Goal: Task Accomplishment & Management: Complete application form

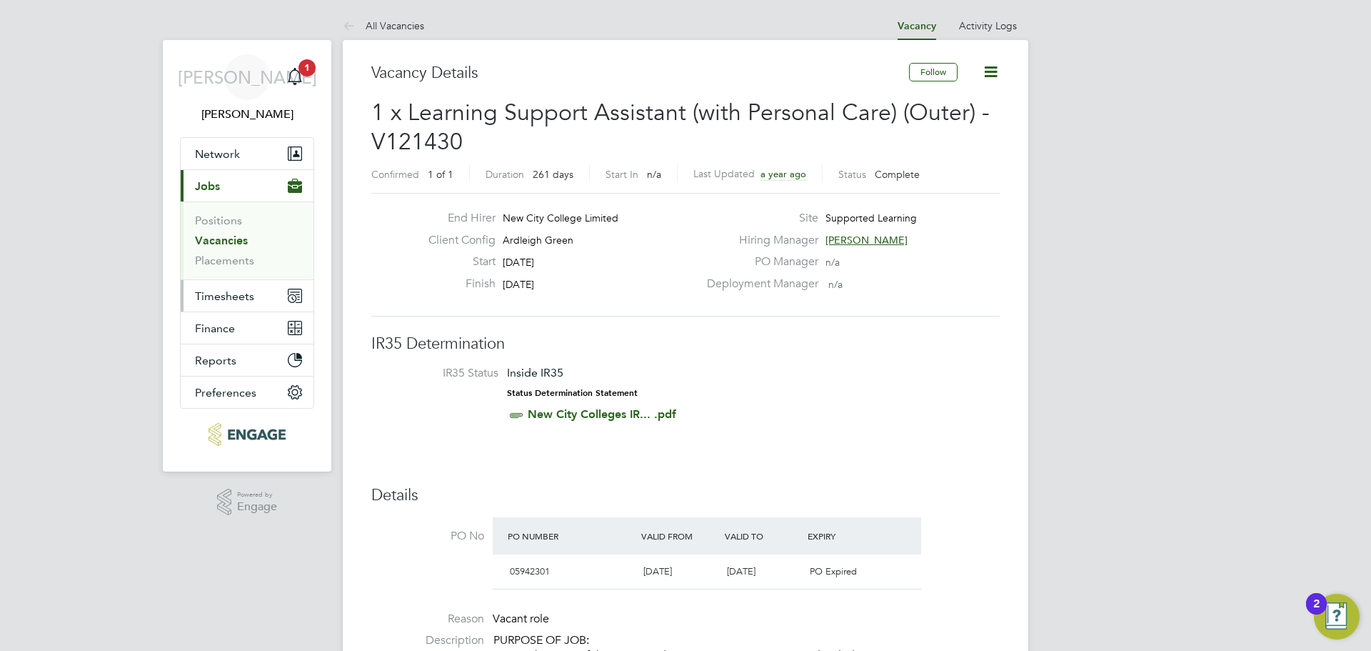
click at [246, 293] on span "Timesheets" at bounding box center [224, 296] width 59 height 14
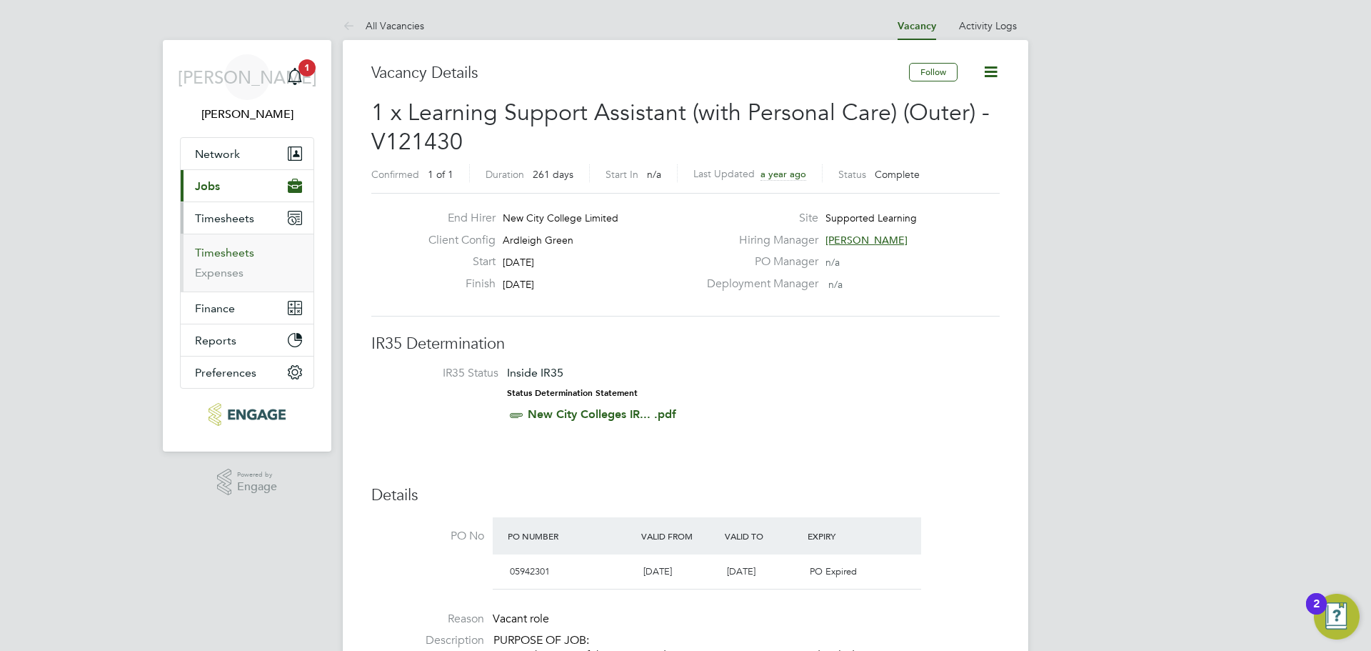
click at [235, 257] on link "Timesheets" at bounding box center [224, 253] width 59 height 14
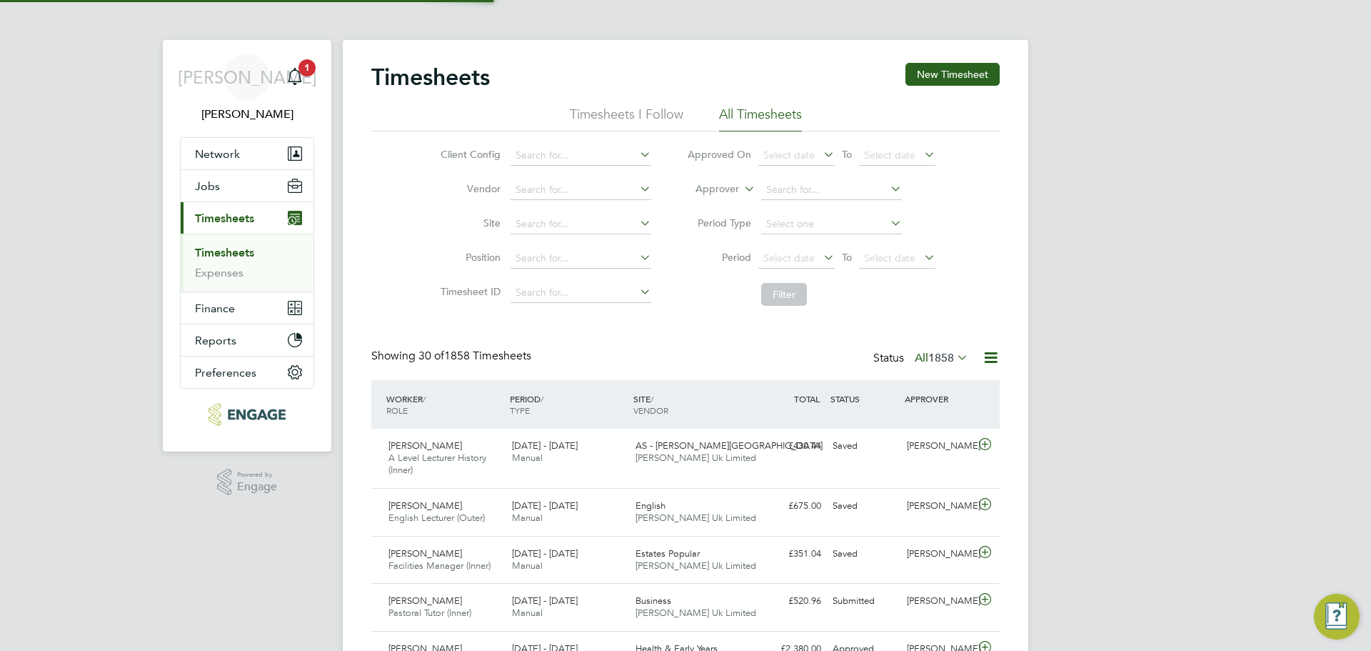
scroll to position [36, 124]
click at [921, 354] on label "All 1858" at bounding box center [942, 358] width 54 height 14
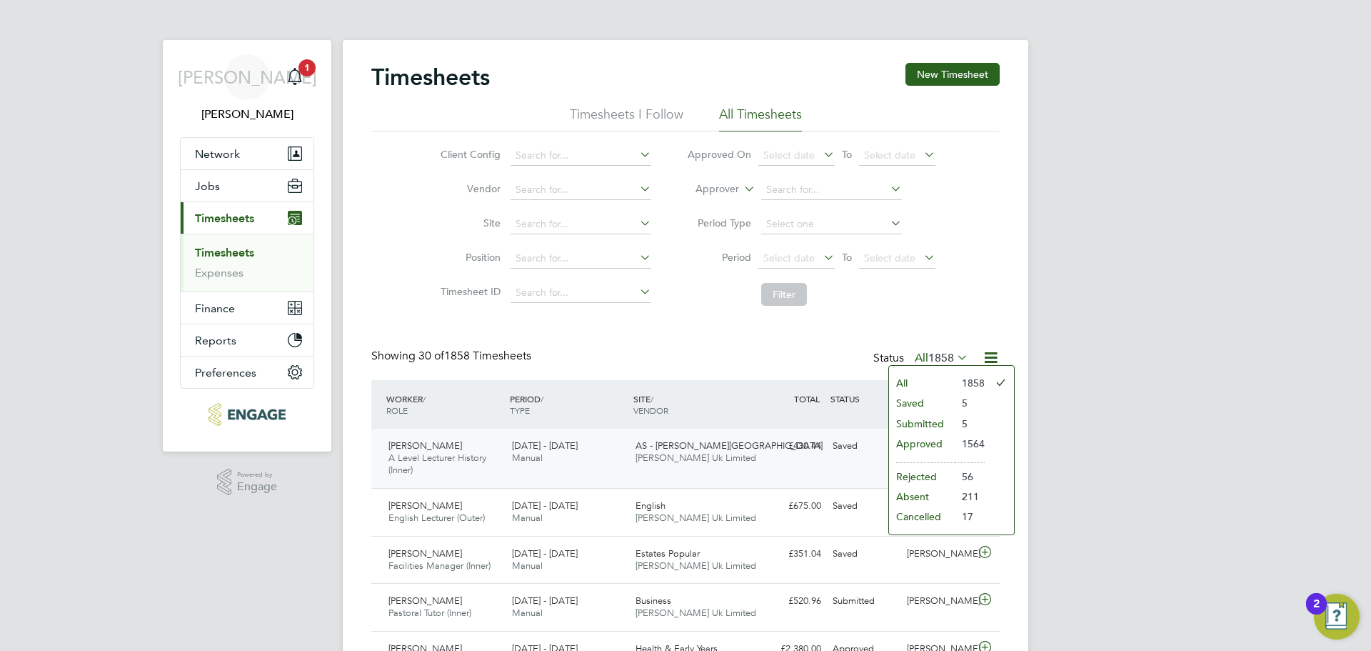
click at [936, 441] on li "Approved" at bounding box center [922, 444] width 66 height 20
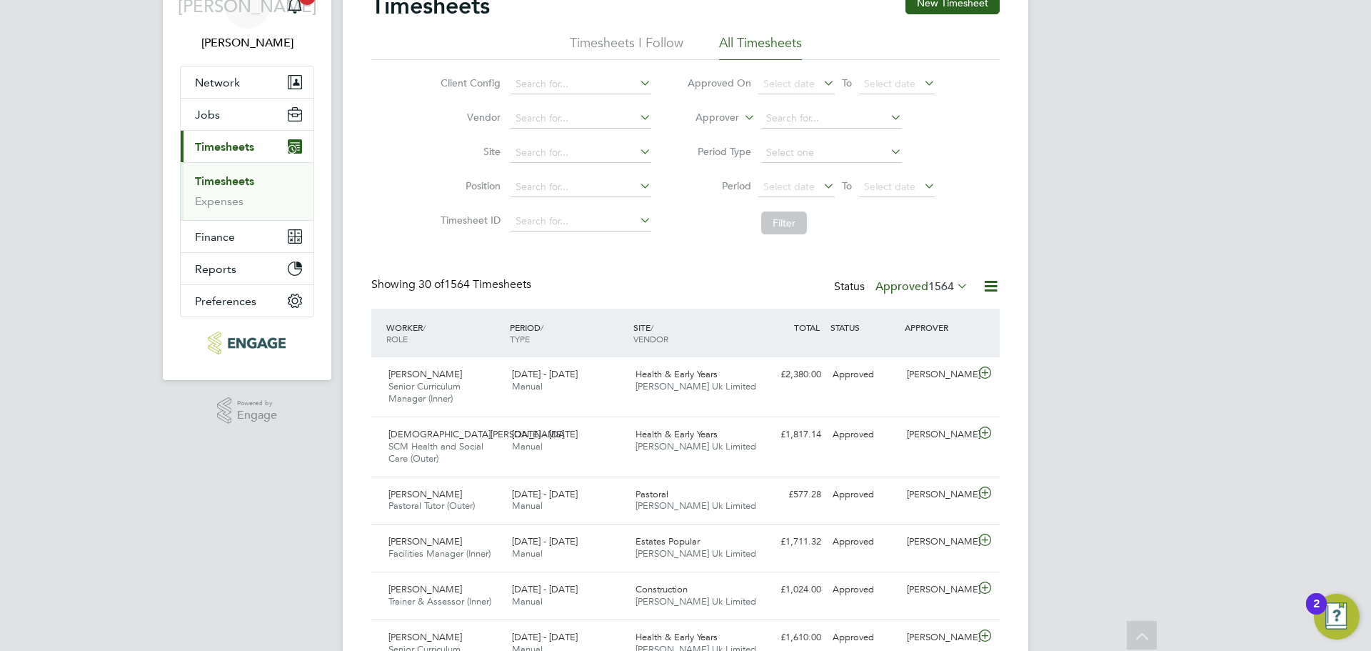
drag, startPoint x: 824, startPoint y: 123, endPoint x: 800, endPoint y: 147, distance: 33.8
click at [825, 126] on input at bounding box center [831, 119] width 141 height 20
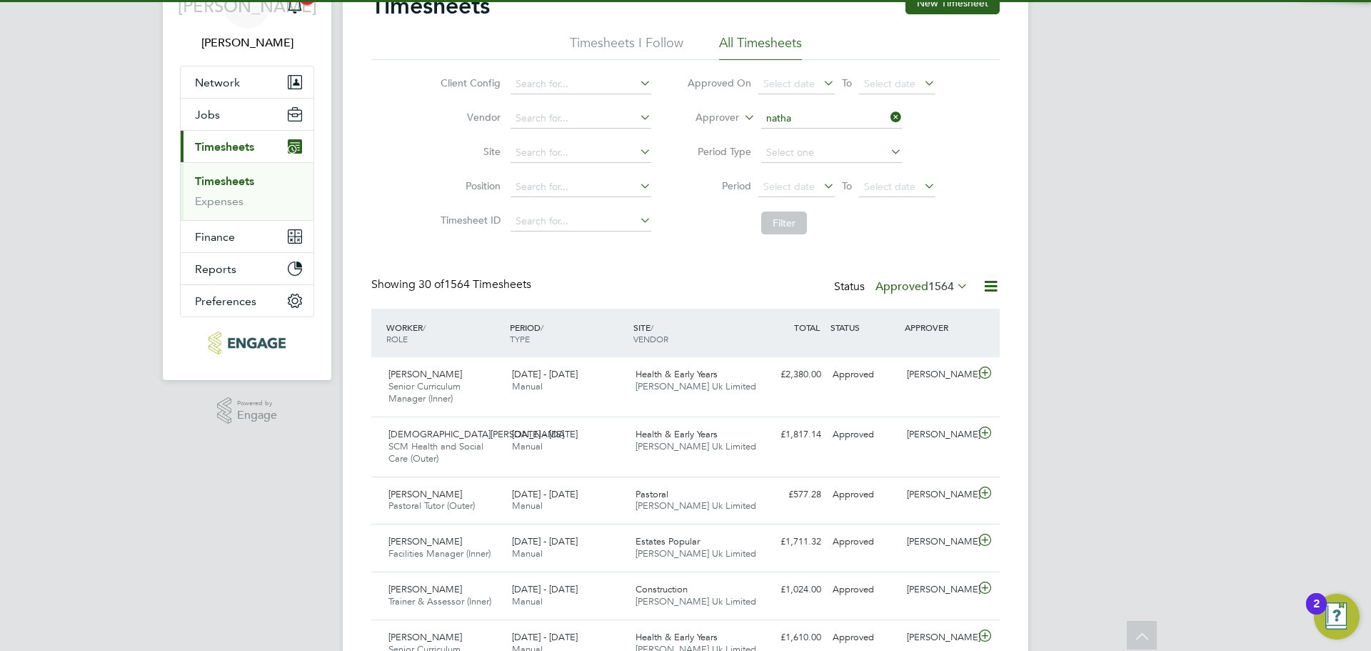
click at [823, 139] on li "Natha n Morris" at bounding box center [831, 137] width 142 height 19
type input "Nathan Morris"
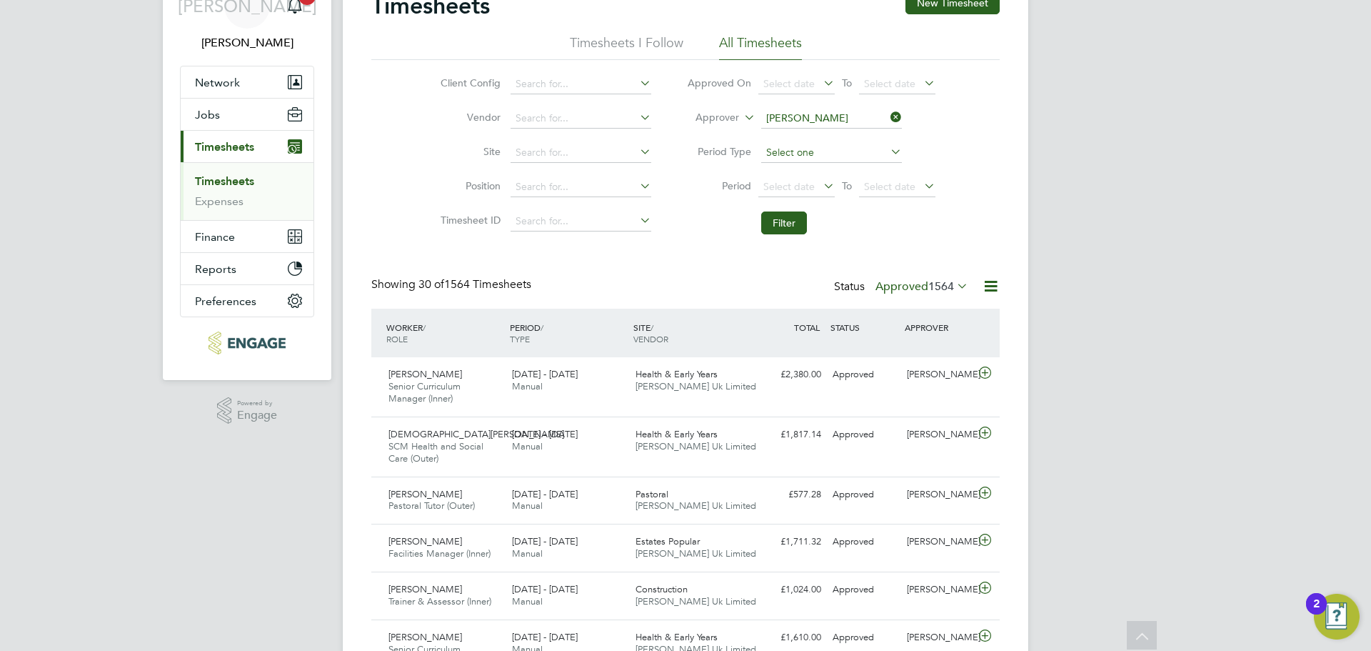
click at [787, 219] on button "Filter" at bounding box center [784, 222] width 46 height 23
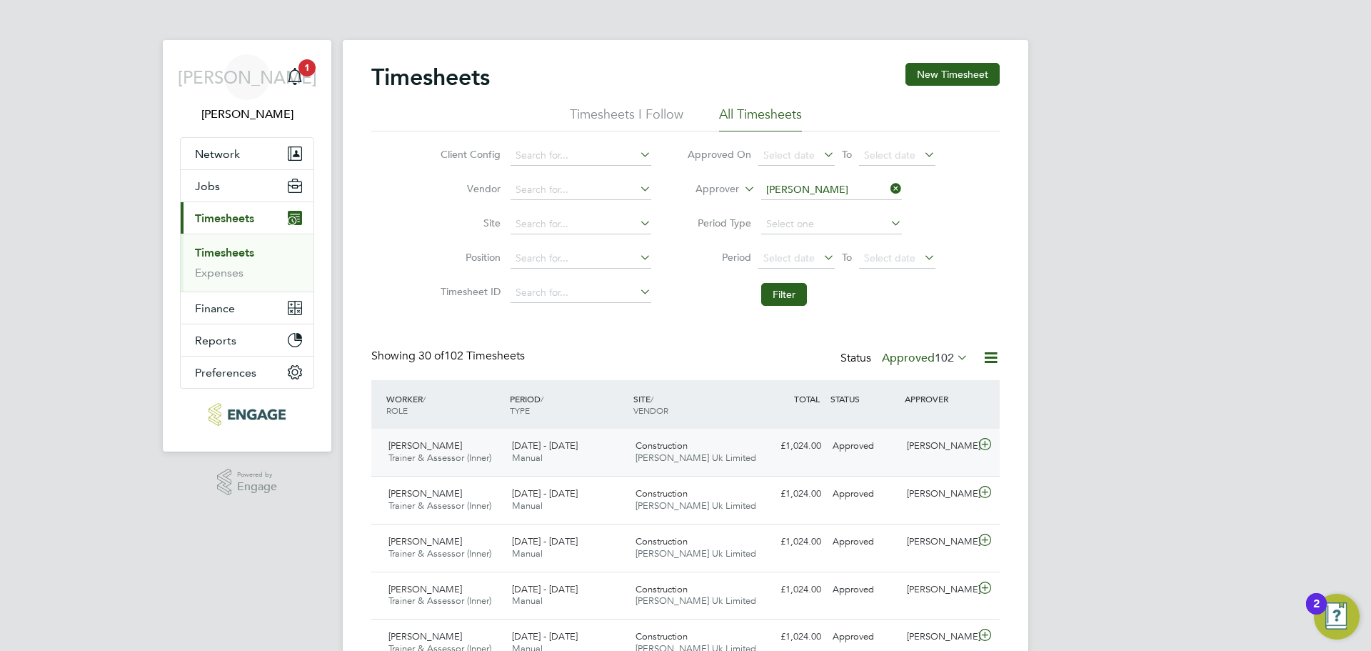
click at [574, 458] on div "25 - 31 Aug 2025 Manual" at bounding box center [568, 452] width 124 height 36
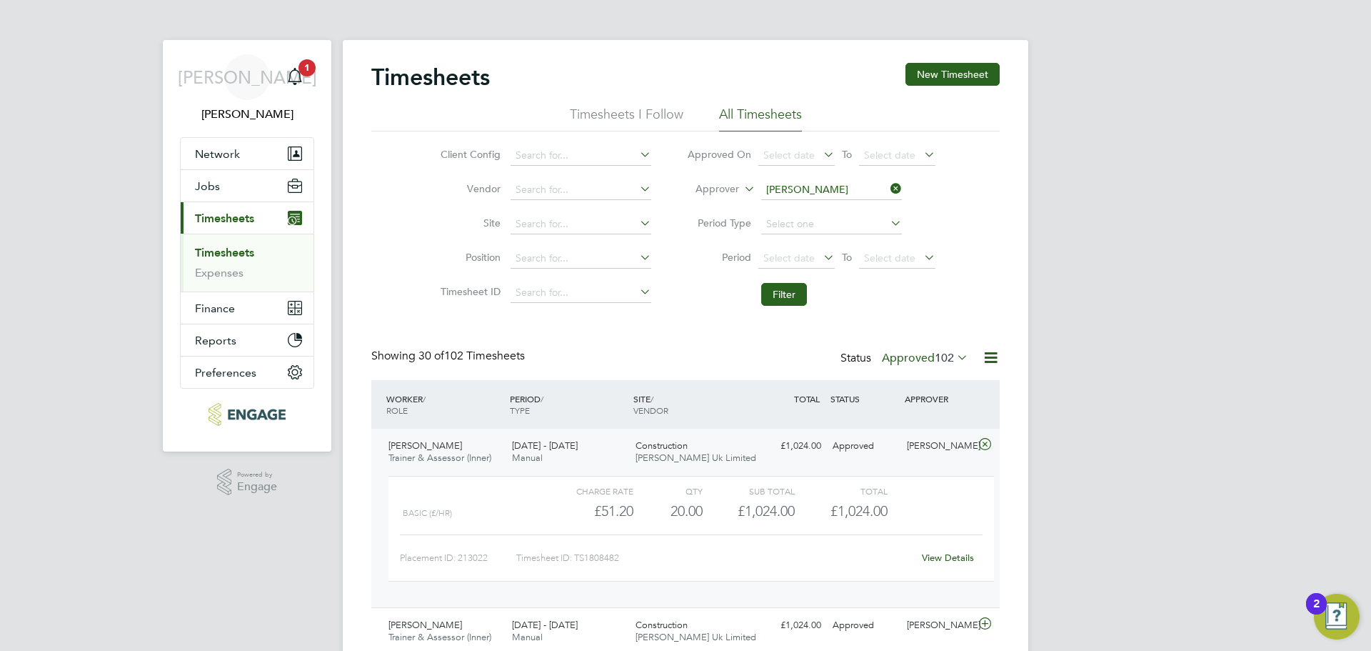
click at [947, 559] on link "View Details" at bounding box center [948, 557] width 52 height 12
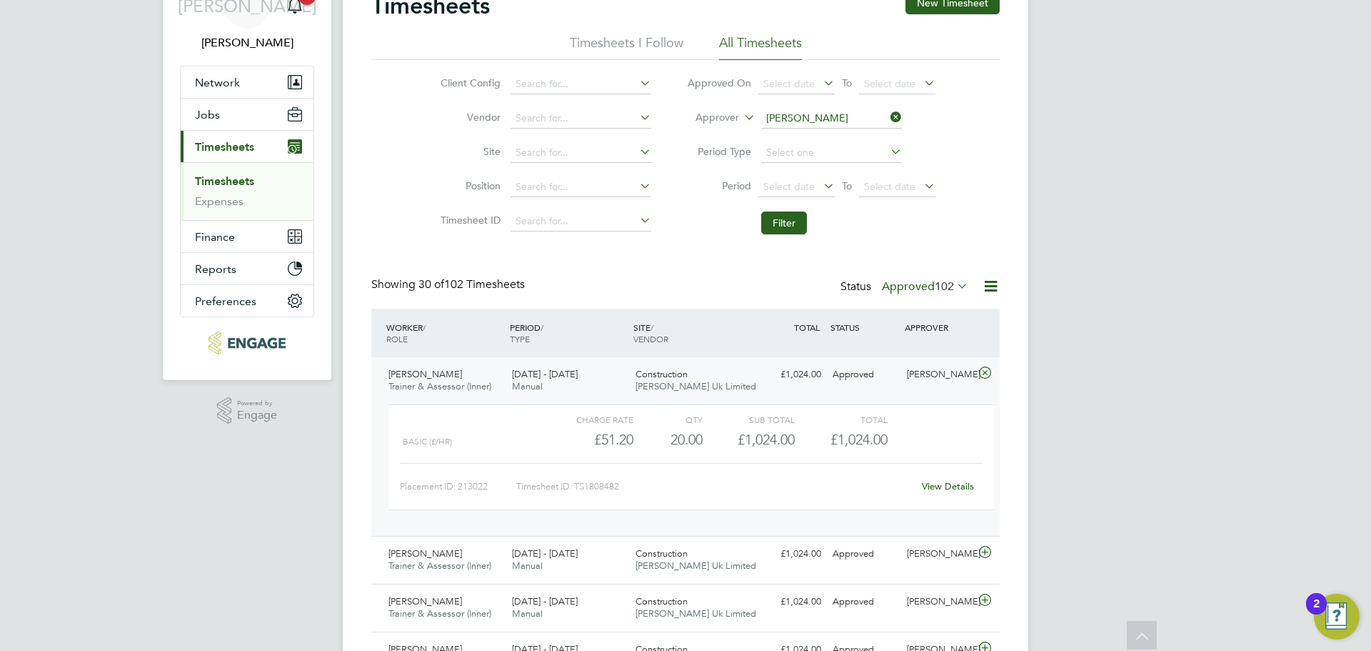
click at [952, 494] on div "View Details" at bounding box center [948, 486] width 70 height 23
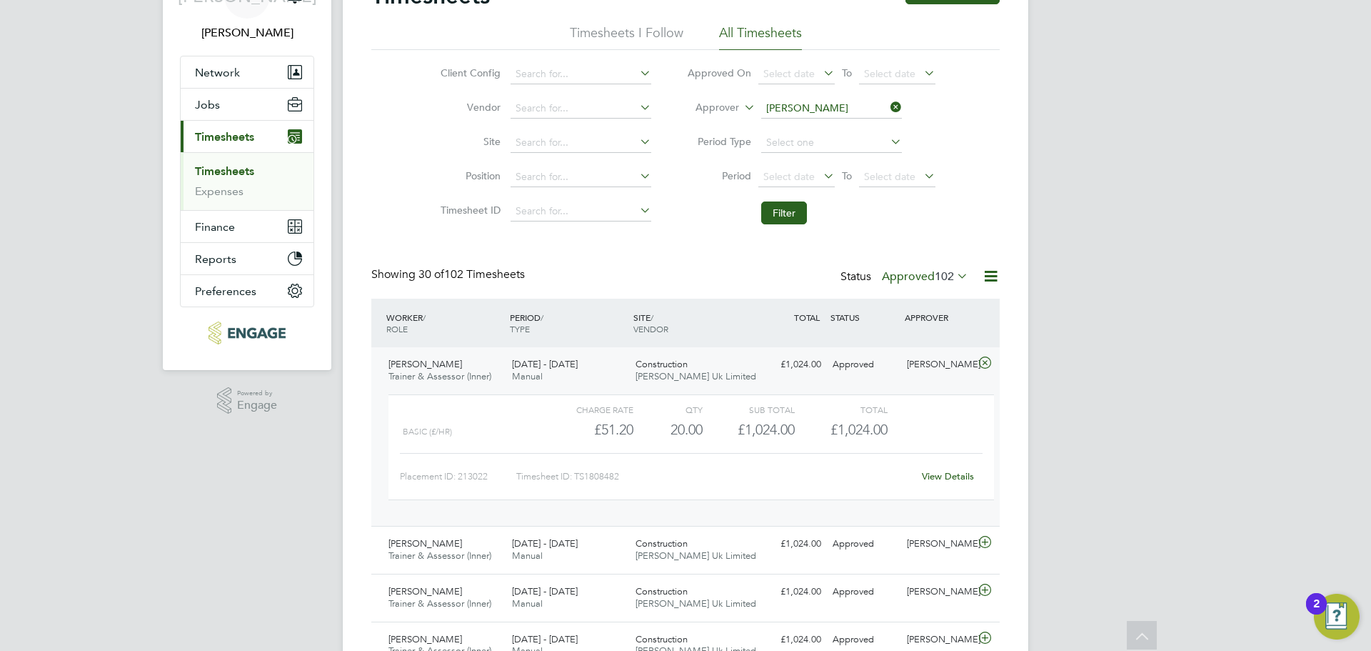
scroll to position [0, 0]
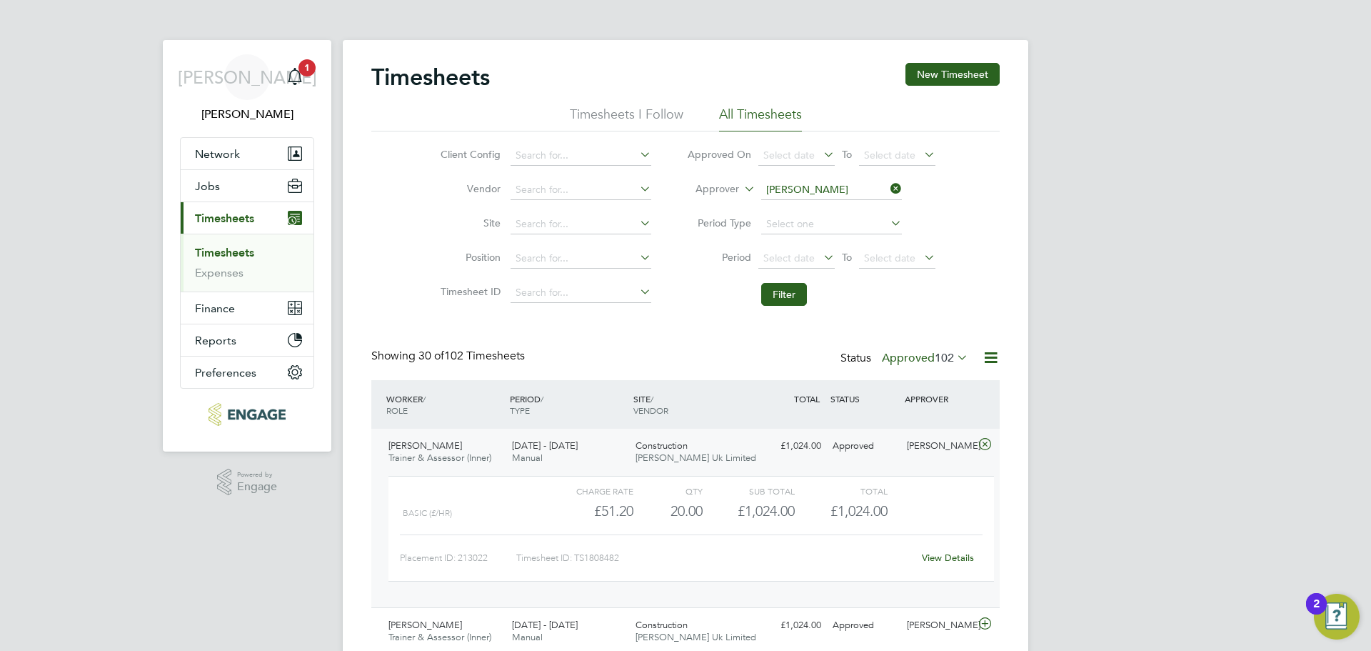
click at [244, 254] on link "Timesheets" at bounding box center [224, 253] width 59 height 14
click at [888, 186] on icon at bounding box center [888, 189] width 0 height 20
click at [983, 64] on button "New Timesheet" at bounding box center [953, 74] width 94 height 23
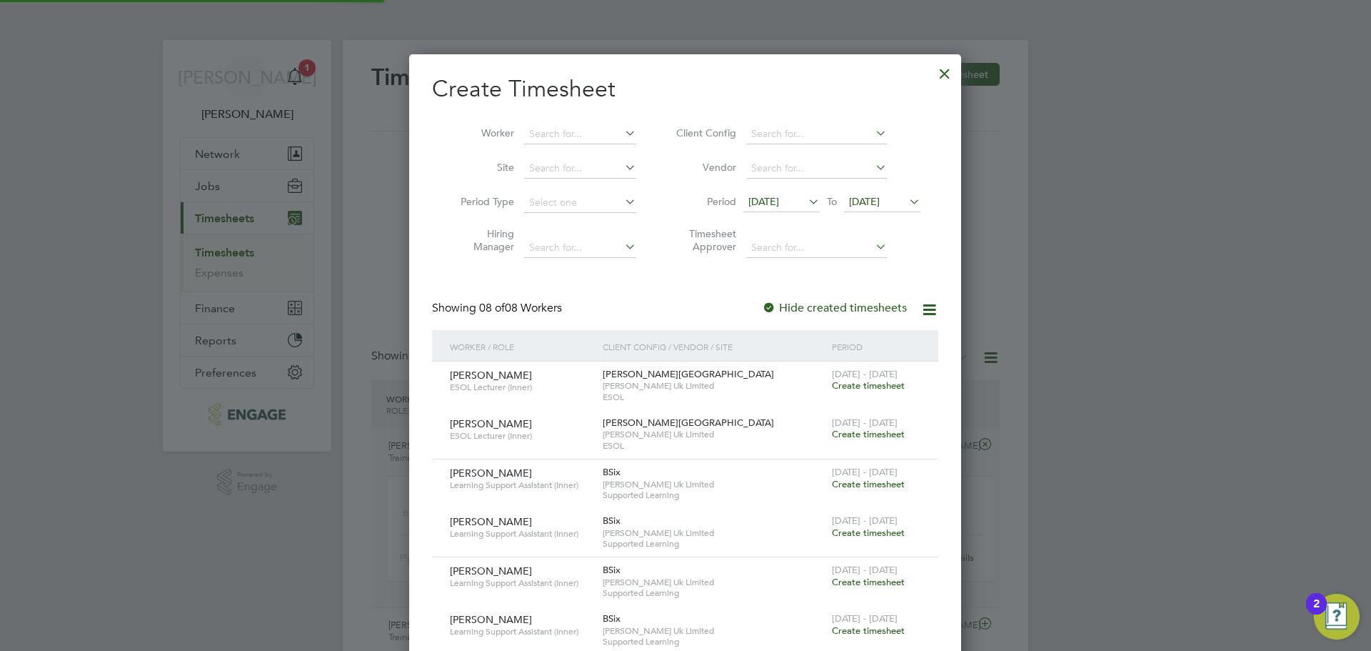
scroll to position [975, 553]
click at [806, 196] on icon at bounding box center [806, 201] width 0 height 20
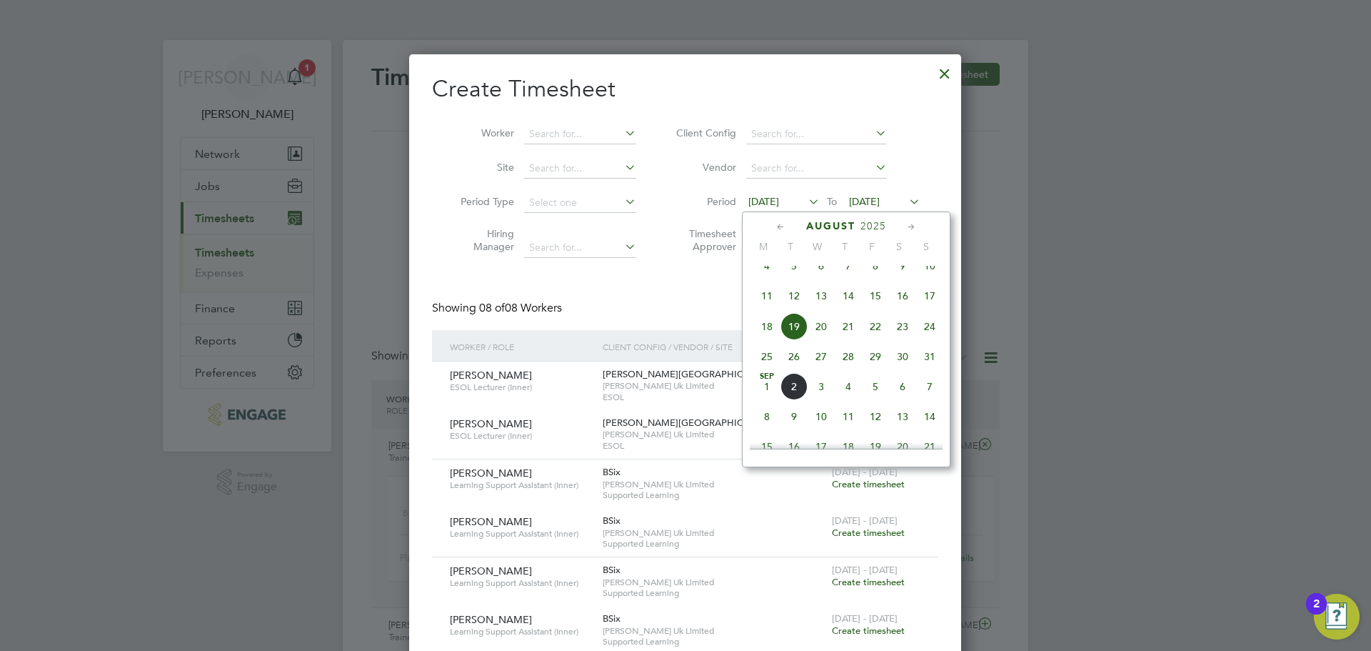
click at [769, 398] on span "Sep 1" at bounding box center [767, 386] width 27 height 27
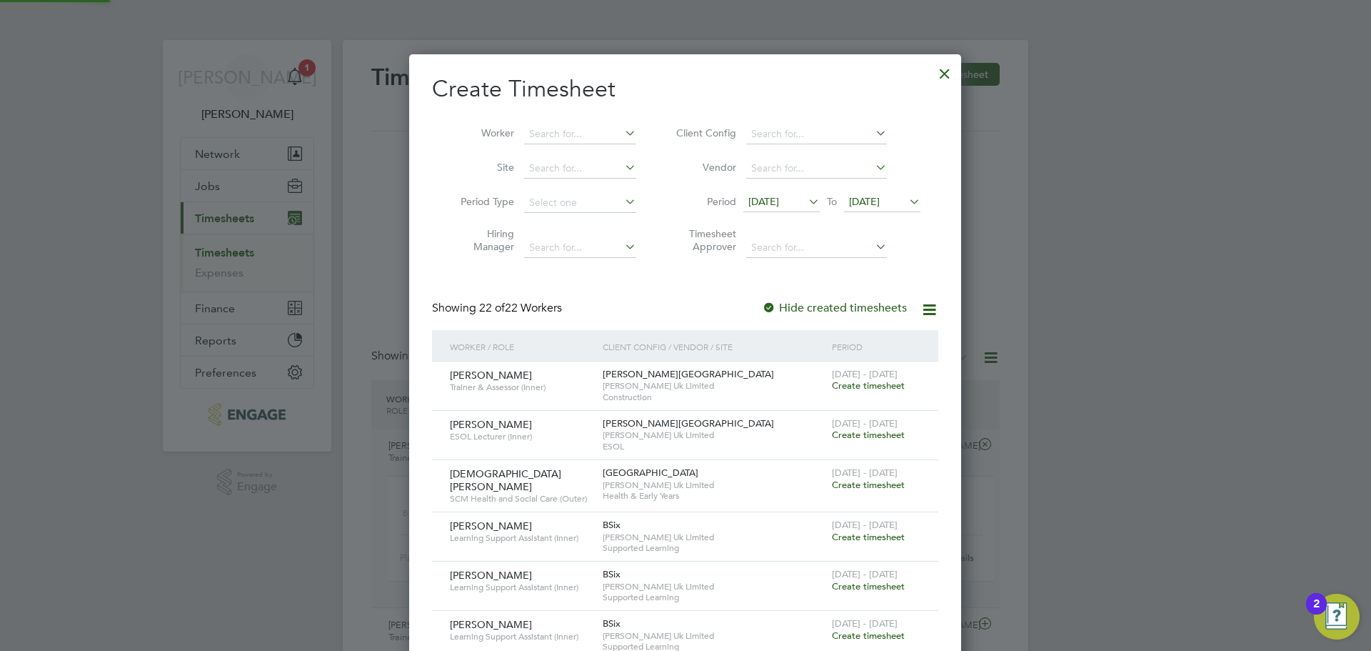
scroll to position [1424, 553]
click at [900, 214] on li "Period 01 Sep 2025 To 01 Sep 2025" at bounding box center [796, 203] width 284 height 34
click at [906, 205] on icon at bounding box center [906, 201] width 0 height 20
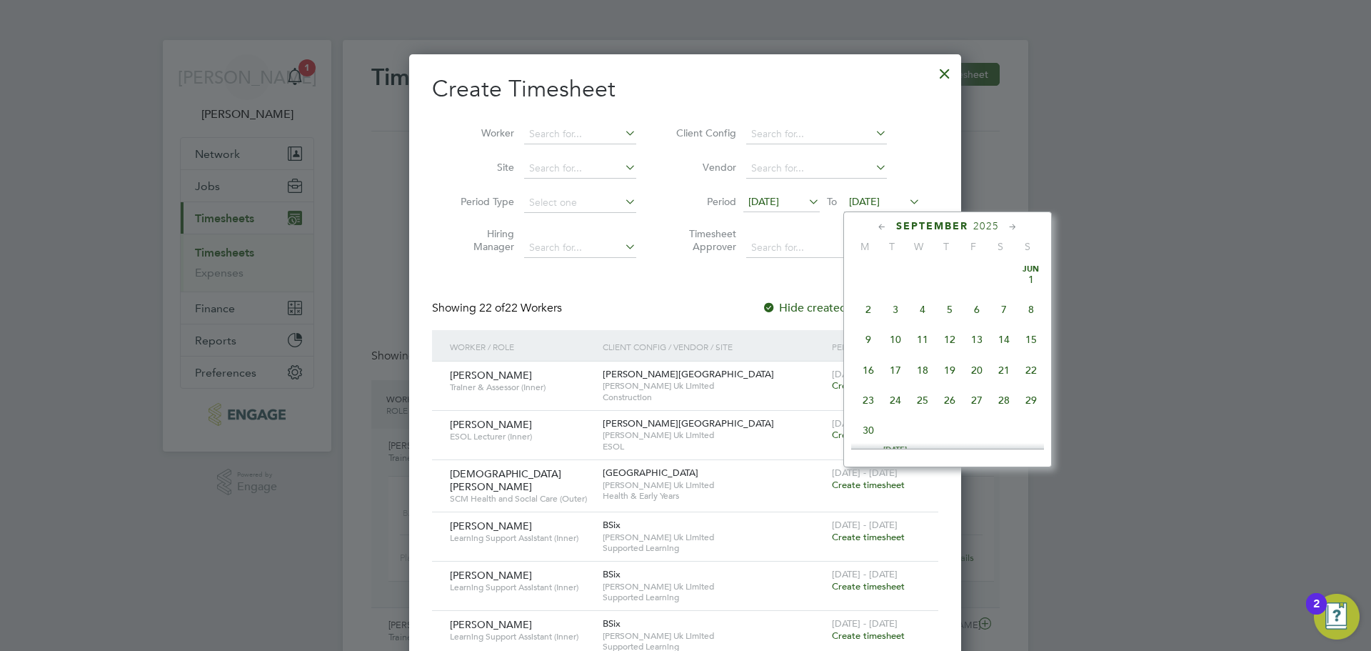
scroll to position [433, 0]
click at [1033, 341] on span "7" at bounding box center [1031, 328] width 27 height 27
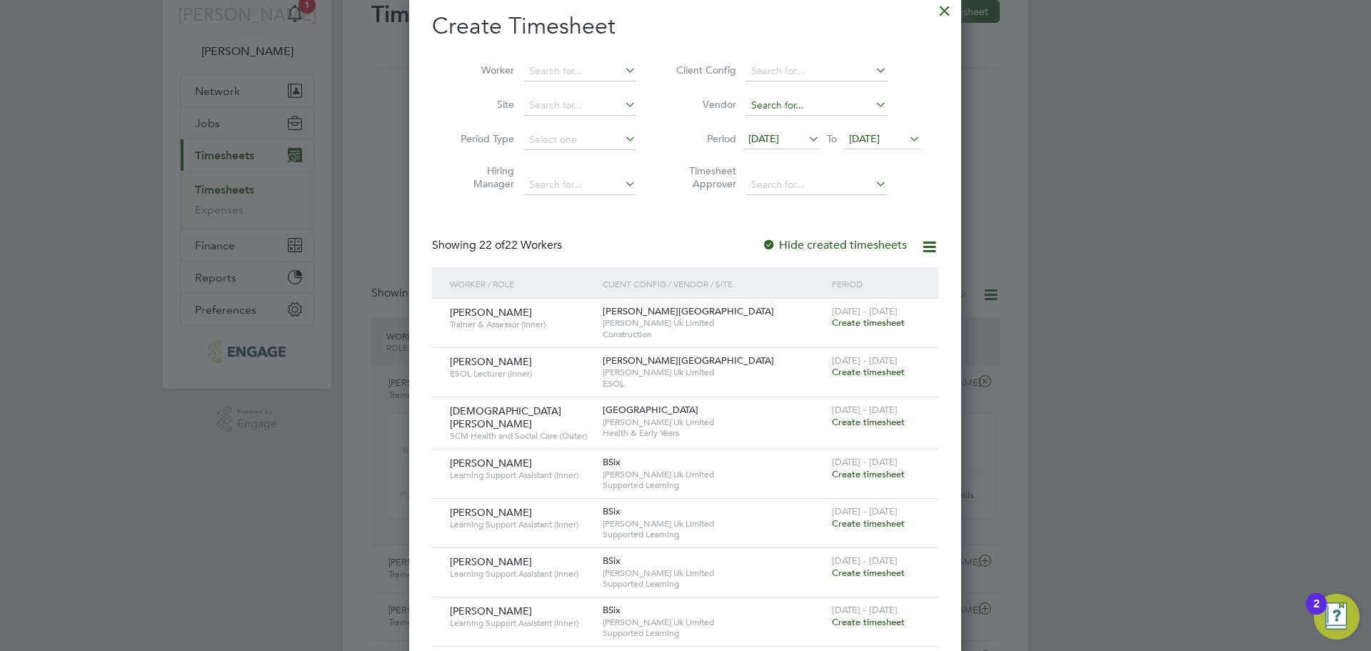
scroll to position [0, 0]
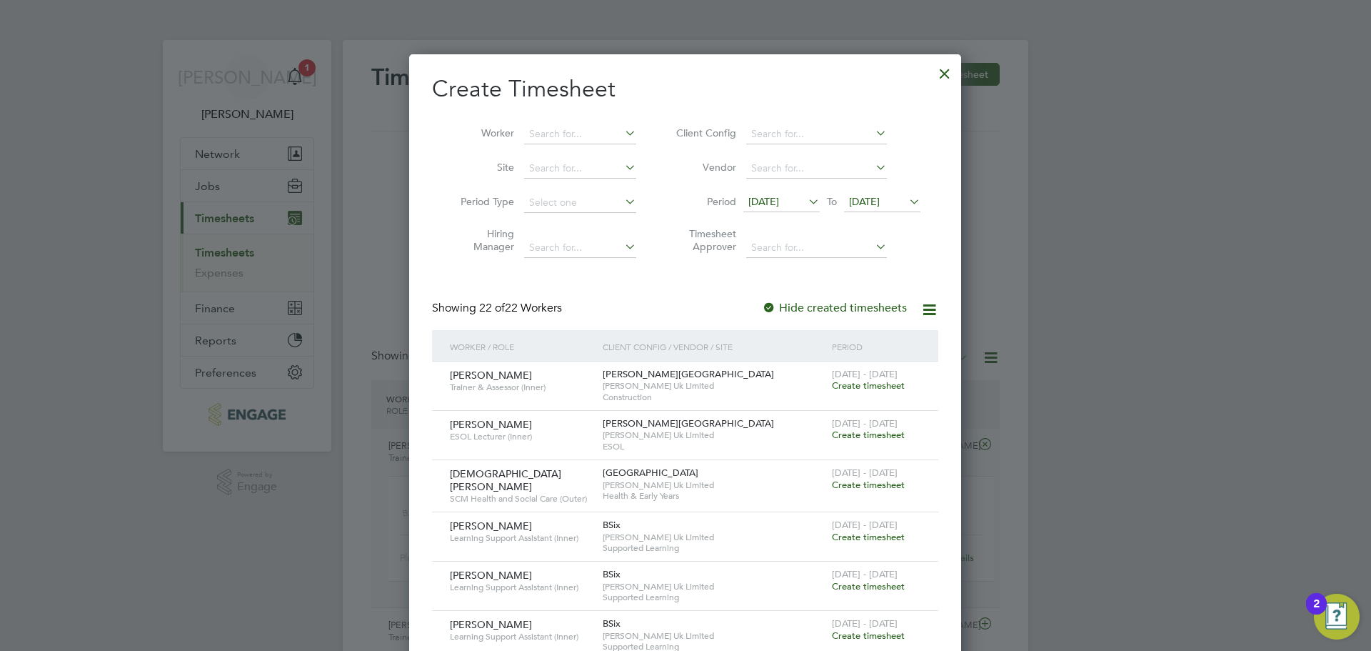
click at [941, 76] on div at bounding box center [945, 70] width 26 height 26
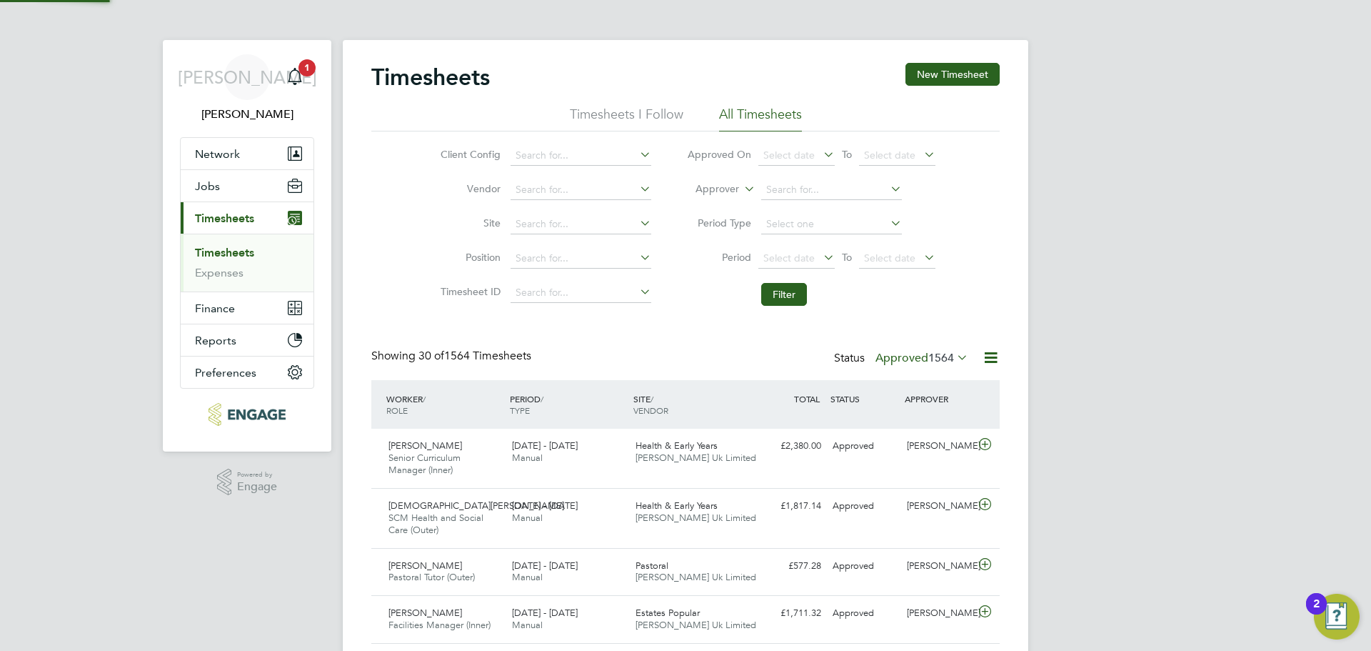
scroll to position [36, 124]
click at [804, 191] on input at bounding box center [831, 190] width 141 height 20
click at [841, 210] on li "Ian Ba rtholomew" at bounding box center [839, 209] width 158 height 19
type input "Ian Bartholomew"
click at [779, 296] on button "Filter" at bounding box center [784, 294] width 46 height 23
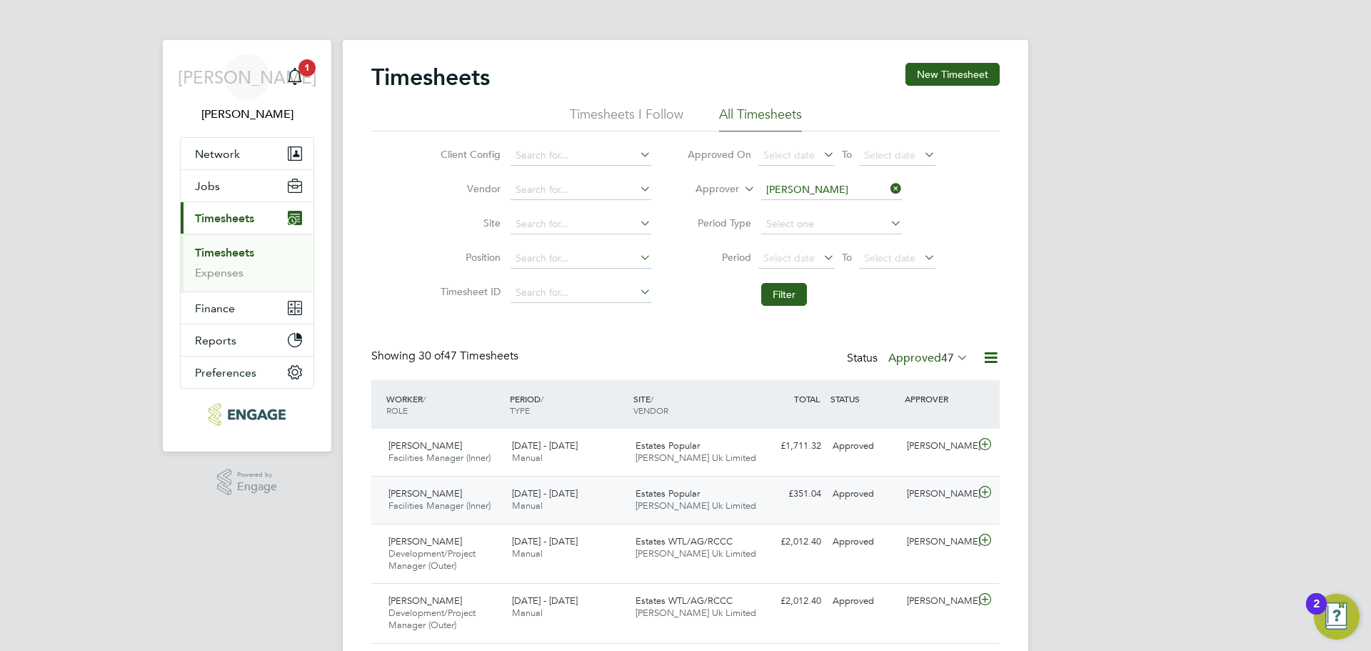
click at [840, 493] on div "Approved" at bounding box center [864, 494] width 74 height 24
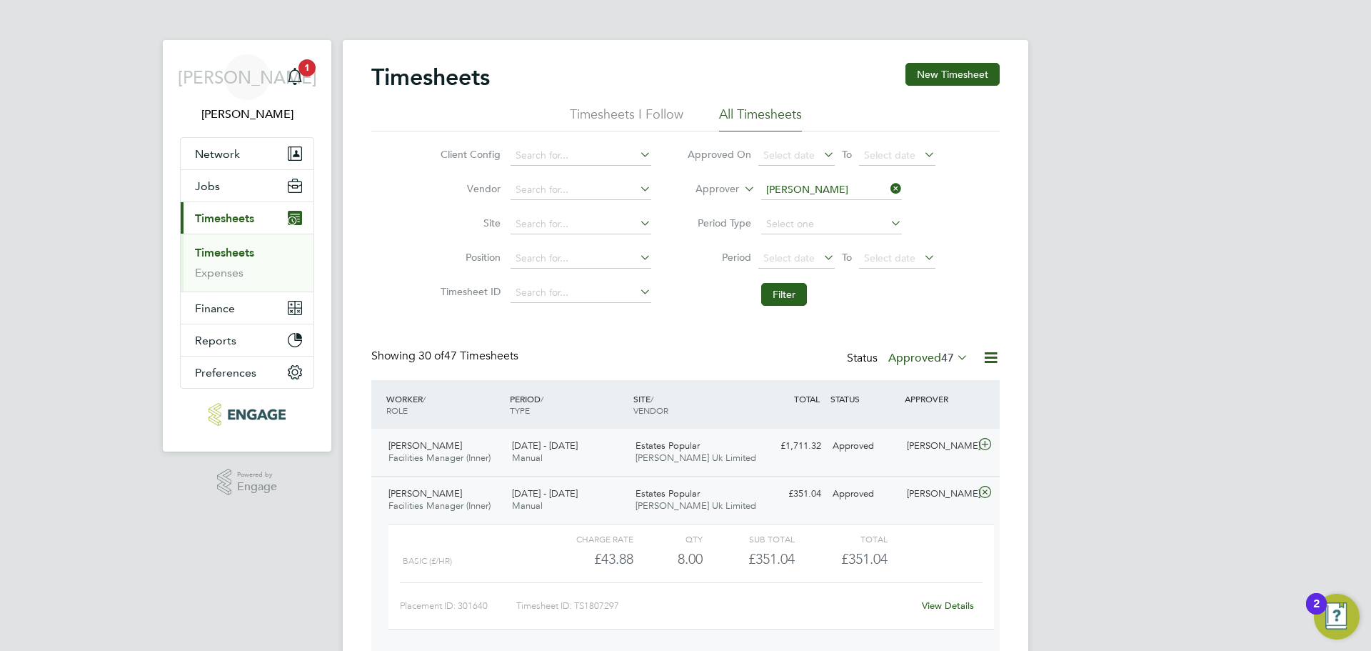
click at [800, 449] on div "£1,711.32 Approved" at bounding box center [790, 446] width 74 height 24
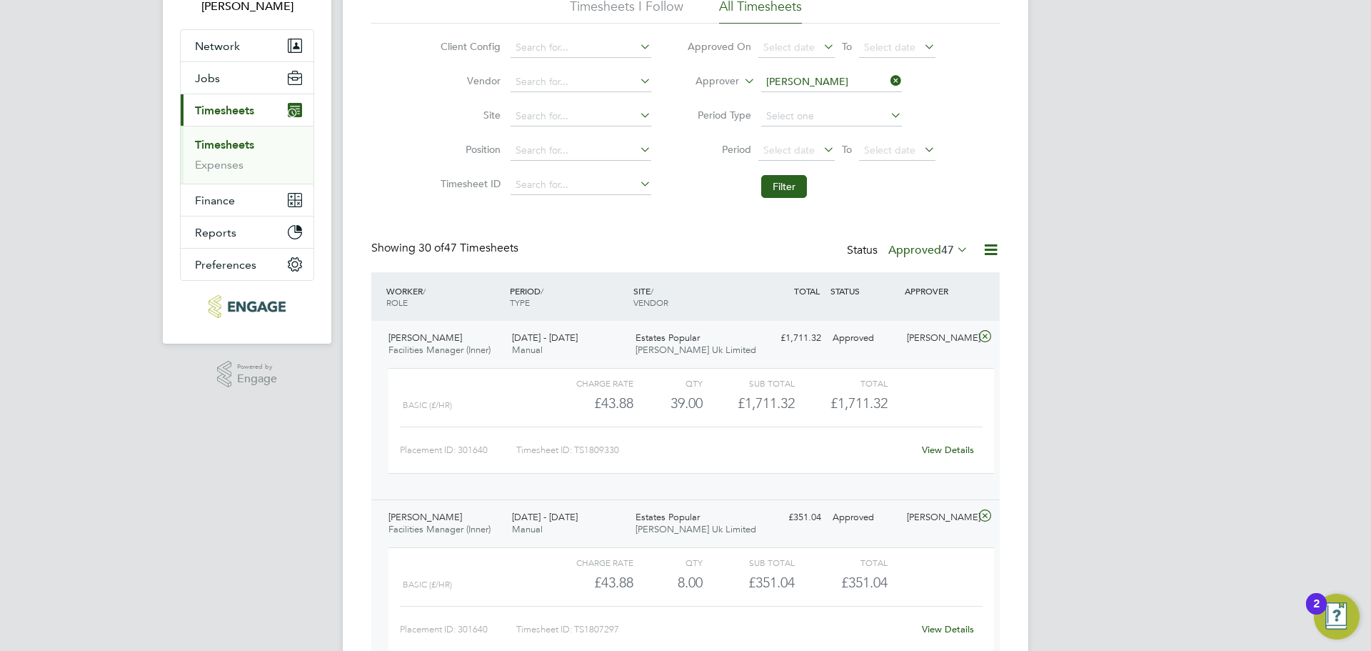
scroll to position [143, 0]
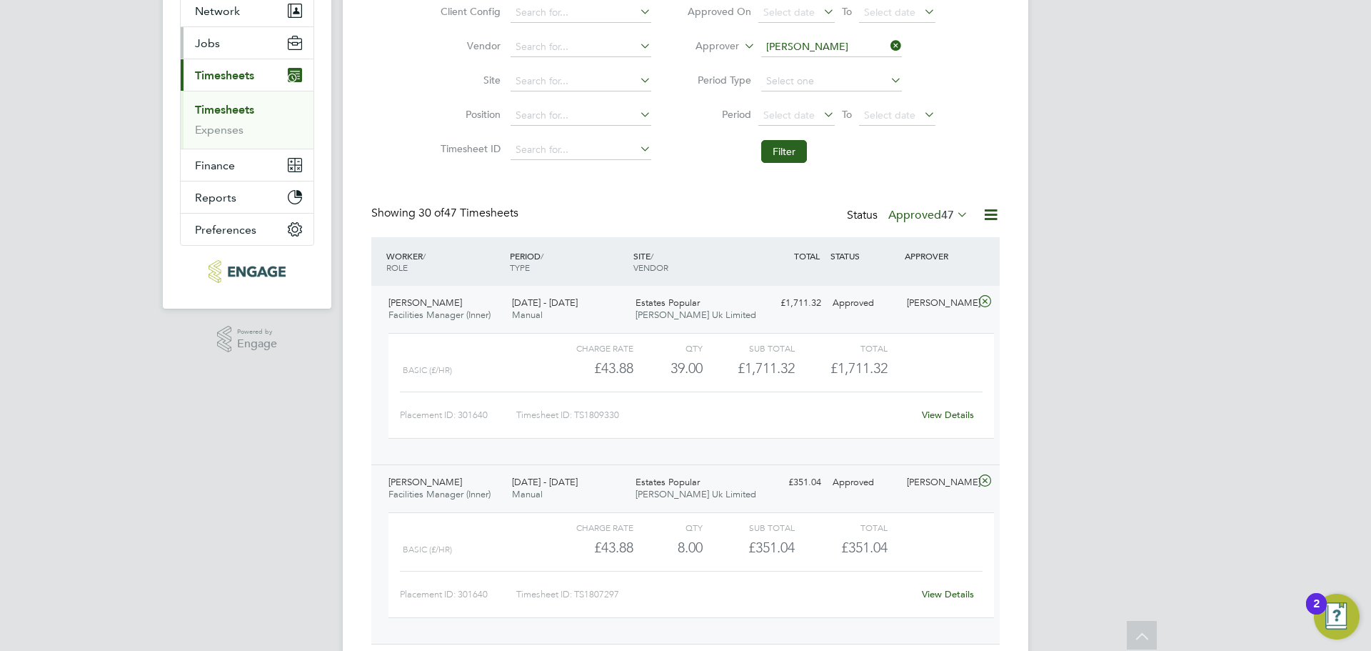
click at [256, 49] on button "Jobs" at bounding box center [247, 42] width 133 height 31
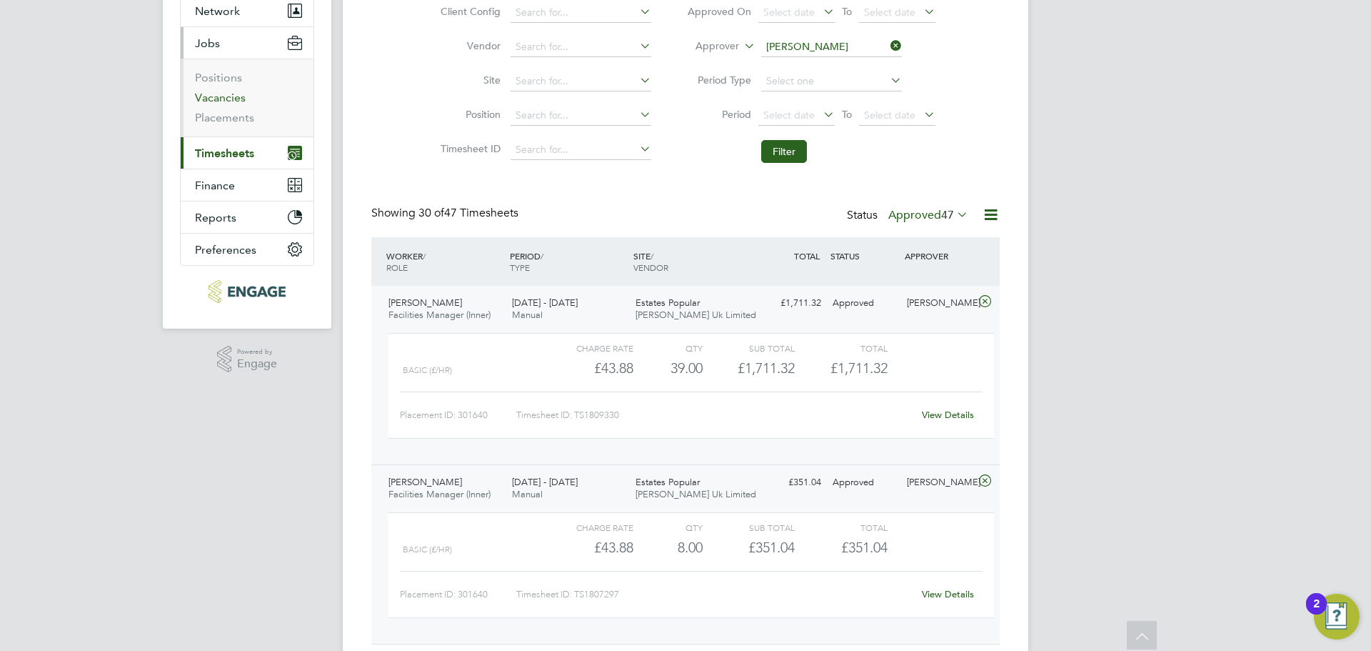
click at [224, 97] on link "Vacancies" at bounding box center [220, 98] width 51 height 14
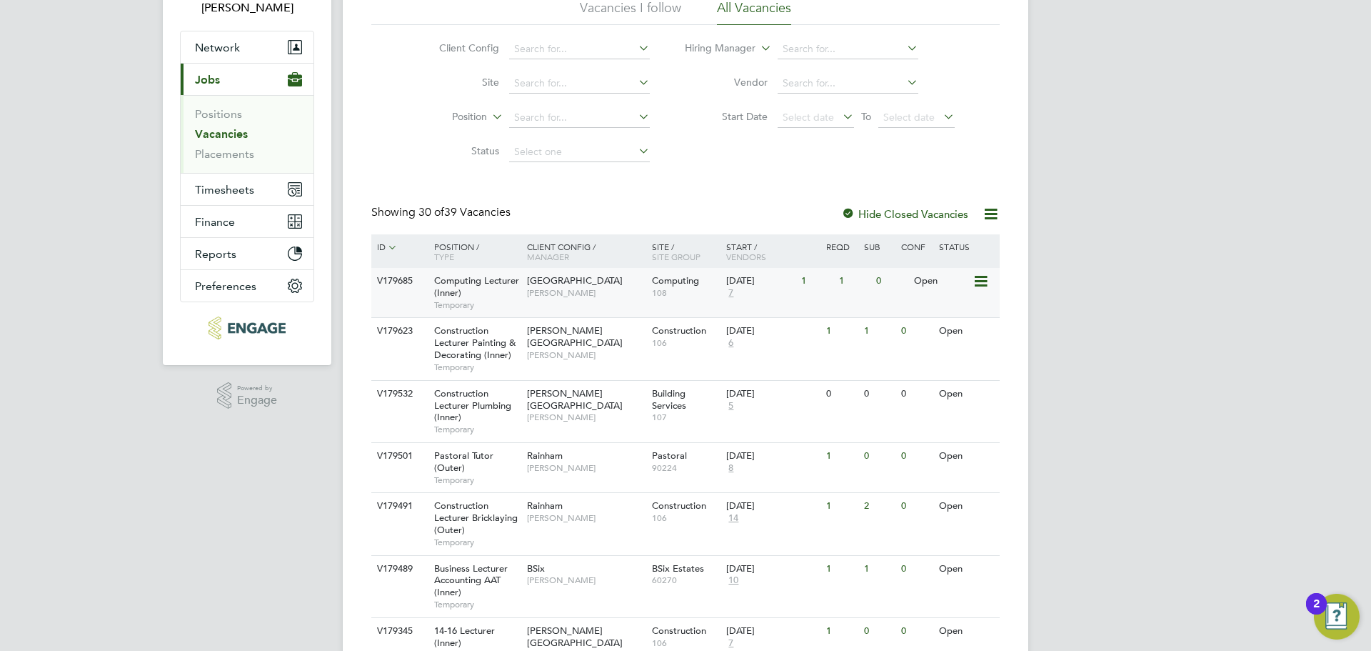
scroll to position [143, 0]
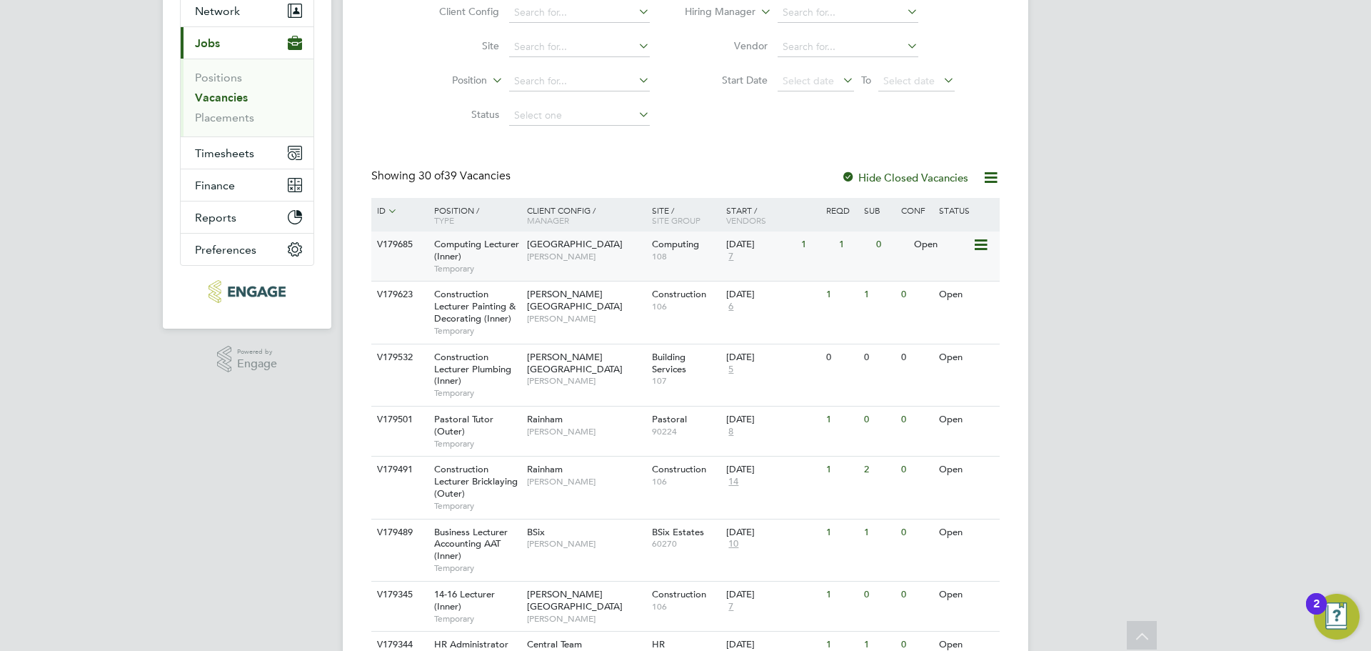
click at [491, 259] on div "Computing Lecturer (Inner) Temporary" at bounding box center [474, 255] width 100 height 49
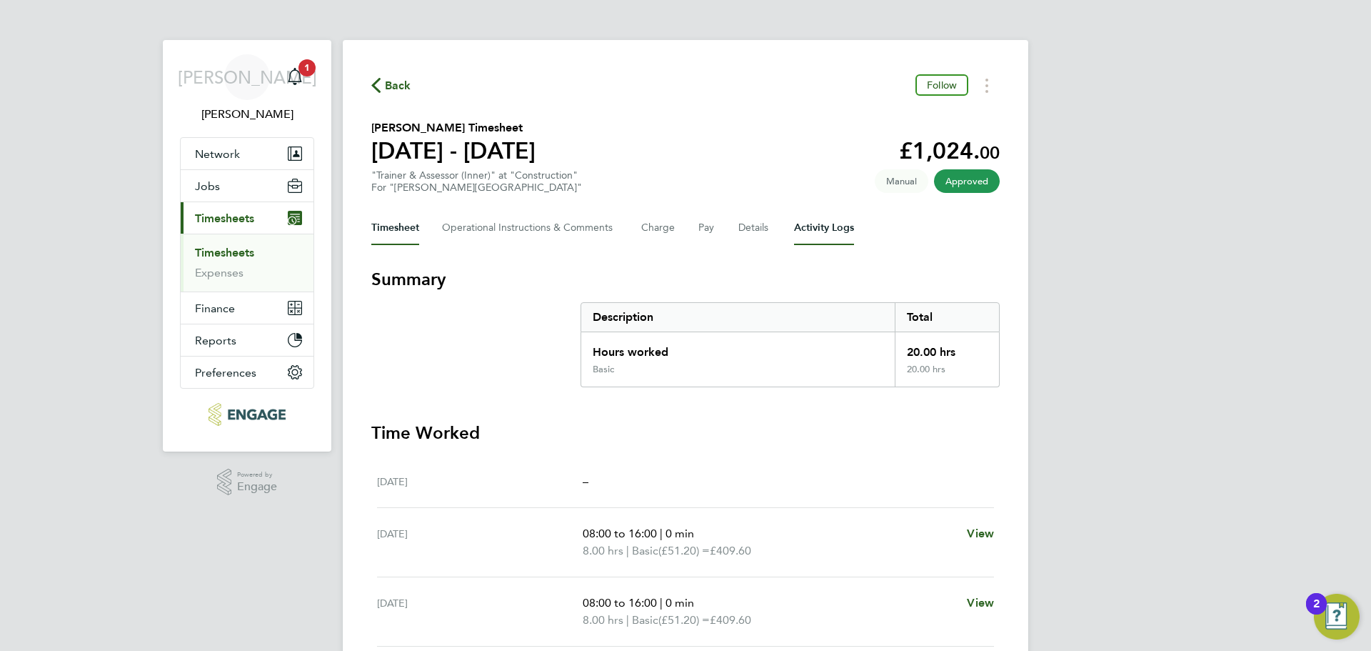
click at [840, 241] on Logs-tab "Activity Logs" at bounding box center [824, 228] width 60 height 34
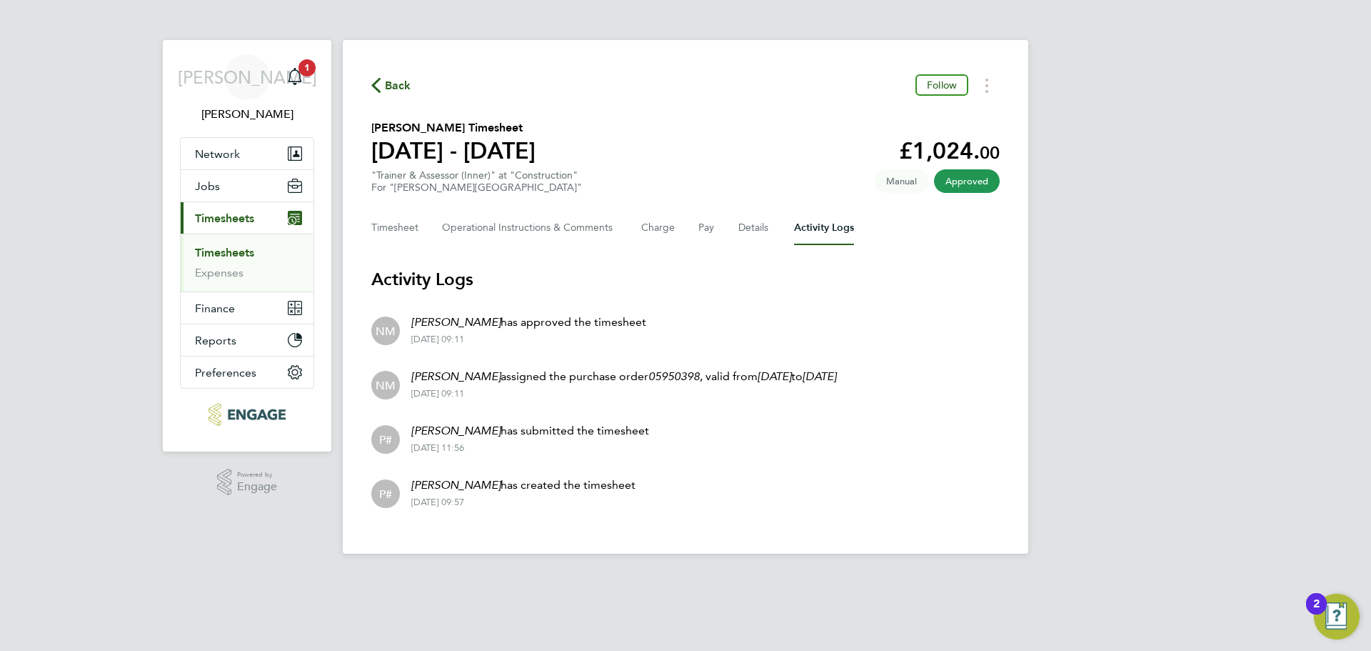
click at [398, 77] on span "Back" at bounding box center [398, 85] width 26 height 17
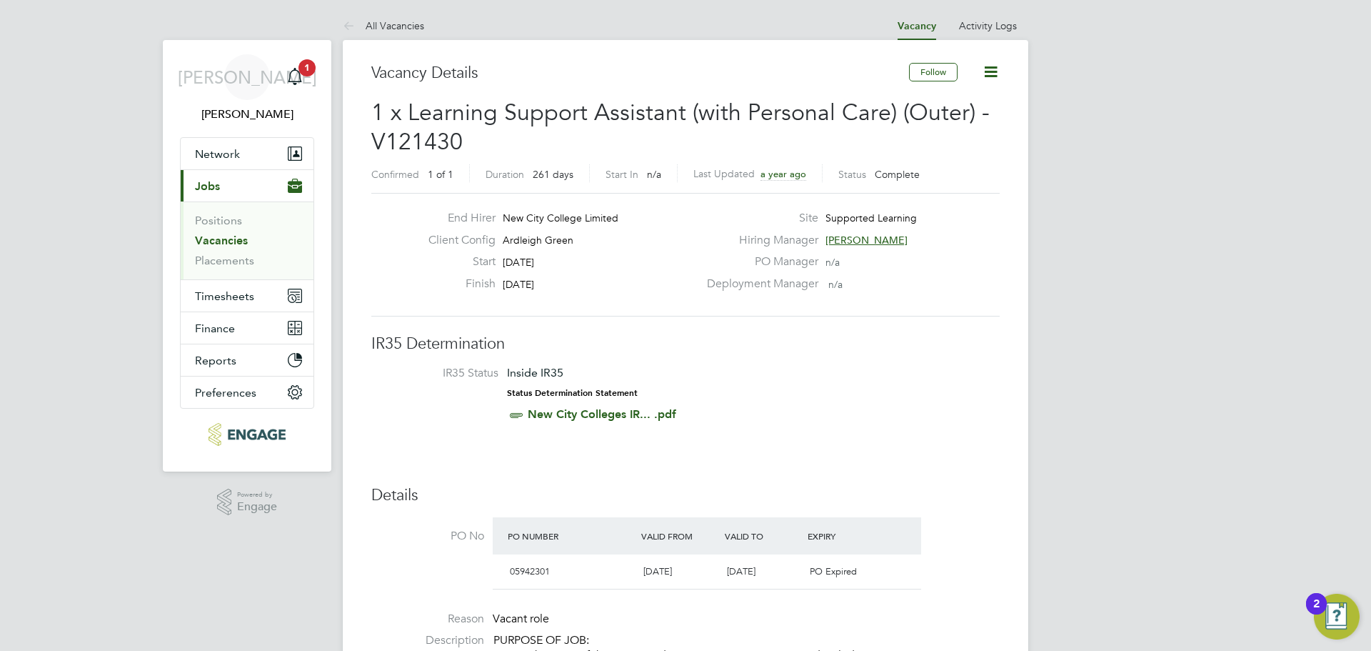
click at [245, 240] on link "Vacancies" at bounding box center [221, 241] width 53 height 14
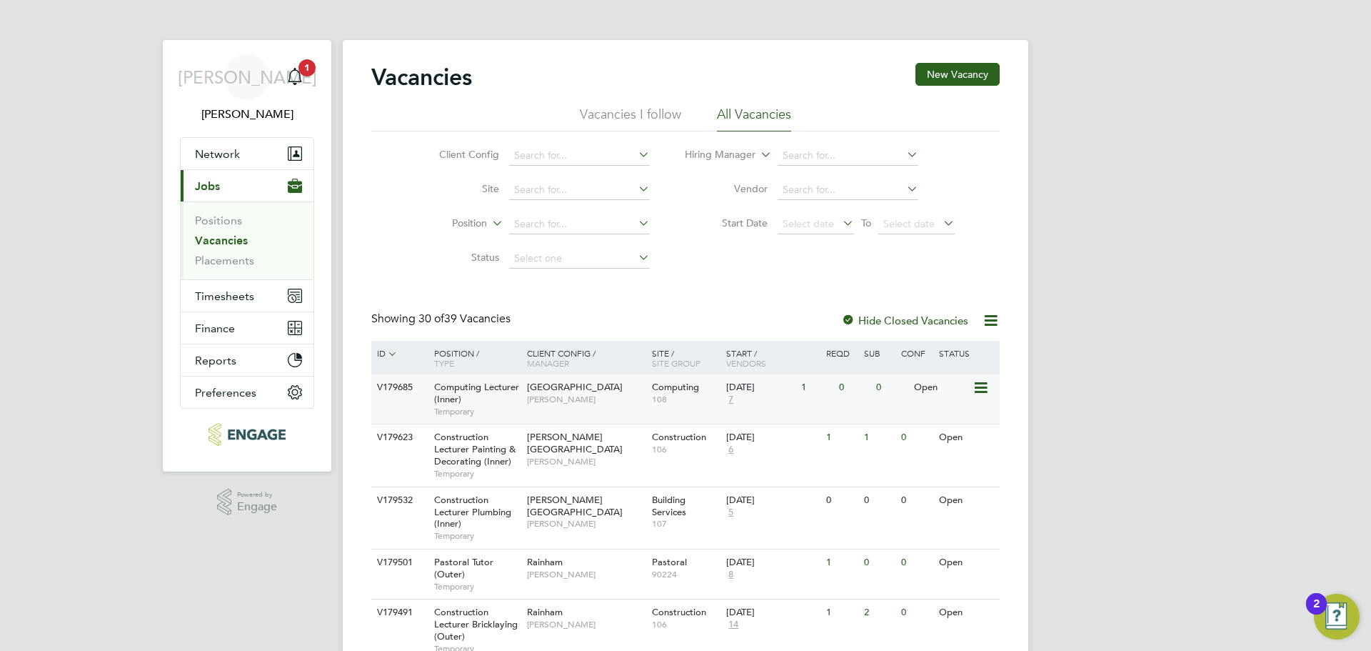
click at [528, 404] on span "[PERSON_NAME]" at bounding box center [586, 399] width 118 height 11
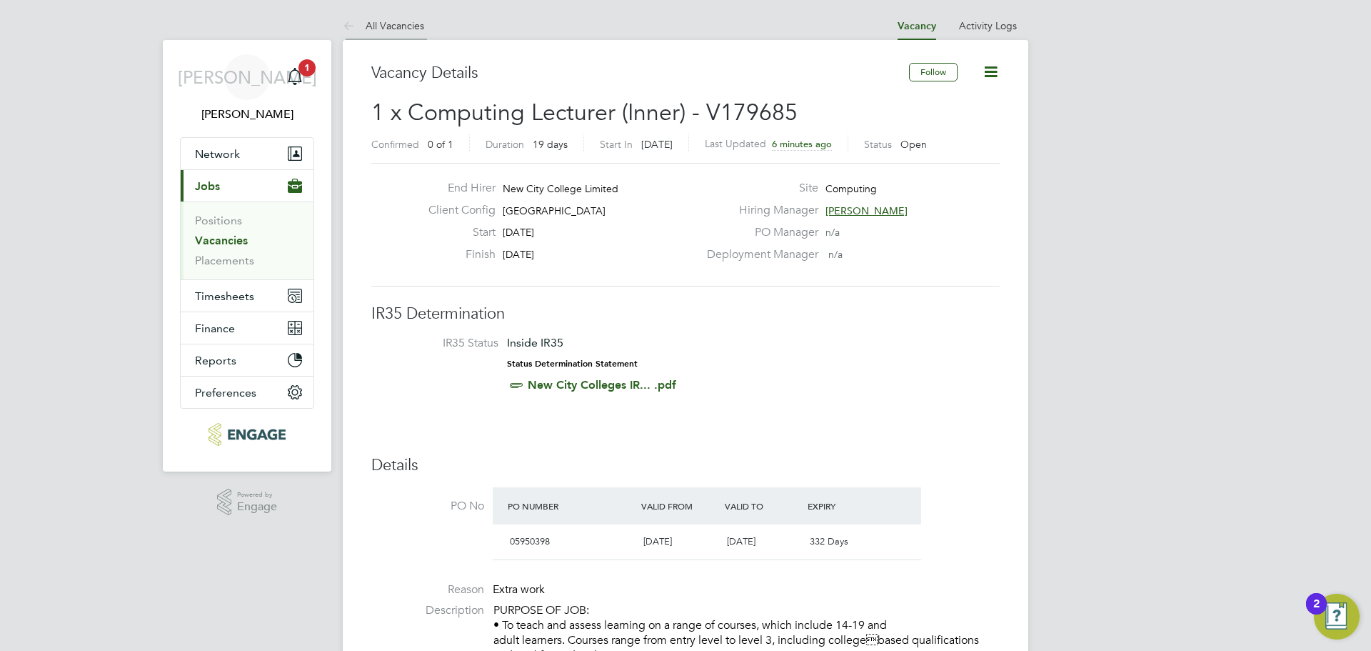
click at [421, 32] on li "All Vacancies" at bounding box center [383, 25] width 81 height 29
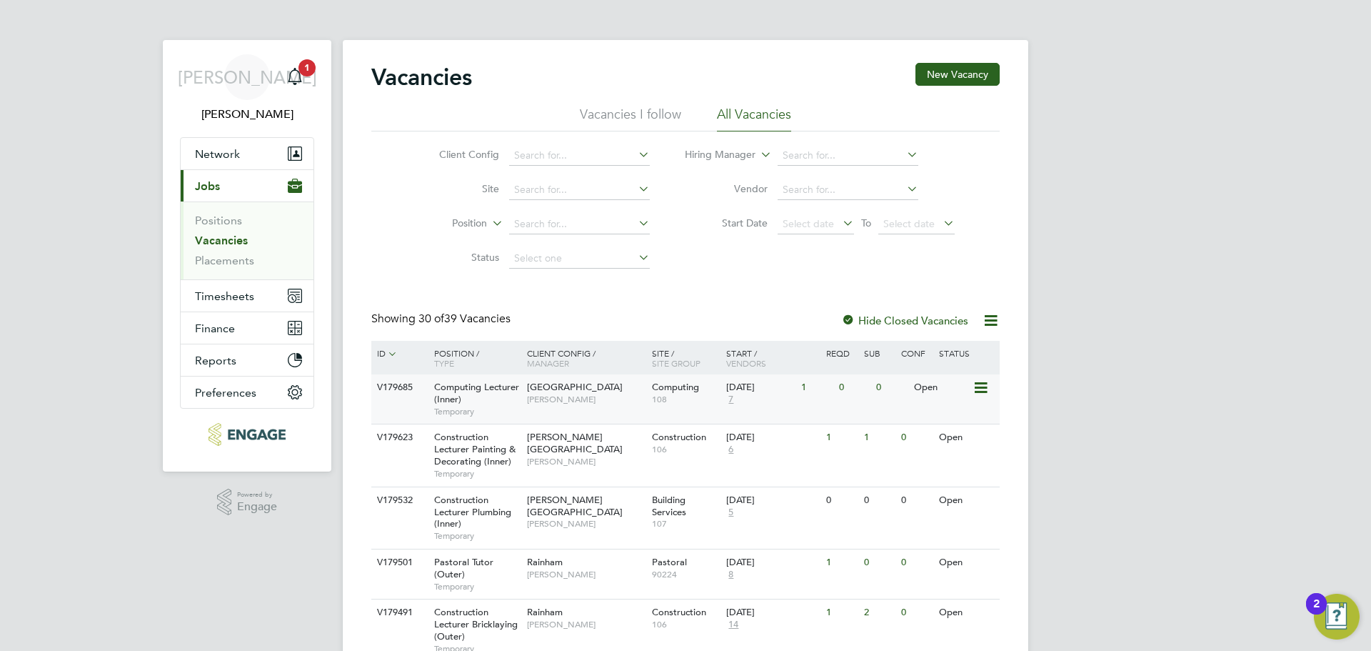
click at [735, 399] on span "7" at bounding box center [730, 400] width 9 height 12
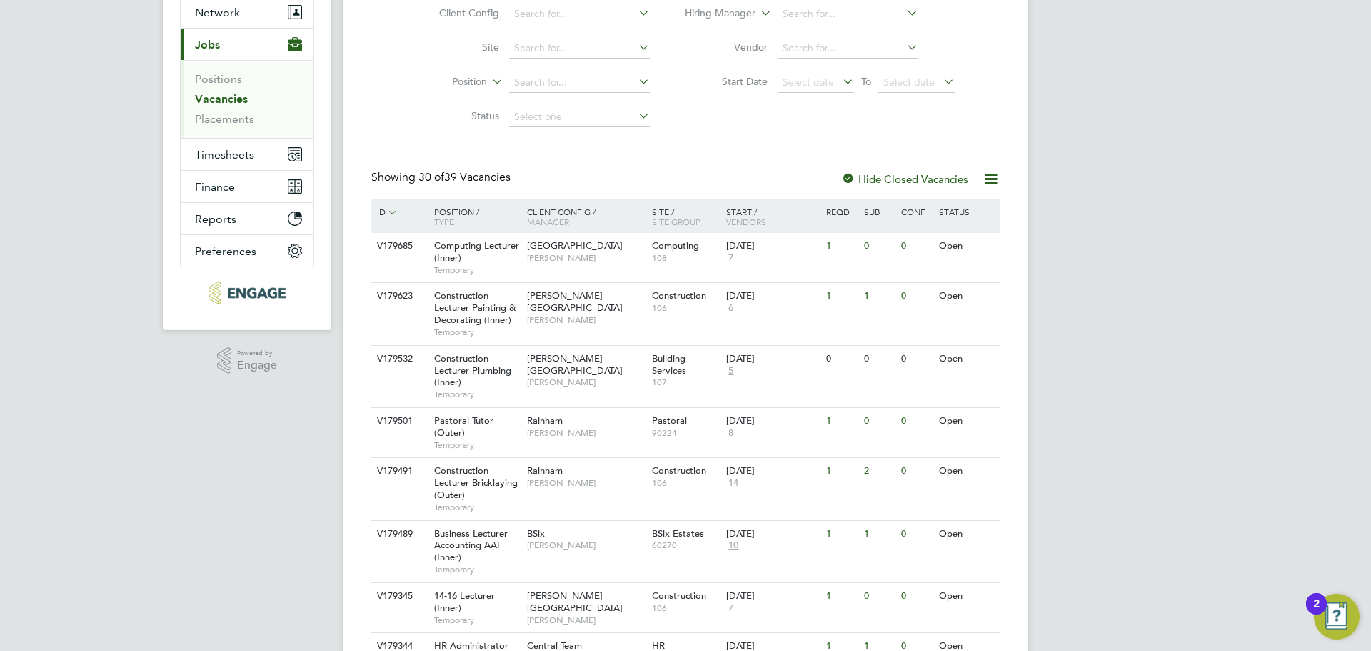
scroll to position [143, 0]
click at [591, 247] on span "[GEOGRAPHIC_DATA]" at bounding box center [575, 244] width 96 height 12
click at [531, 266] on div "Tower Hamlets Campus Fraz Arshad" at bounding box center [586, 249] width 125 height 37
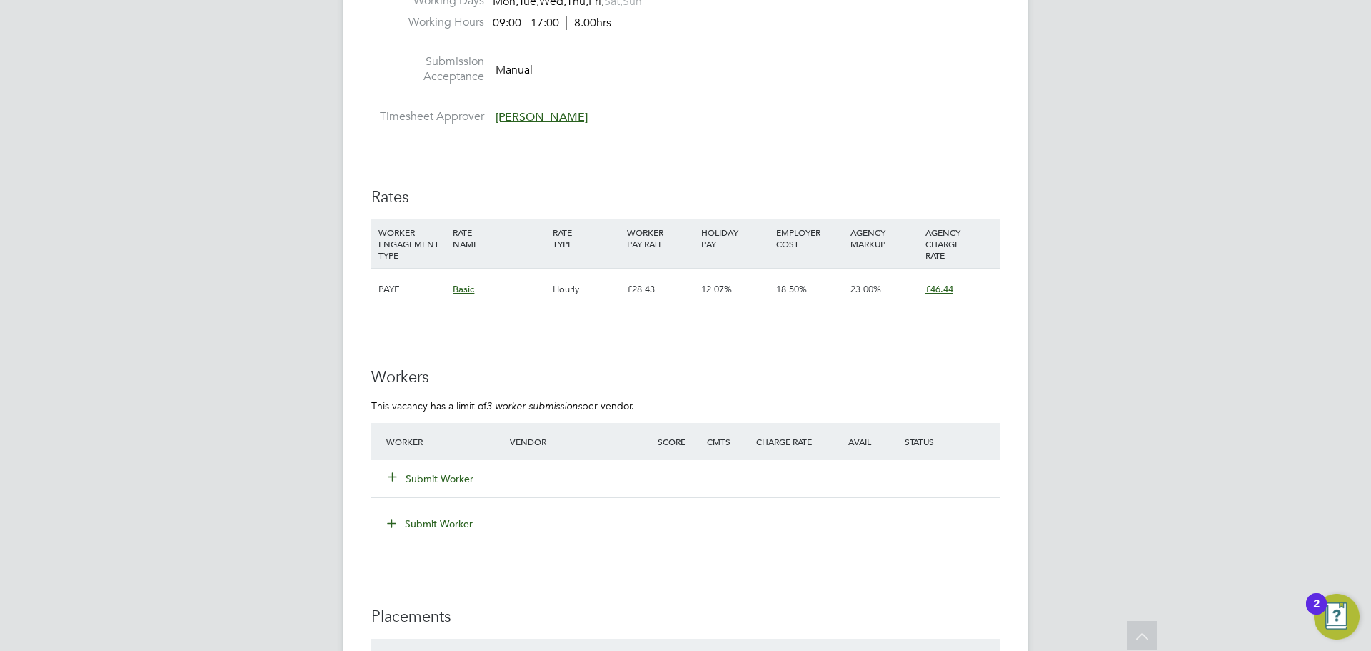
scroll to position [2357, 0]
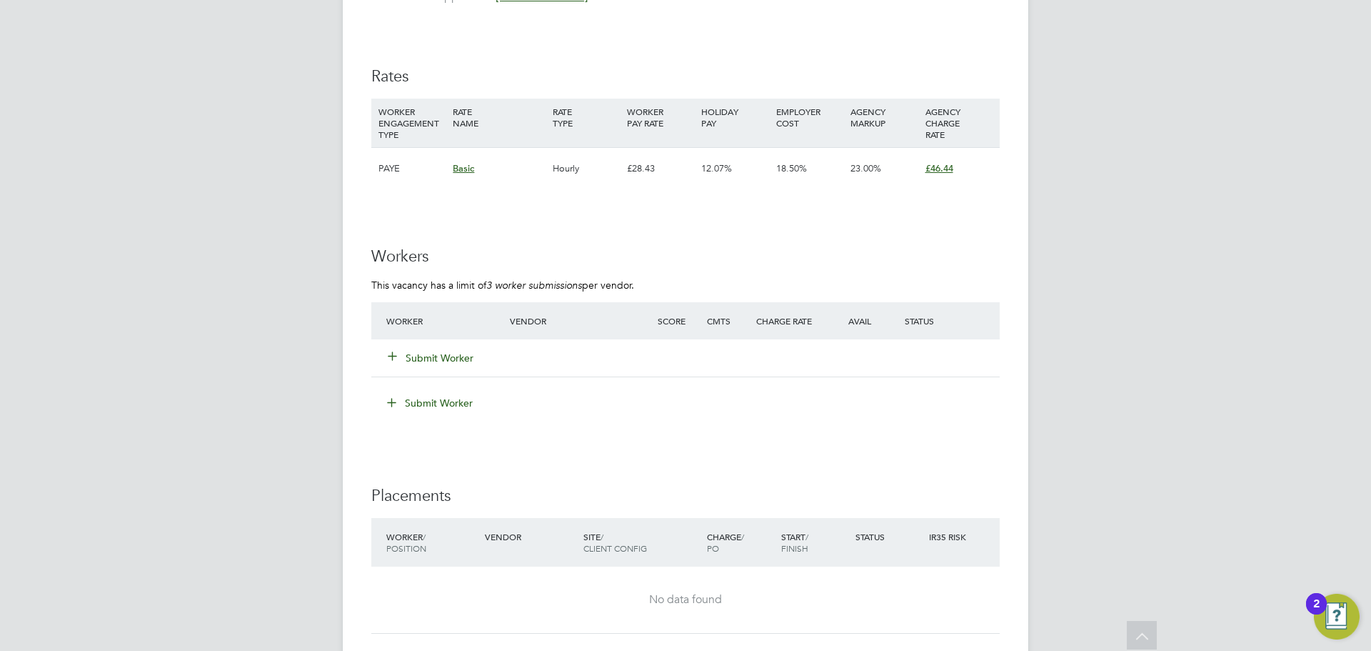
click at [459, 353] on button "Submit Worker" at bounding box center [432, 358] width 86 height 14
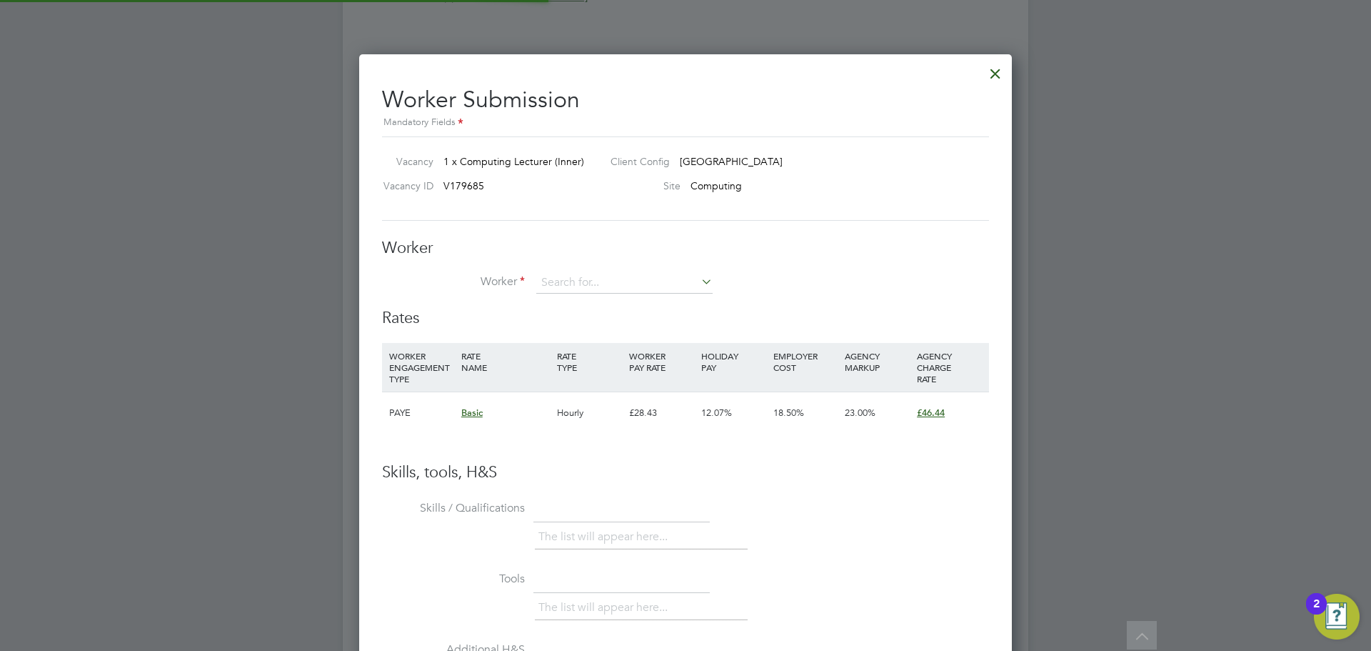
scroll to position [867, 654]
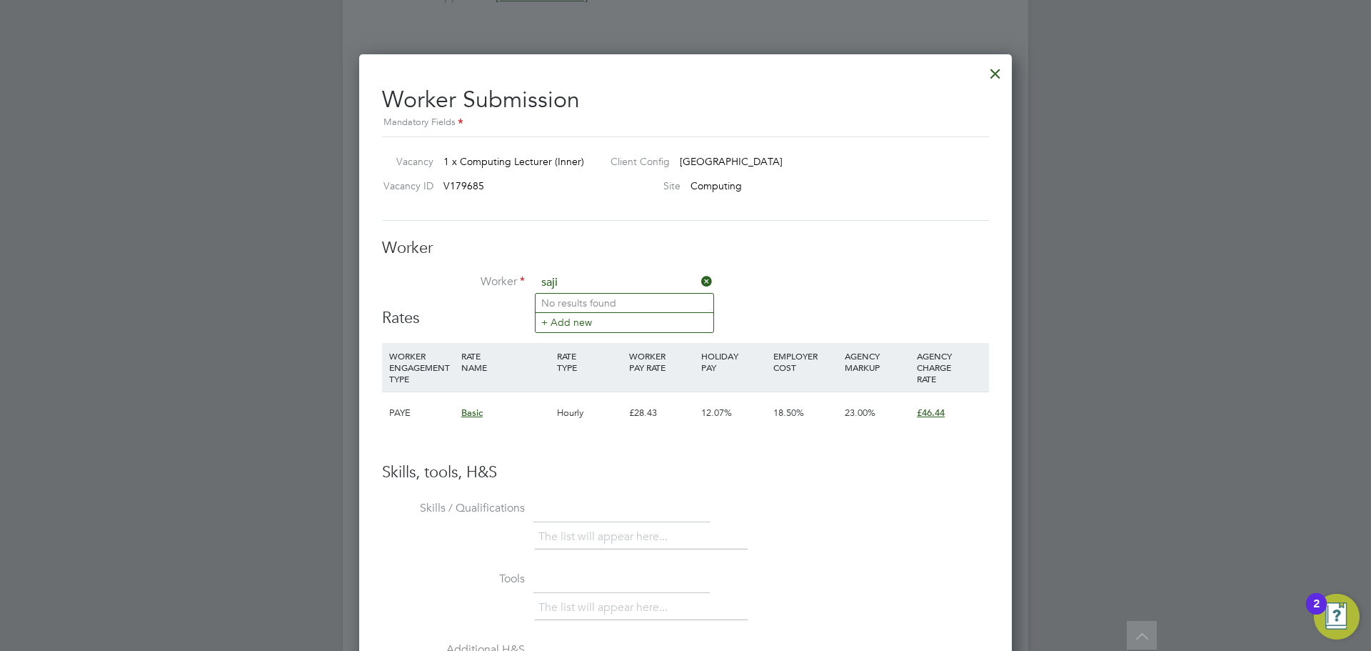
type input "saji"
paste input "saji_1@msn.com"
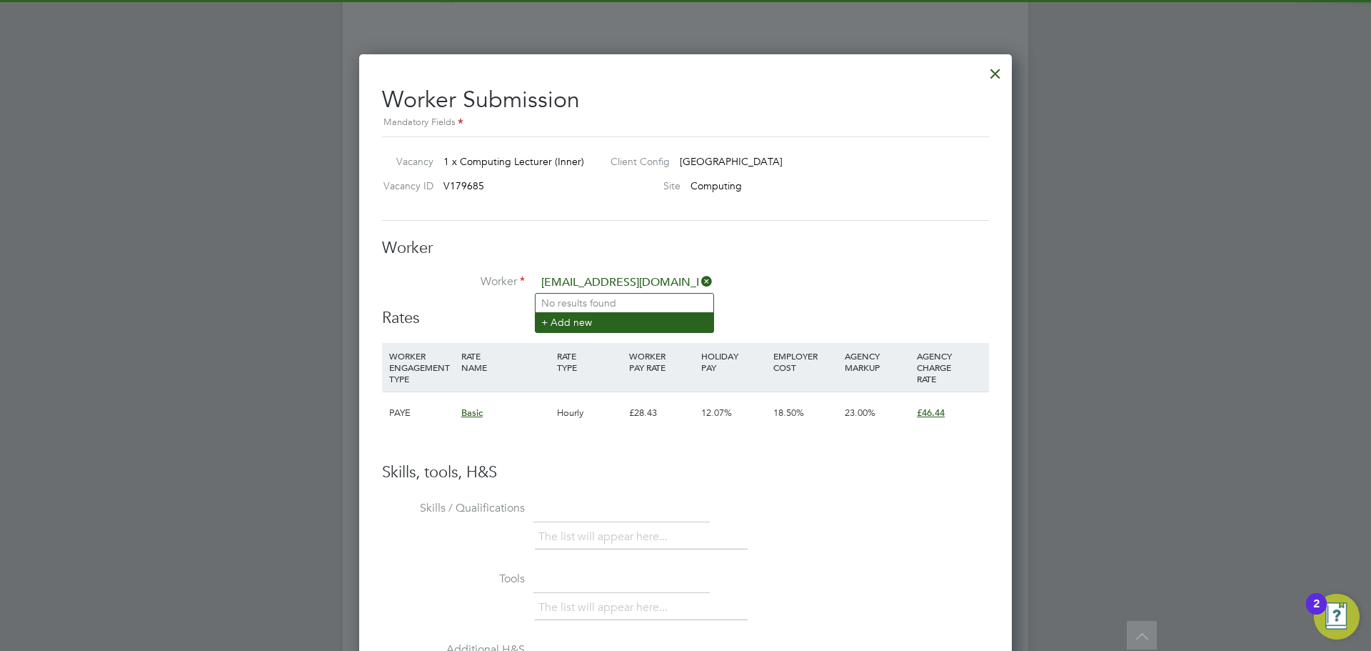
type input "saji_1@msn.com"
click at [583, 319] on li "+ Add new" at bounding box center [625, 321] width 178 height 19
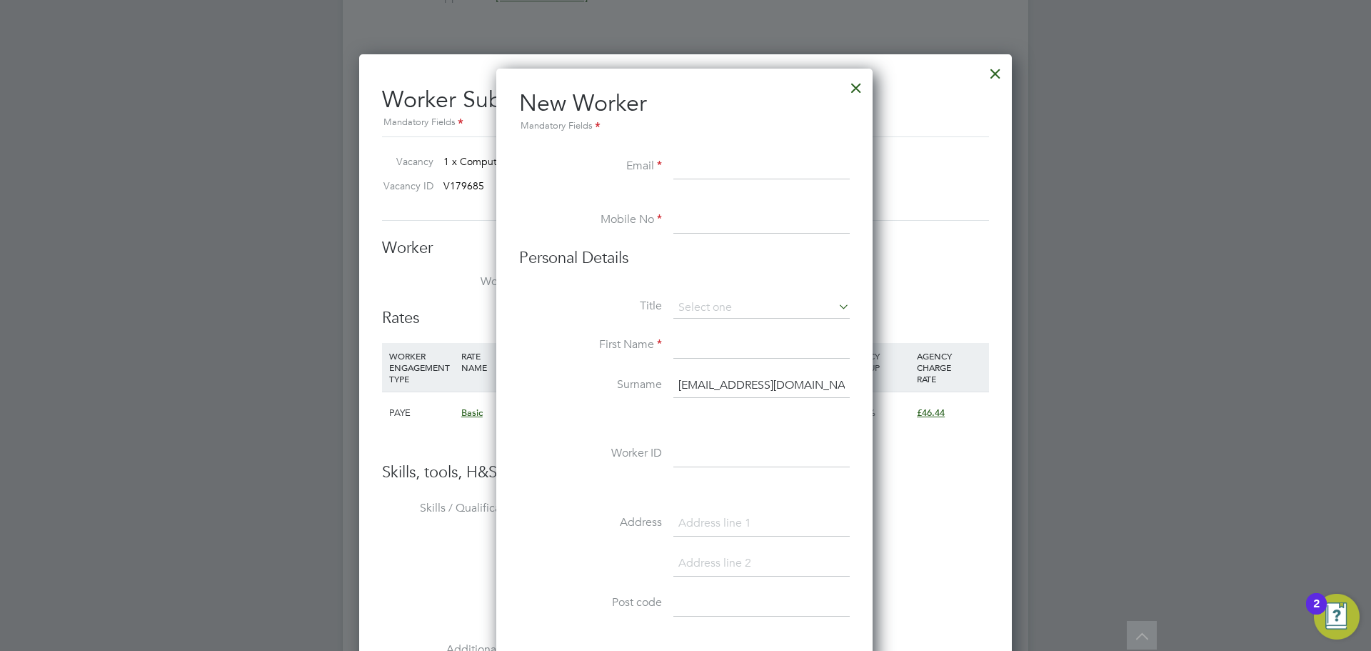
scroll to position [1216, 379]
paste input "saji_1@msn.com"
type input "saji_1@msn.com"
click at [736, 232] on input at bounding box center [762, 221] width 176 height 26
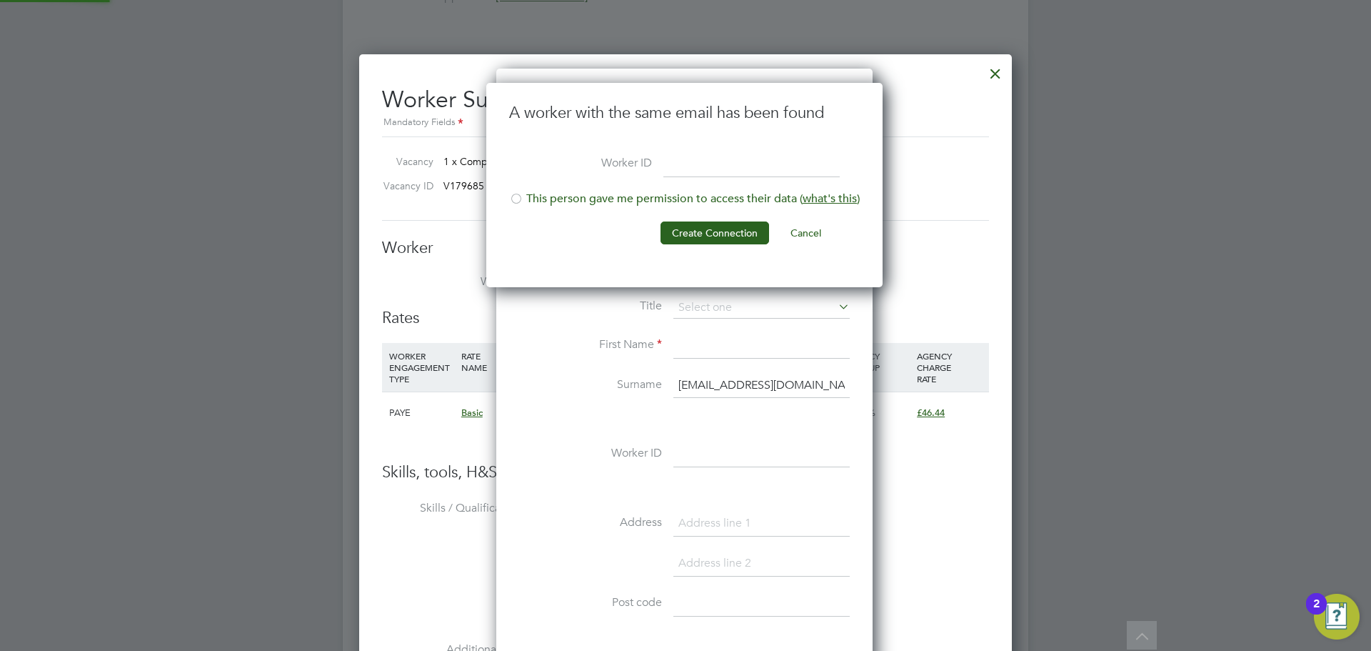
scroll to position [205, 399]
click at [554, 201] on li "This person gave me permission to access their data ( what's this )" at bounding box center [684, 205] width 351 height 29
click at [723, 227] on button "Create Connection" at bounding box center [715, 232] width 109 height 23
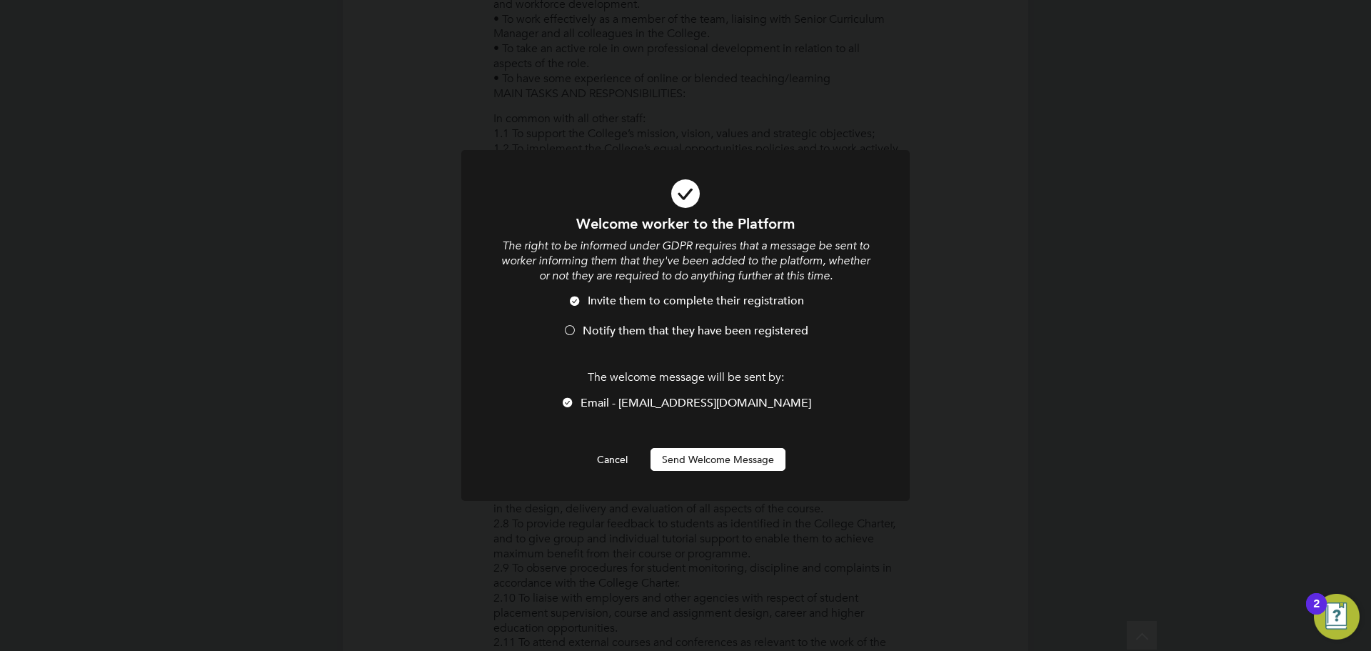
scroll to position [0, 0]
drag, startPoint x: 669, startPoint y: 327, endPoint x: 694, endPoint y: 387, distance: 65.0
click at [669, 327] on span "Notify them that they have been registered" at bounding box center [696, 331] width 226 height 14
click at [719, 455] on button "Send Welcome Message" at bounding box center [718, 459] width 135 height 23
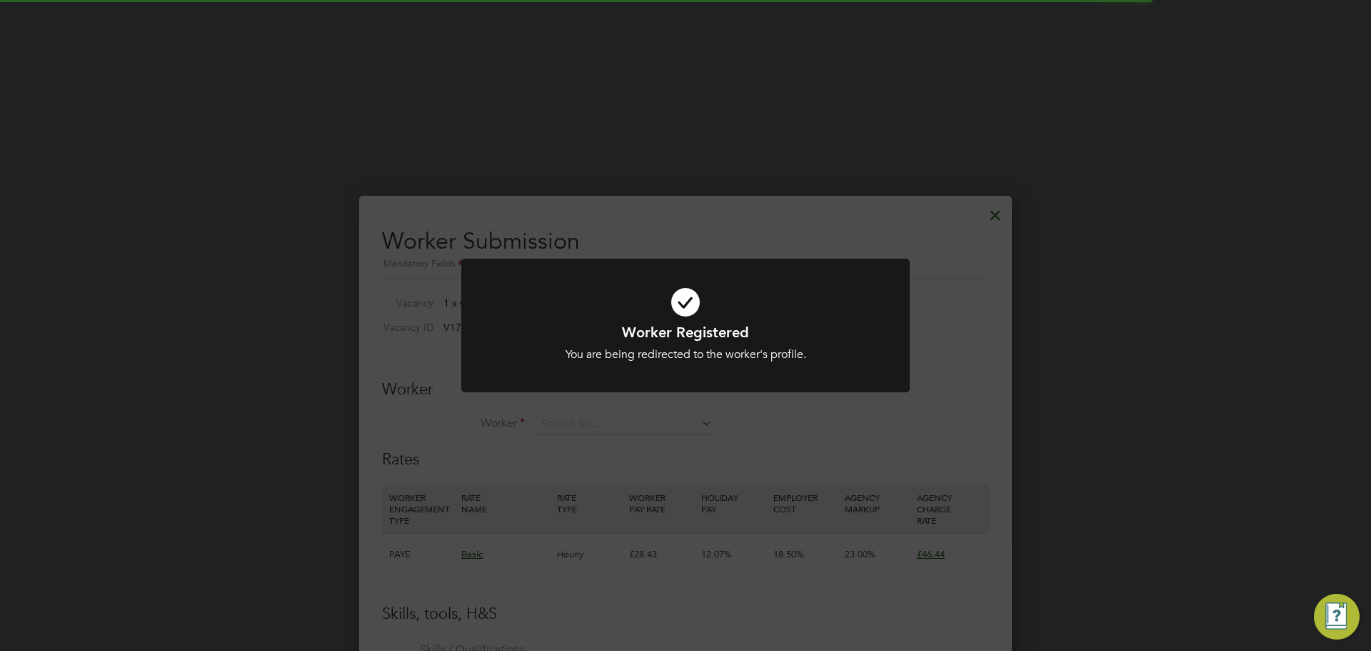
scroll to position [2357, 0]
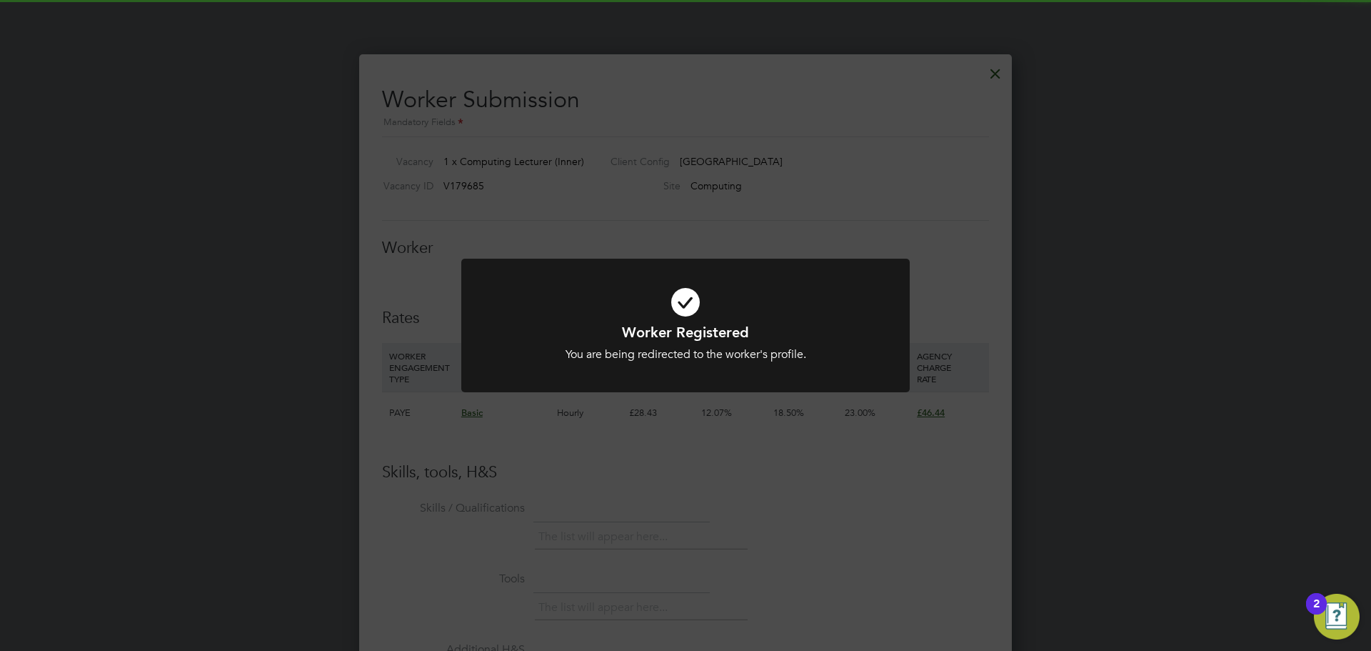
click at [731, 439] on div "Worker Registered You are being redirected to the worker's profile. Cancel Okay" at bounding box center [685, 325] width 1371 height 651
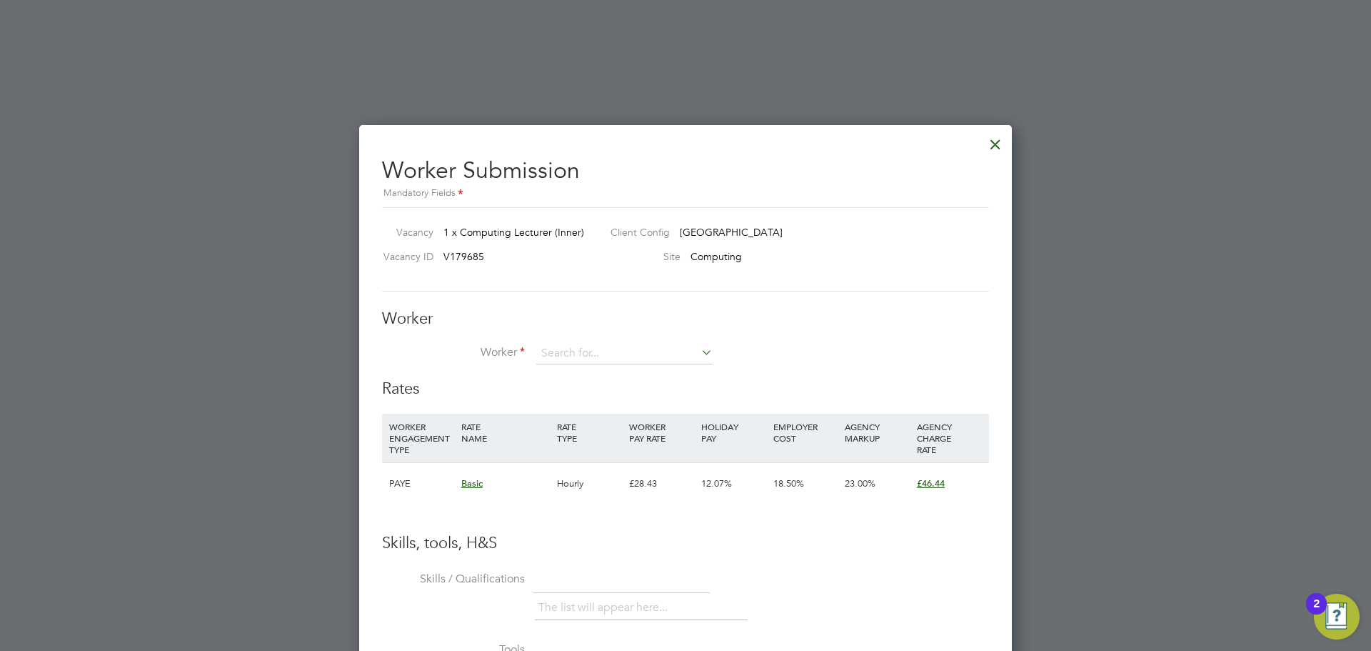
scroll to position [2286, 0]
click at [620, 353] on input at bounding box center [624, 354] width 176 height 21
click at [684, 378] on li "Saji Karunakaran" at bounding box center [625, 374] width 178 height 19
type input "[PERSON_NAME]"
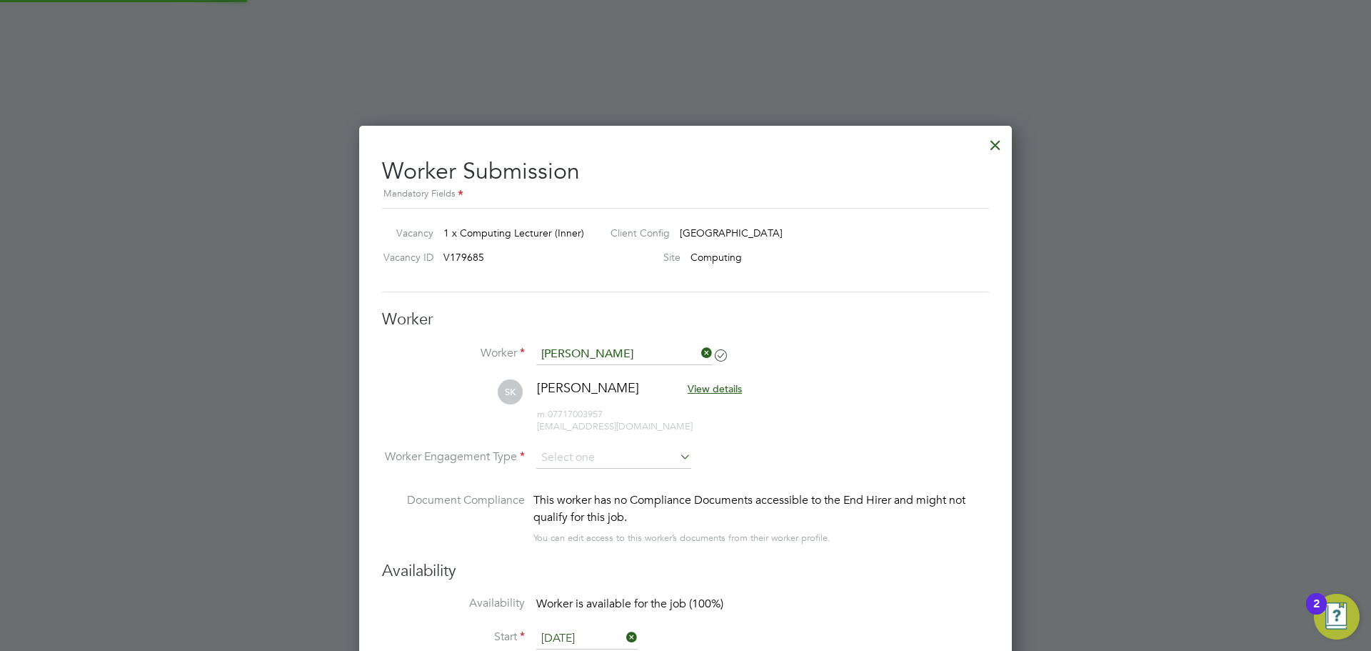
scroll to position [1187, 654]
click at [623, 453] on input at bounding box center [613, 458] width 155 height 21
click at [609, 496] on li "PAYE" at bounding box center [614, 496] width 156 height 19
type input "PAYE"
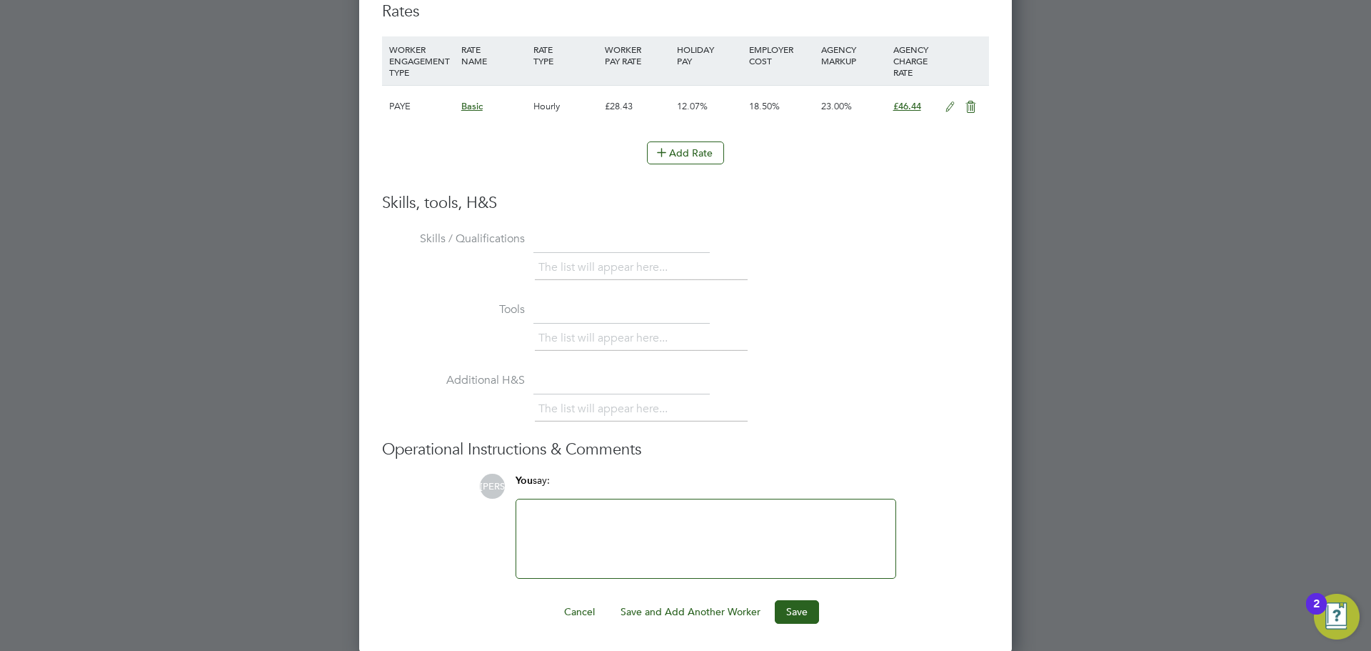
scroll to position [2984, 0]
click at [786, 609] on button "Save" at bounding box center [797, 610] width 44 height 23
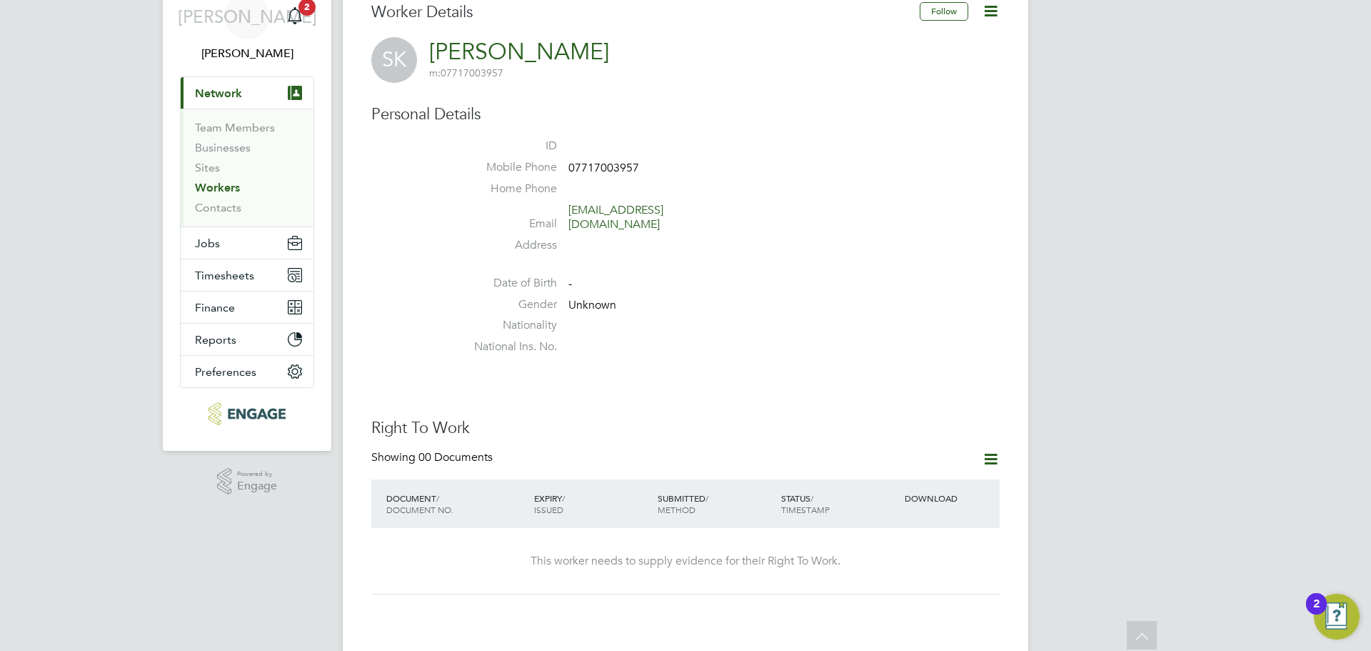
scroll to position [0, 0]
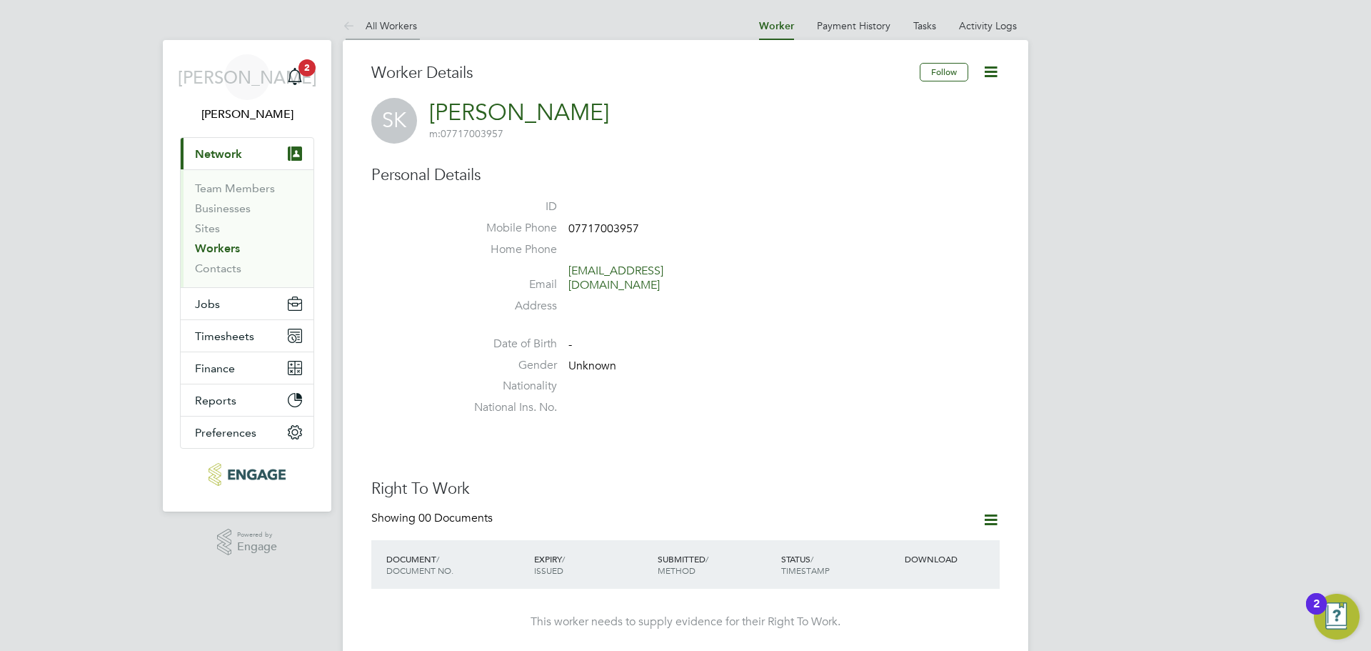
click at [385, 26] on link "All Workers" at bounding box center [380, 25] width 74 height 13
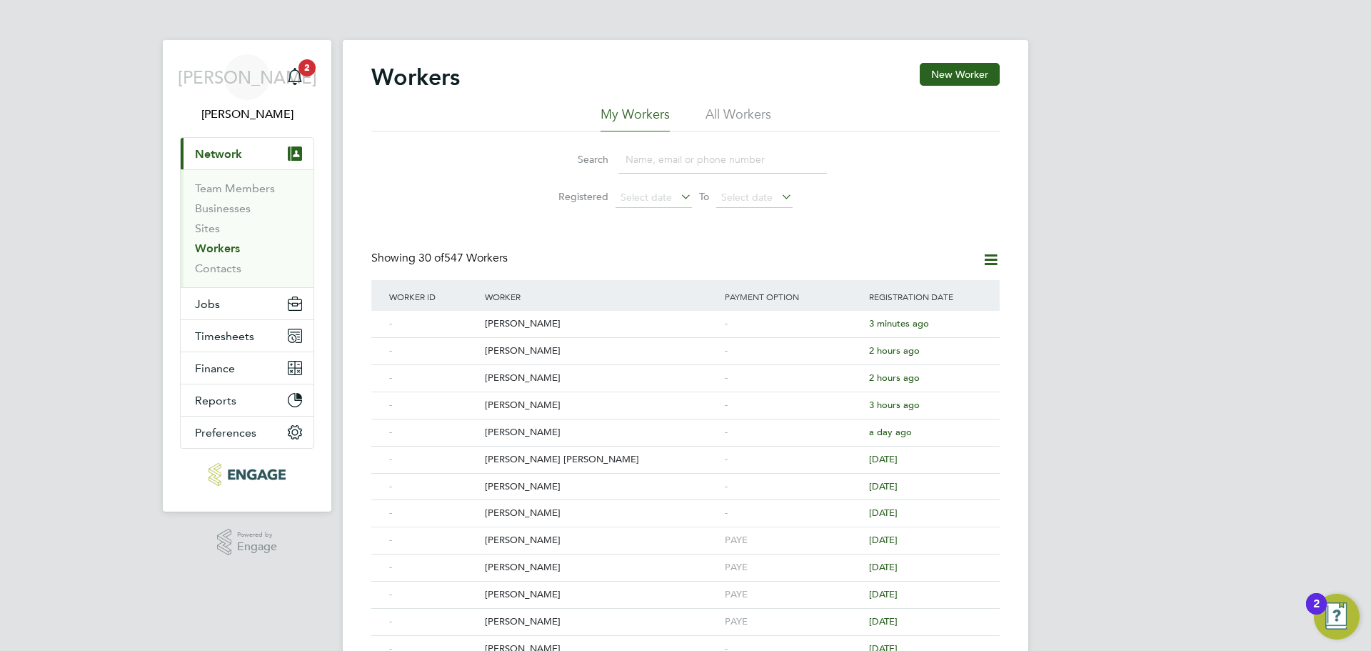
drag, startPoint x: 198, startPoint y: 251, endPoint x: 206, endPoint y: 254, distance: 9.3
click at [198, 251] on link "Workers" at bounding box center [217, 248] width 45 height 14
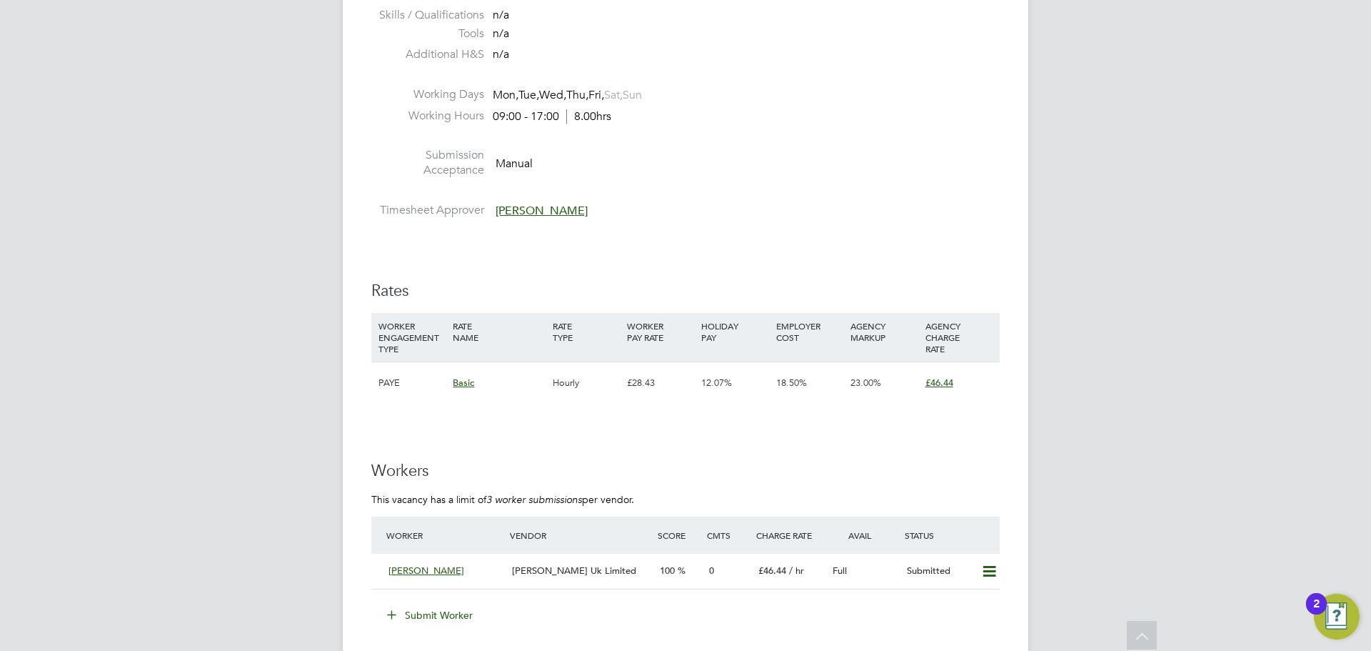
scroll to position [2429, 0]
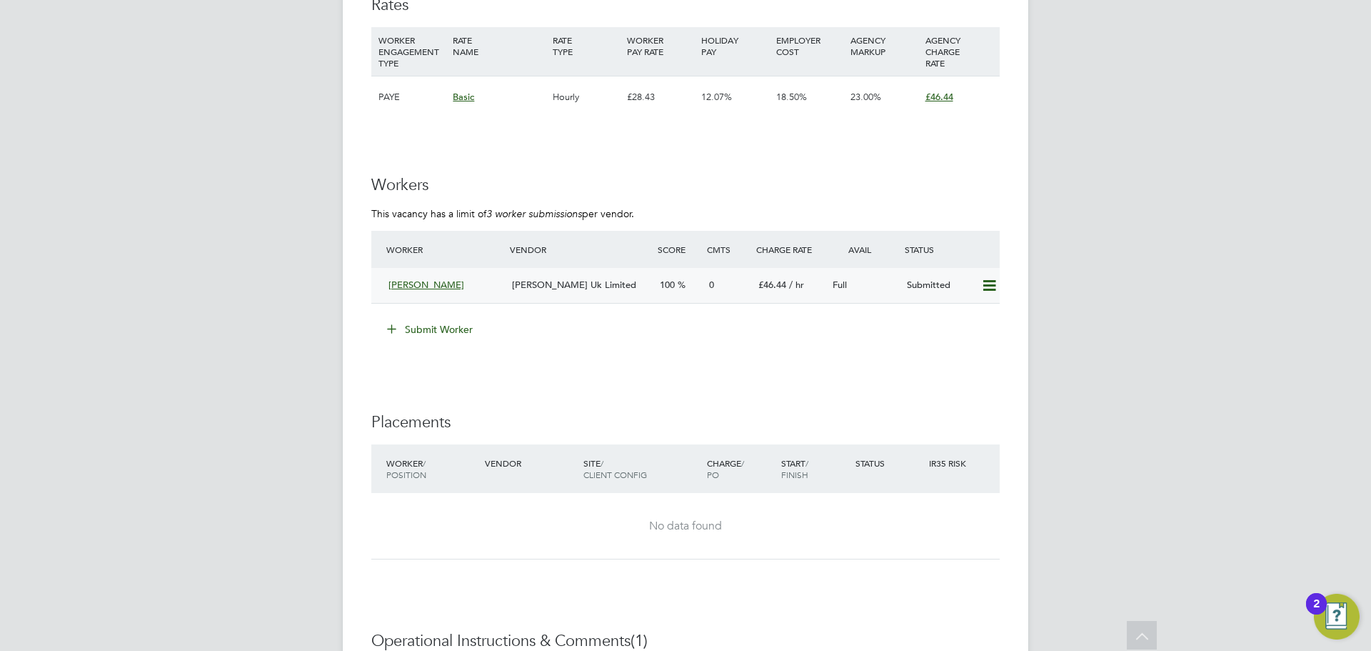
click at [556, 282] on span "[PERSON_NAME] Uk Limited" at bounding box center [574, 285] width 124 height 12
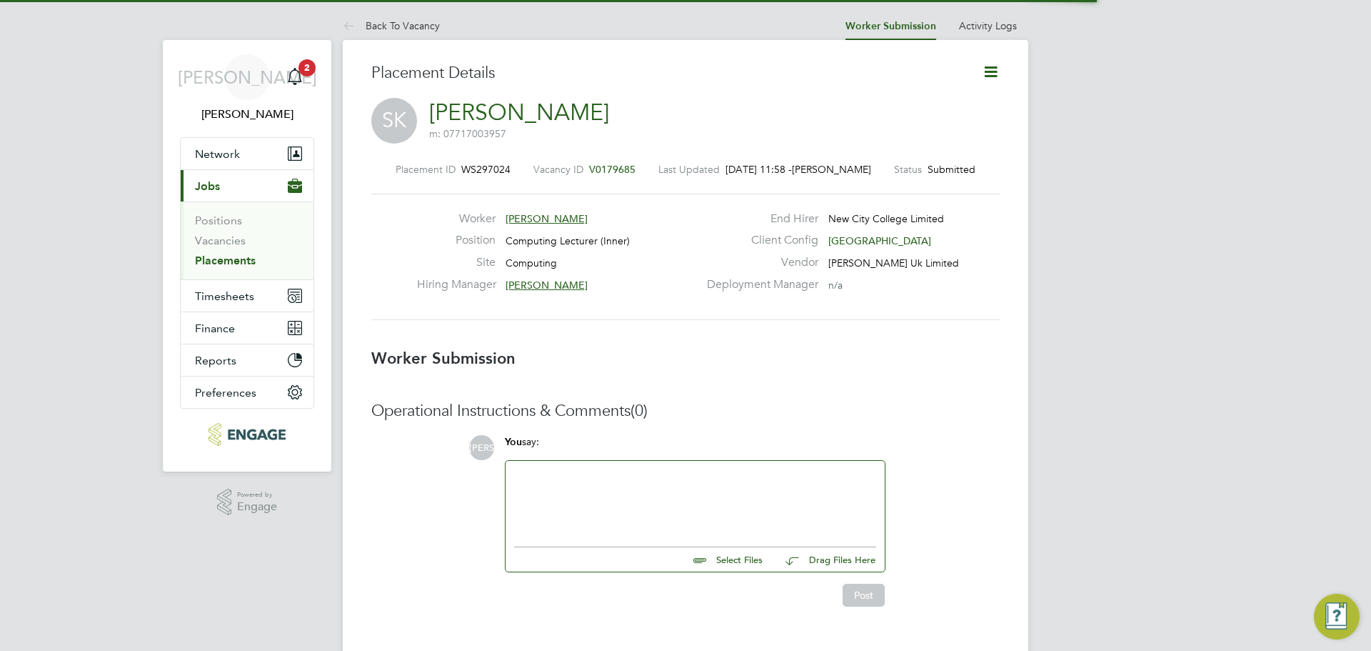
scroll to position [7, 7]
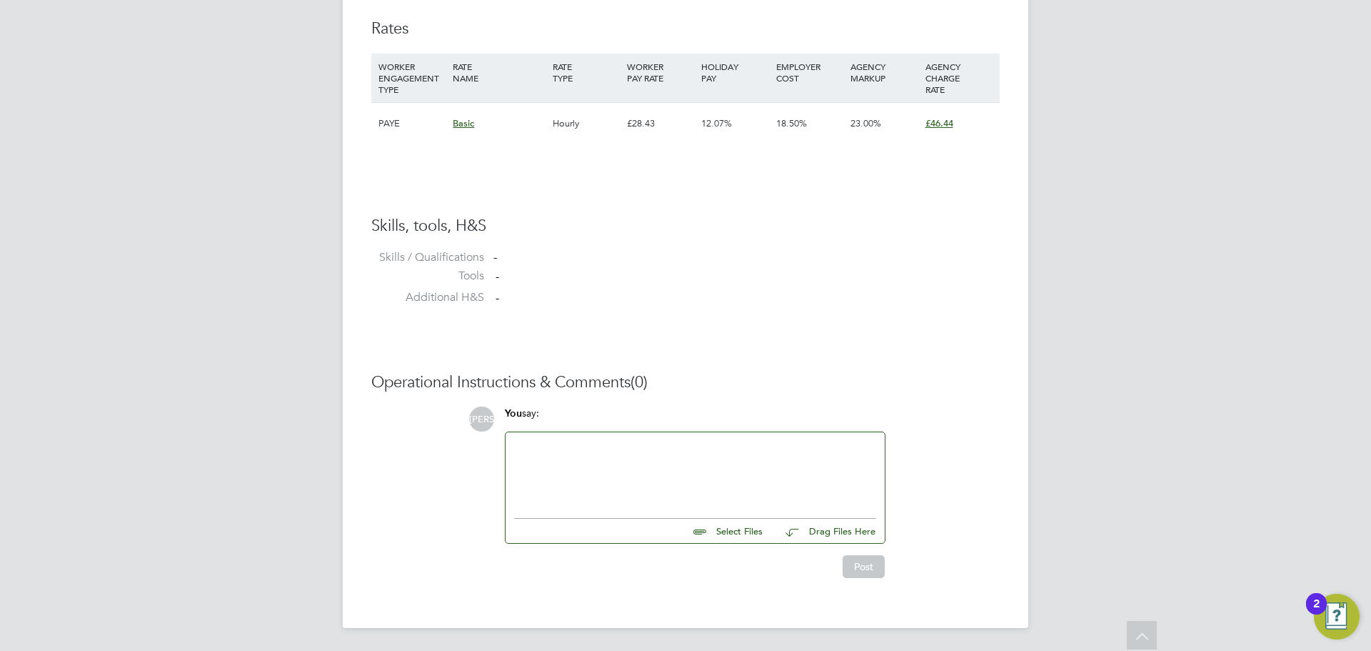
click at [723, 526] on input "file" at bounding box center [769, 529] width 214 height 20
type input "C:\fakepath\Saji+Karunakaran++MH+CV.cleaned.pdf"
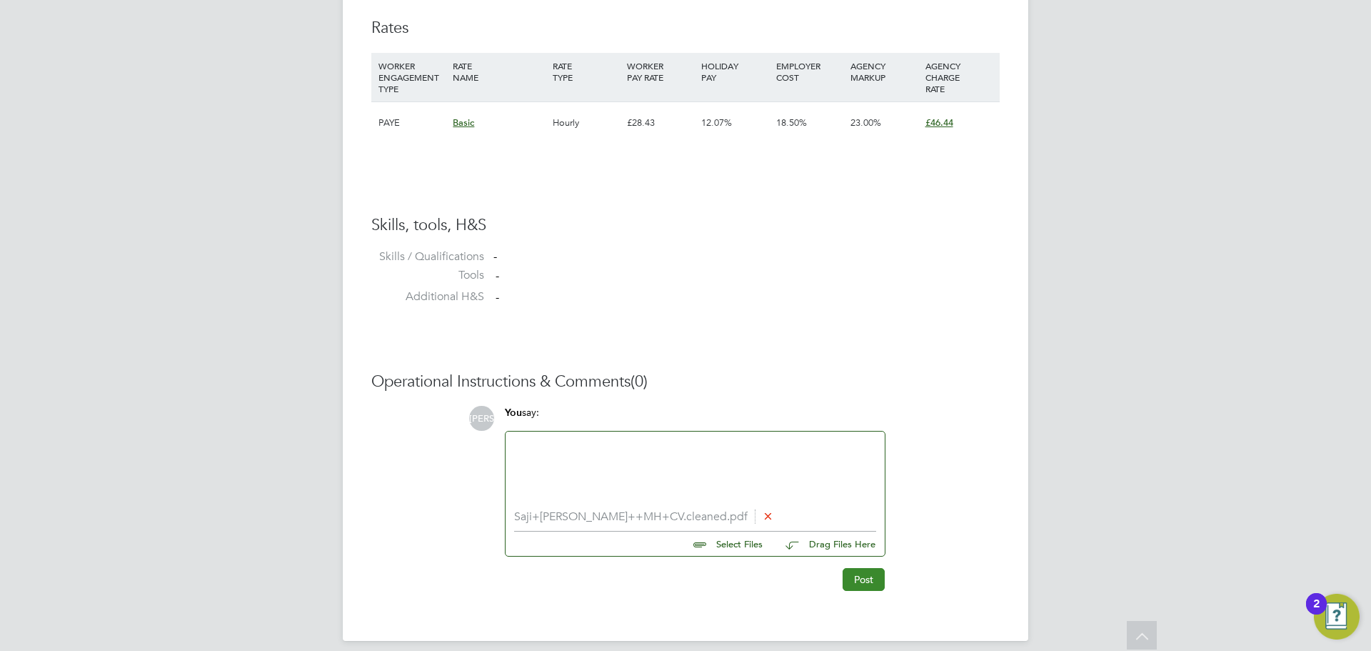
click at [868, 579] on button "Post" at bounding box center [864, 579] width 42 height 23
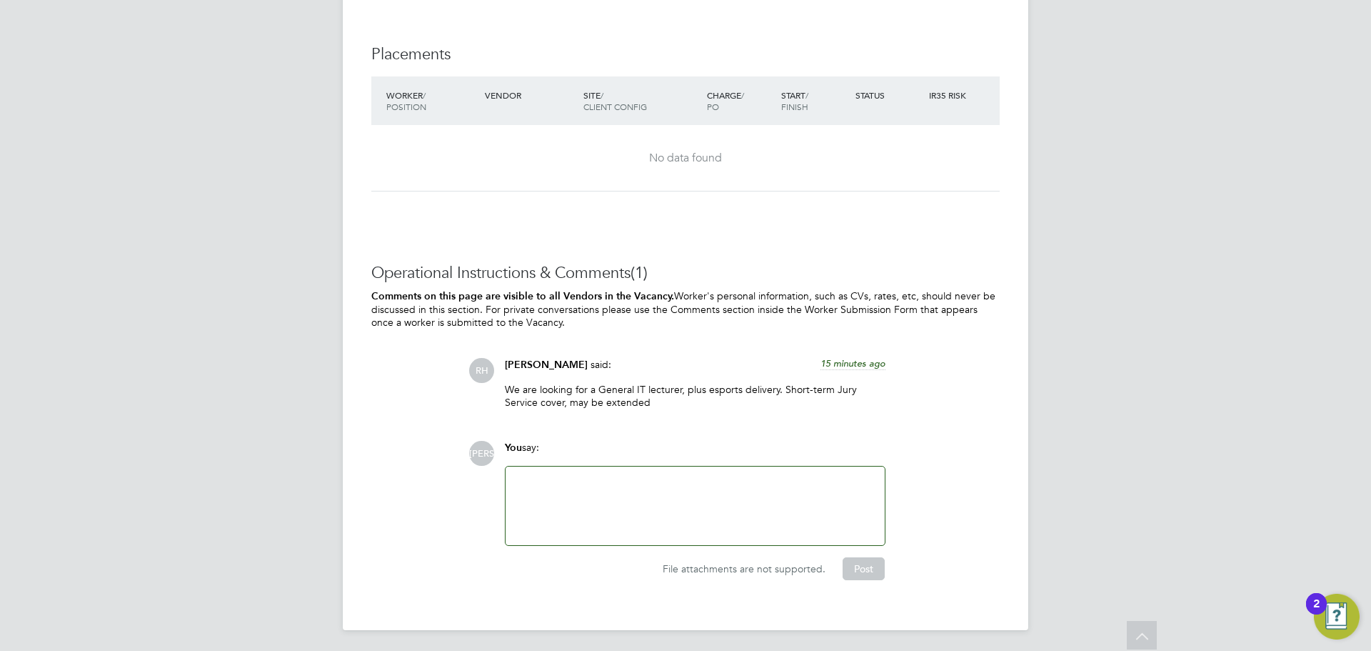
scroll to position [2797, 0]
drag, startPoint x: 692, startPoint y: 415, endPoint x: 482, endPoint y: 354, distance: 218.6
click at [482, 354] on div "Operational Instructions & Comments (1) Comments on this page are visible to al…" at bounding box center [685, 420] width 629 height 317
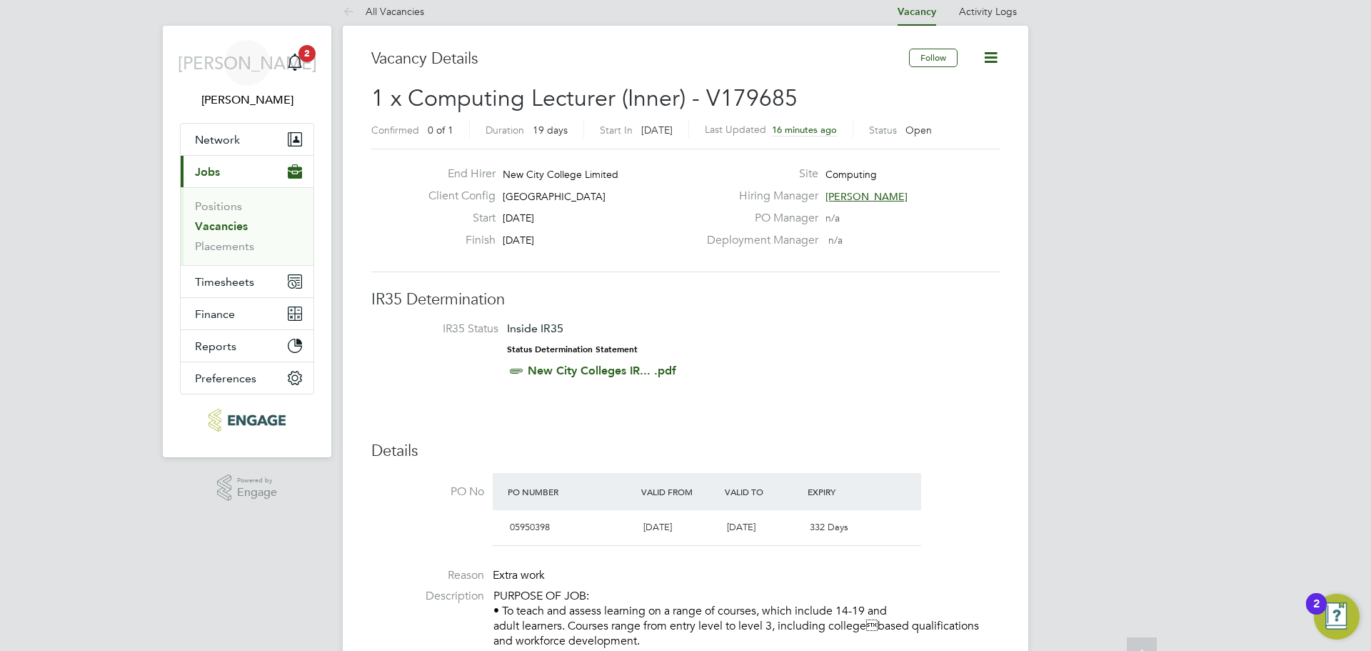
scroll to position [11, 0]
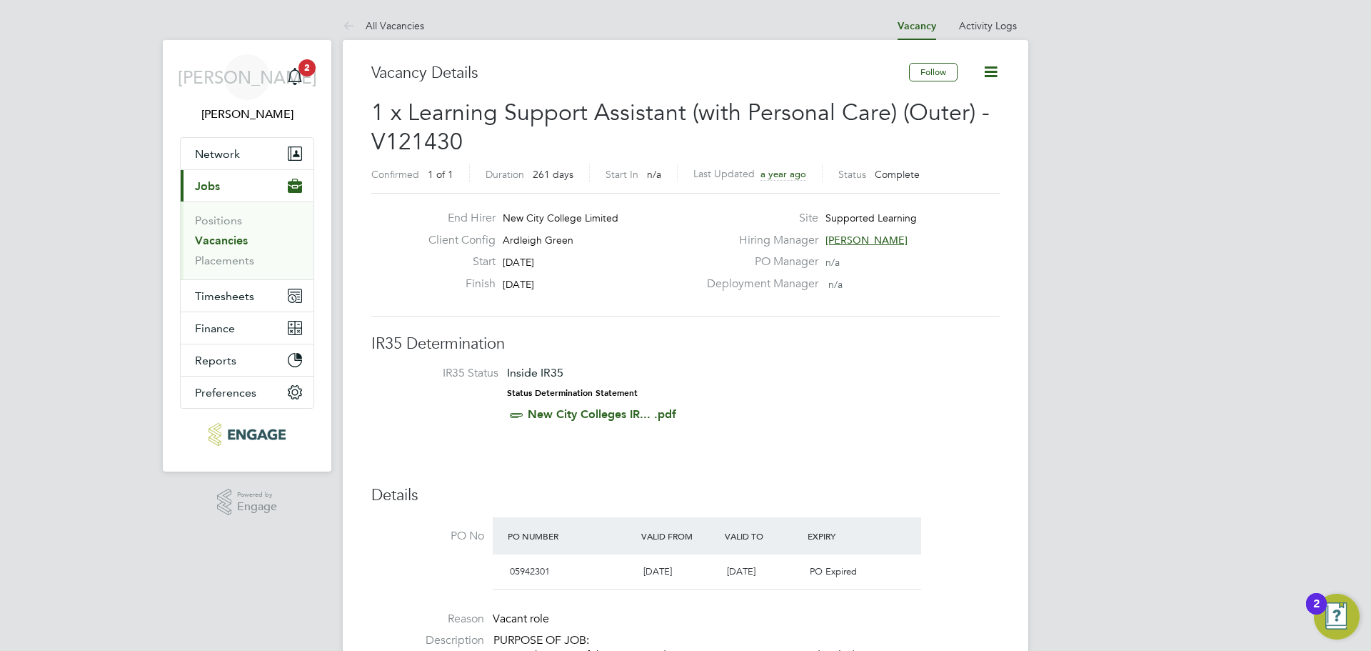
click at [241, 244] on link "Vacancies" at bounding box center [221, 241] width 53 height 14
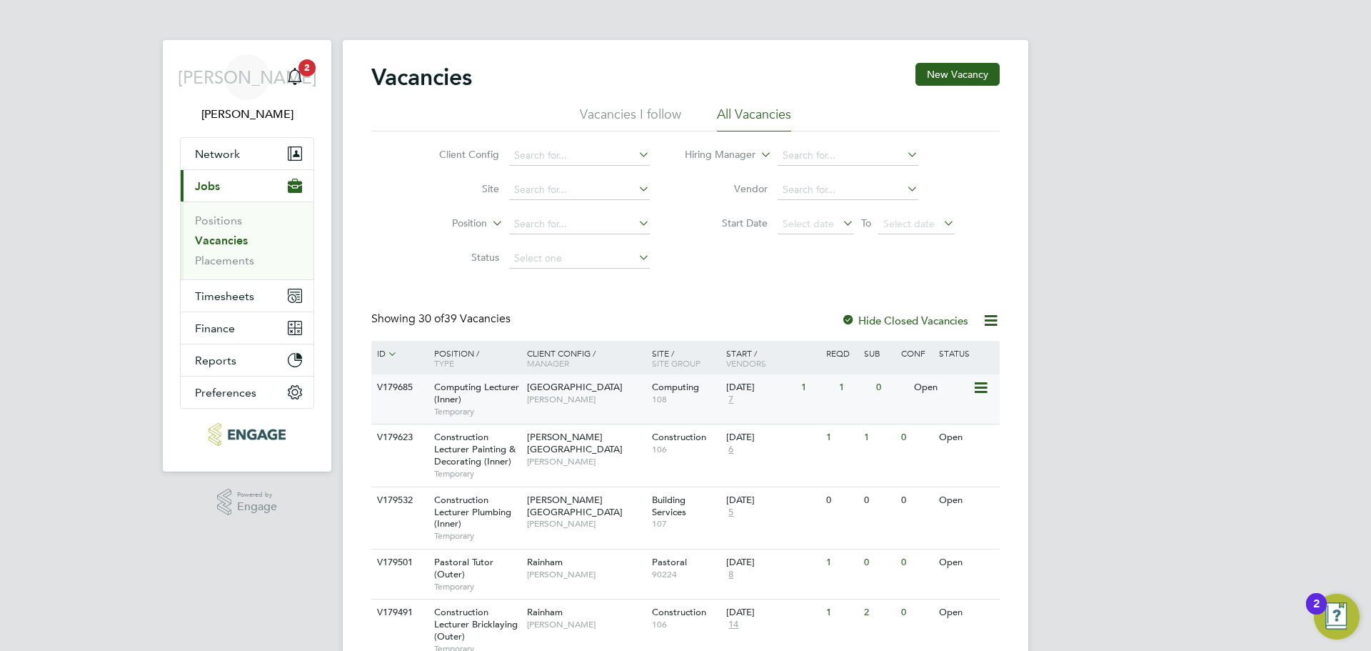
click at [485, 404] on div "Computing Lecturer (Inner) Temporary" at bounding box center [474, 398] width 100 height 49
click at [732, 401] on span "7" at bounding box center [730, 400] width 9 height 12
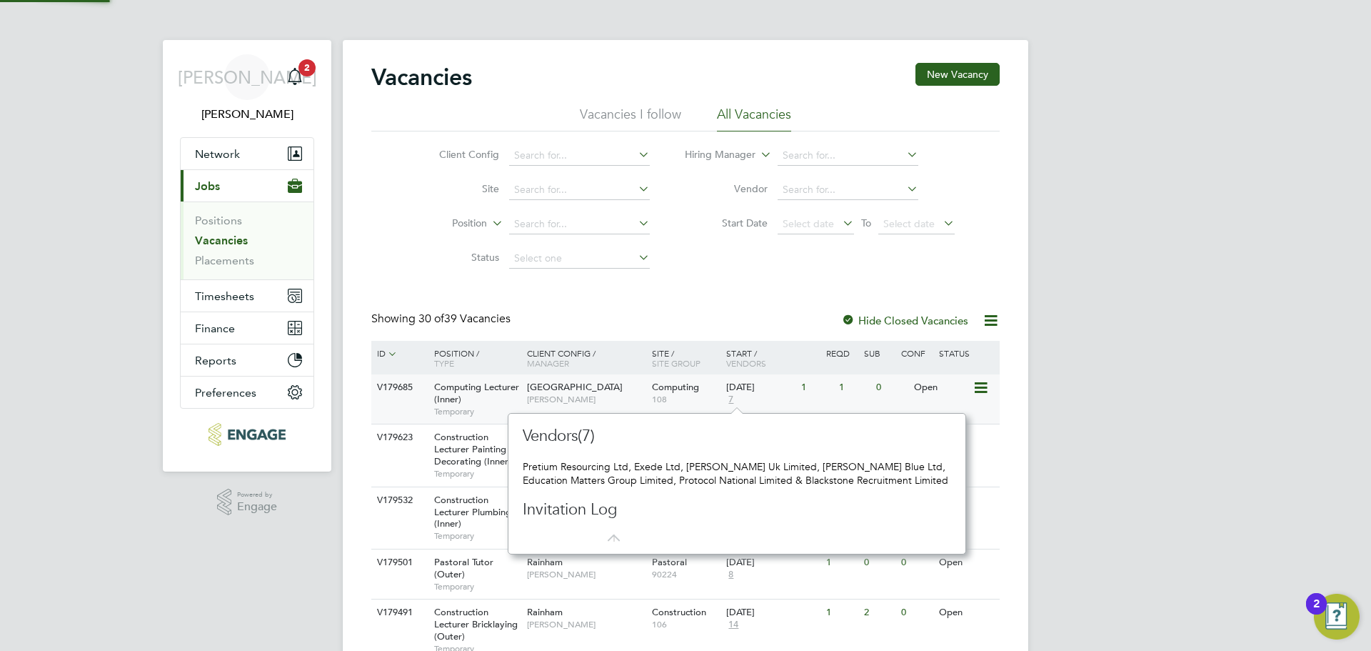
scroll to position [13, 10]
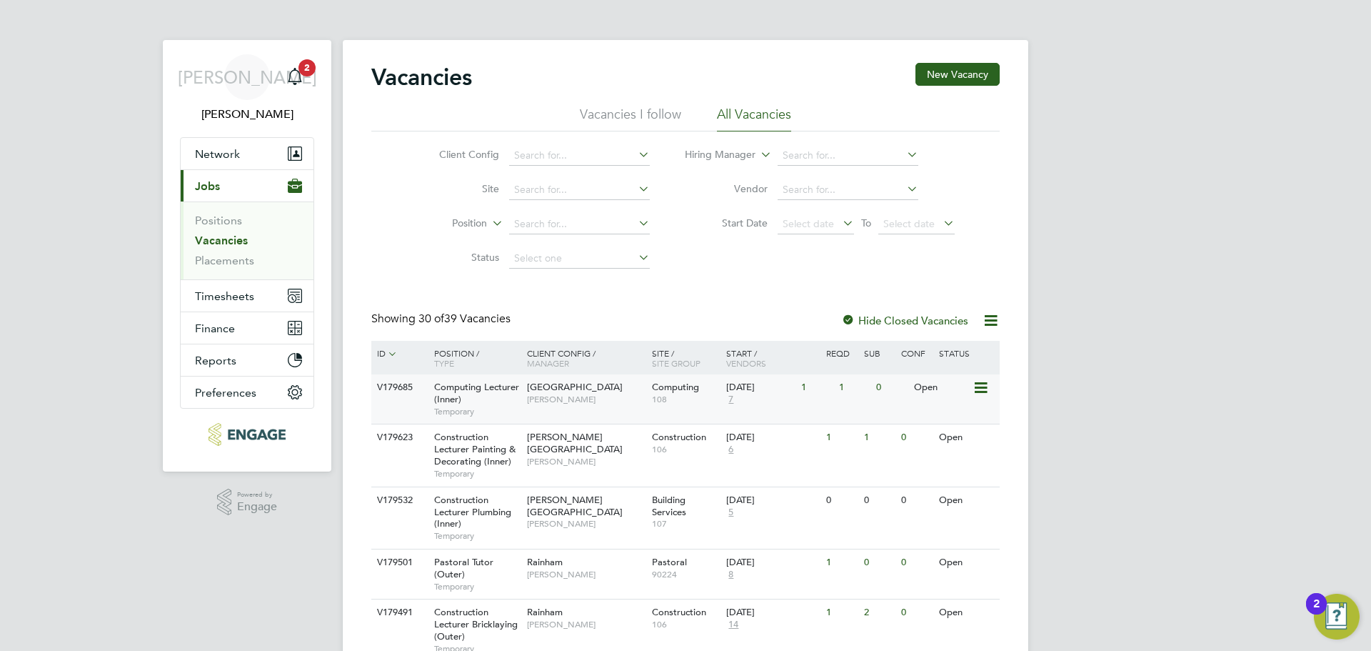
click at [599, 399] on span "[PERSON_NAME]" at bounding box center [586, 399] width 118 height 11
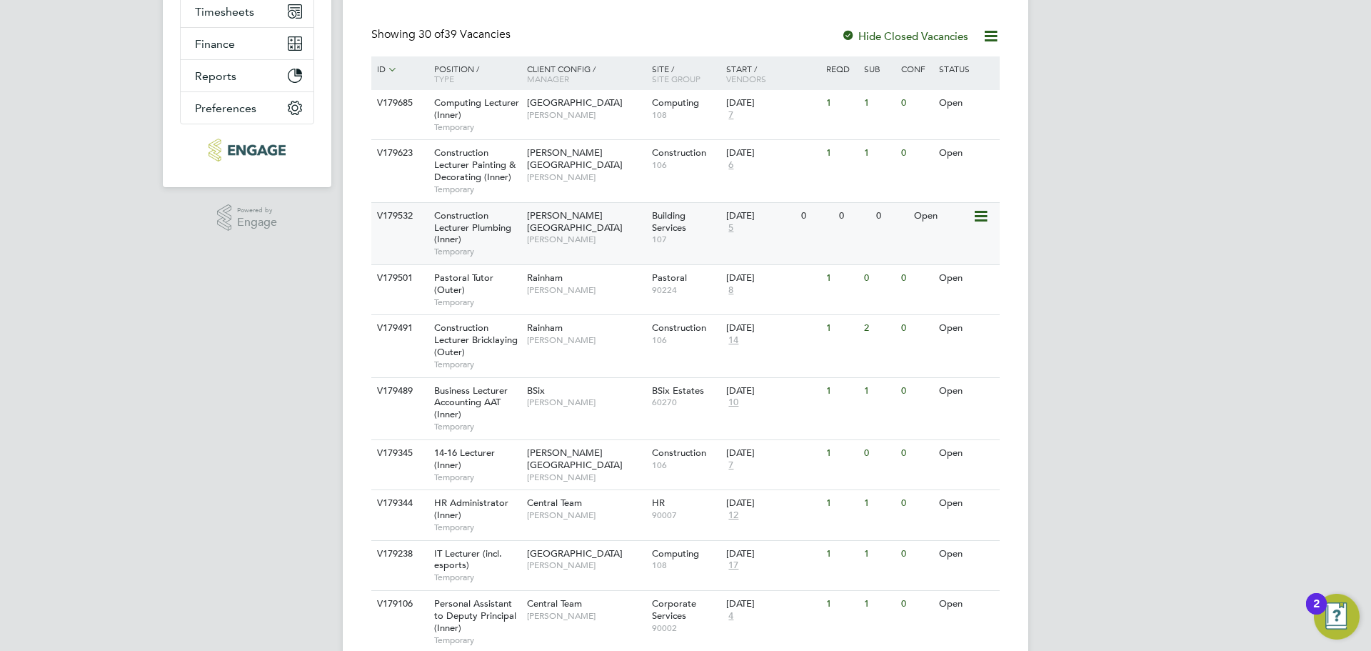
scroll to position [286, 0]
click at [584, 98] on span "[GEOGRAPHIC_DATA]" at bounding box center [575, 101] width 96 height 12
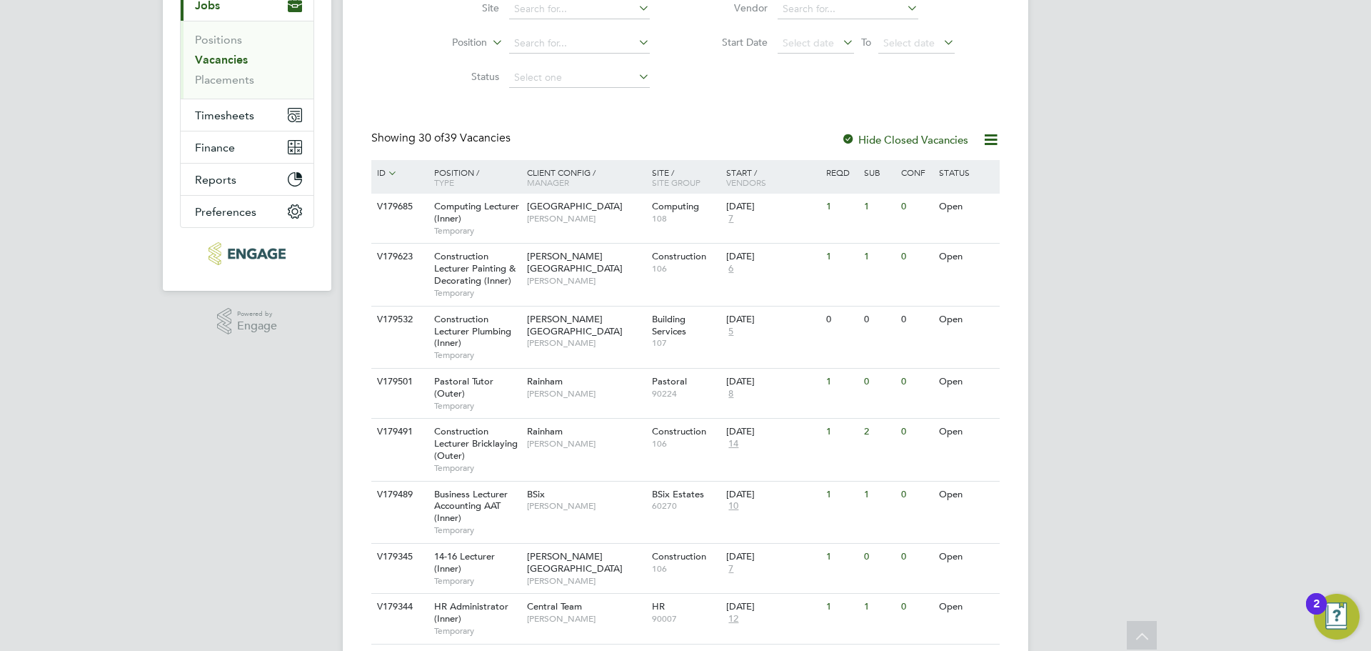
scroll to position [0, 0]
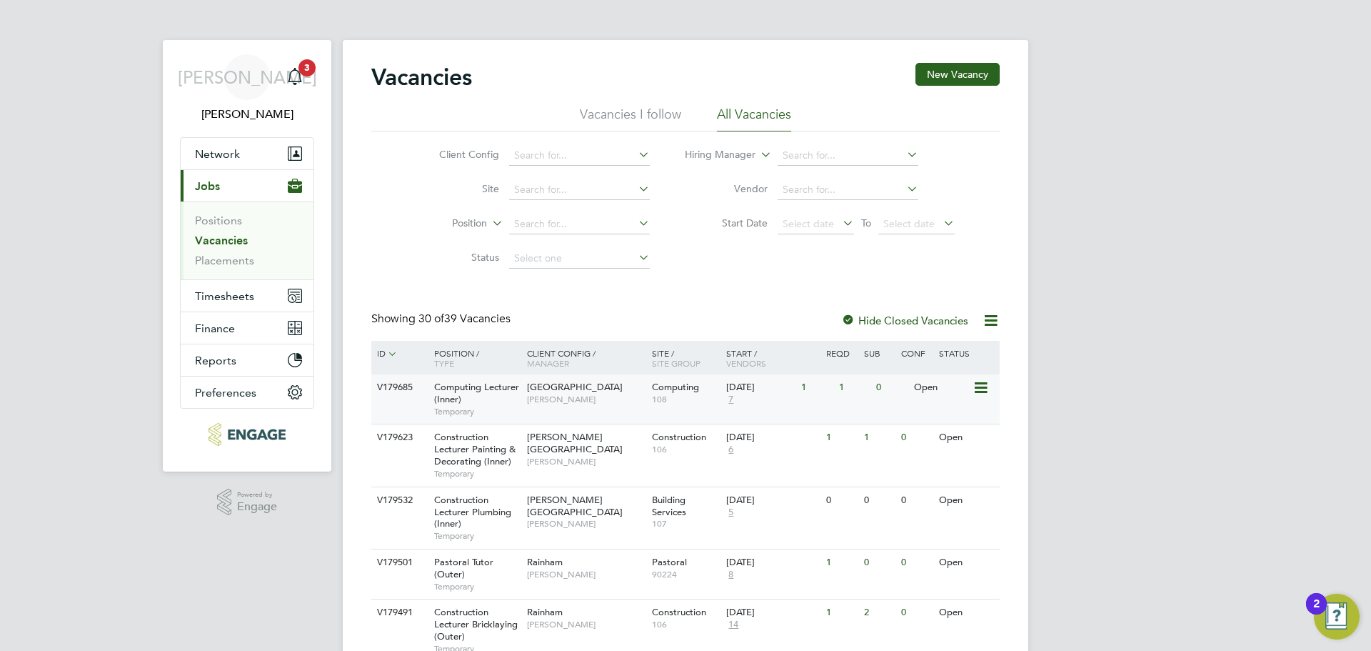
click at [569, 406] on div "Tower Hamlets Campus Fraz Arshad" at bounding box center [586, 392] width 125 height 37
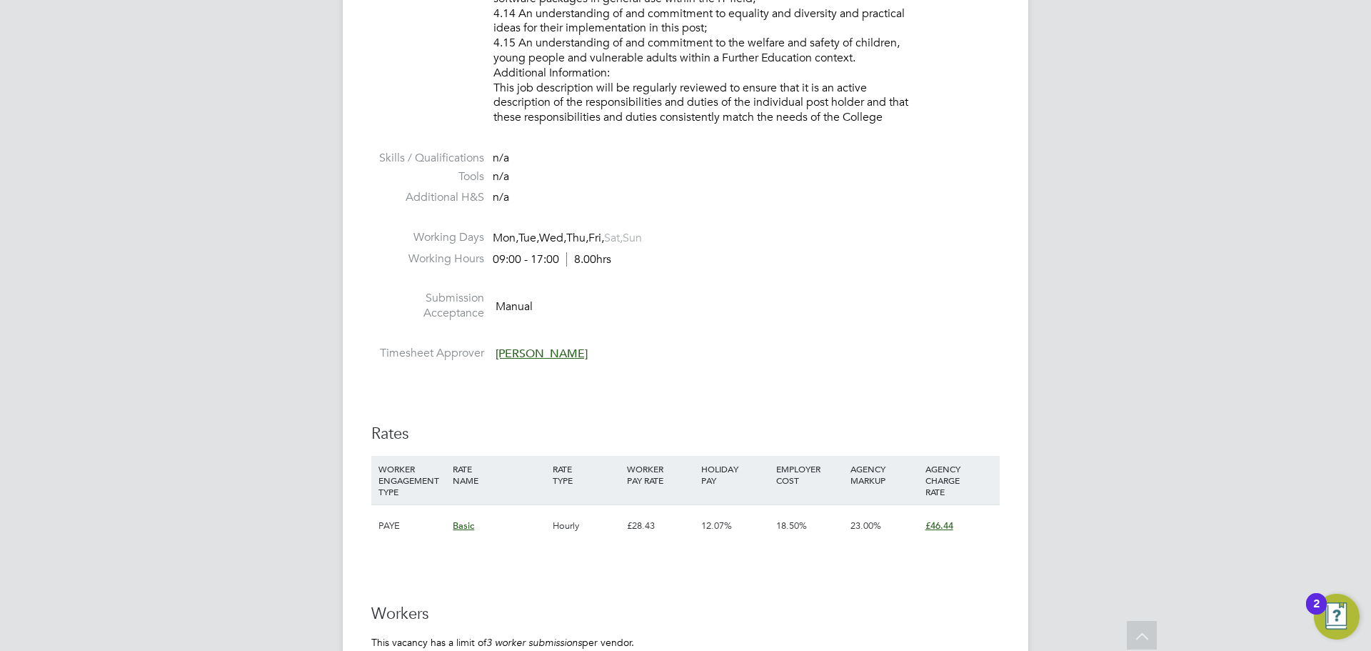
scroll to position [2357, 0]
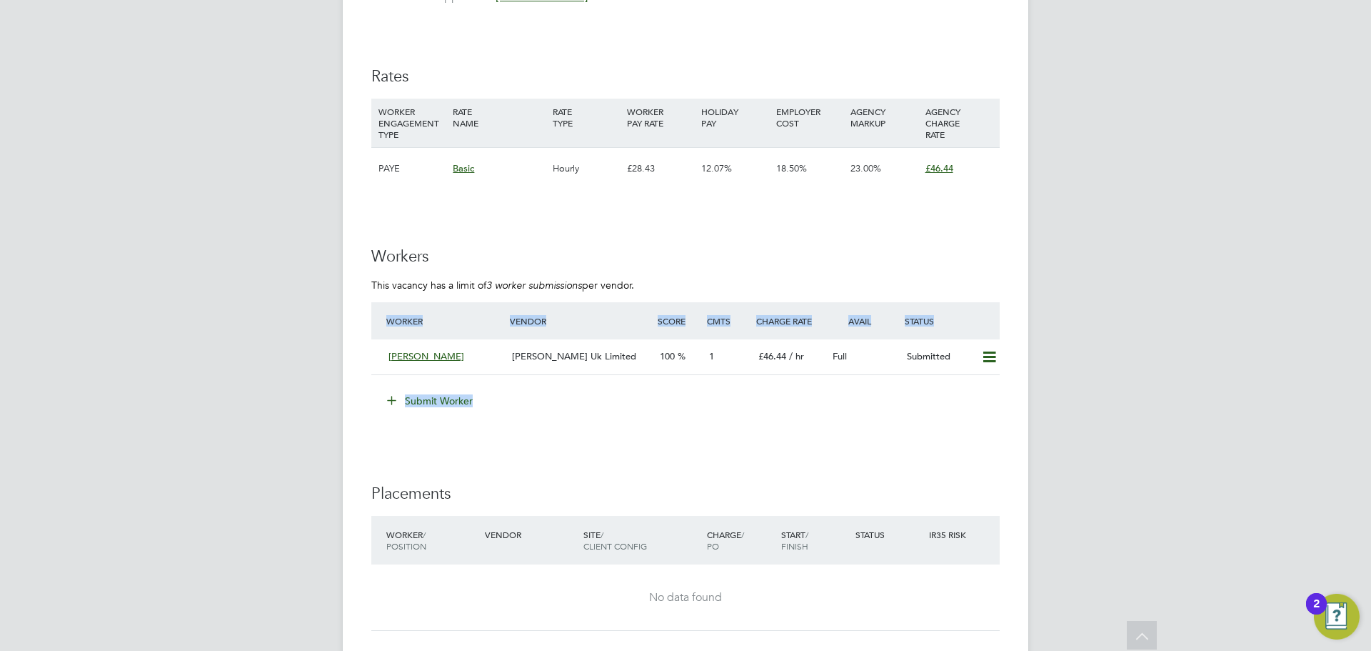
drag, startPoint x: 506, startPoint y: 411, endPoint x: 348, endPoint y: 320, distance: 183.0
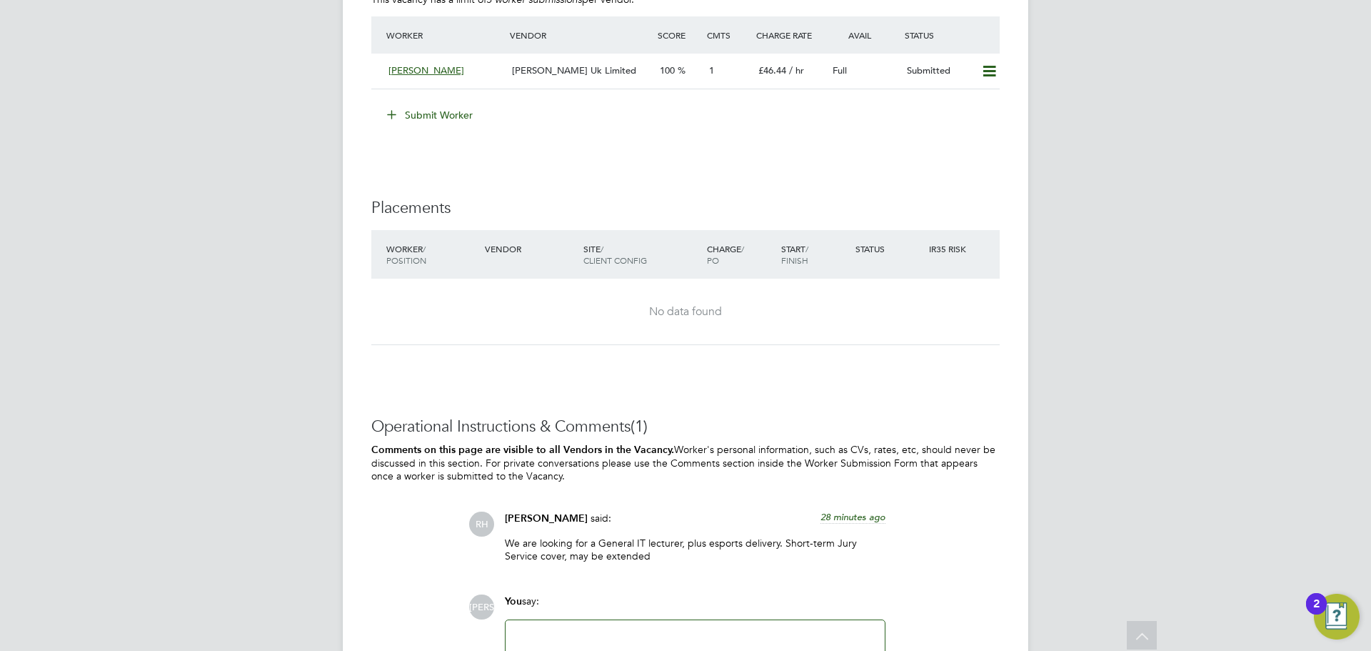
scroll to position [2797, 0]
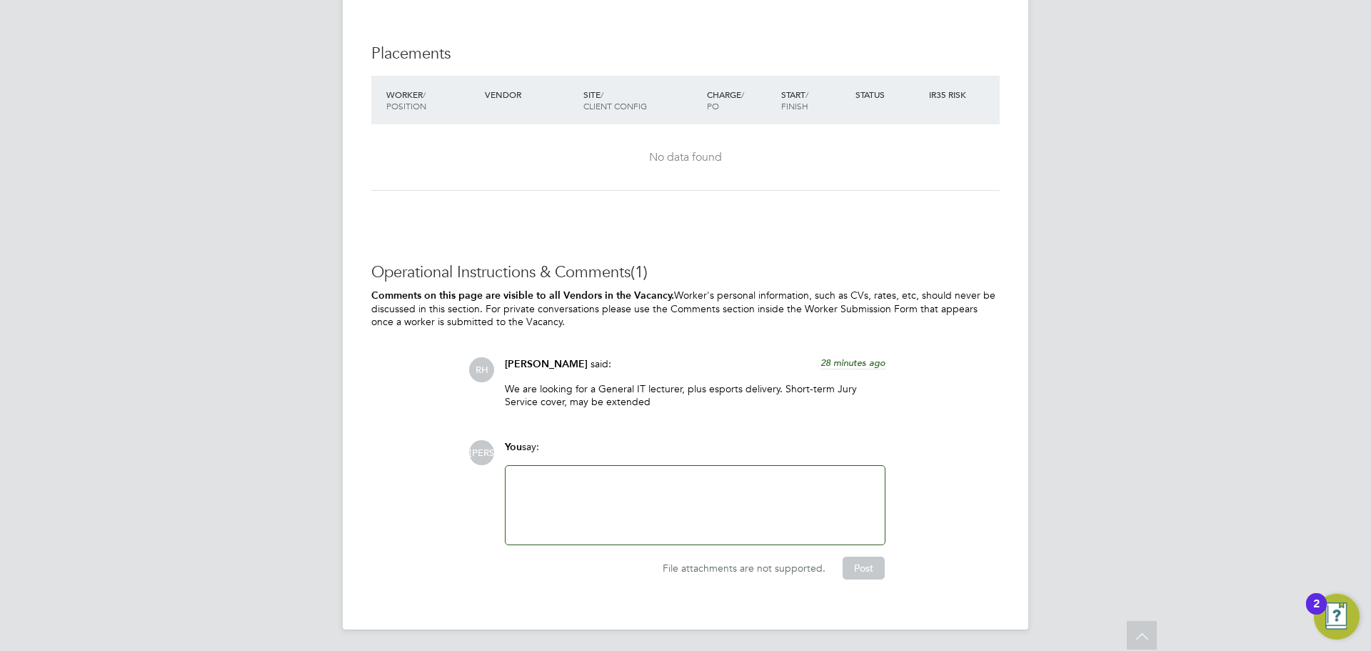
drag, startPoint x: 650, startPoint y: 408, endPoint x: 374, endPoint y: 241, distance: 322.1
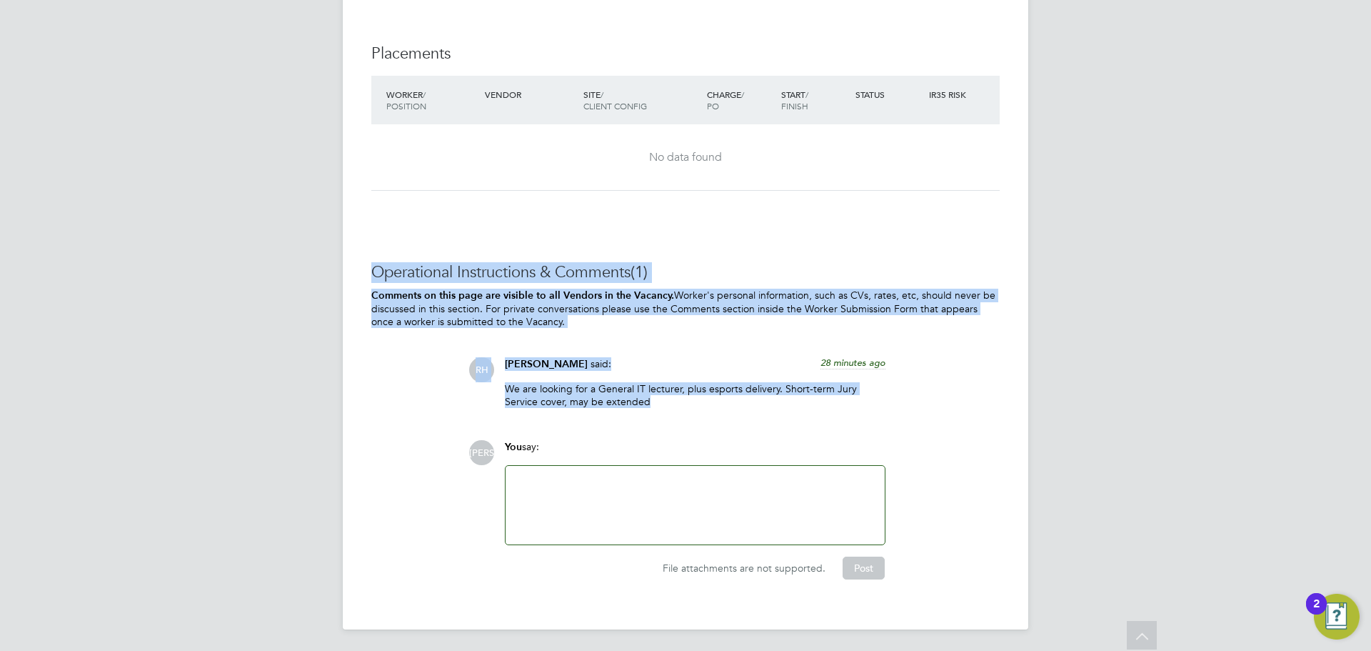
drag, startPoint x: 365, startPoint y: 269, endPoint x: 690, endPoint y: 409, distance: 354.2
click at [691, 407] on div "We are looking for a General IT lecturer, plus esports delivery. Short-term Jur…" at bounding box center [695, 400] width 381 height 36
drag, startPoint x: 670, startPoint y: 404, endPoint x: 373, endPoint y: 271, distance: 325.8
click at [373, 271] on div "Operational Instructions & Comments (1) Comments on this page are visible to al…" at bounding box center [685, 420] width 629 height 317
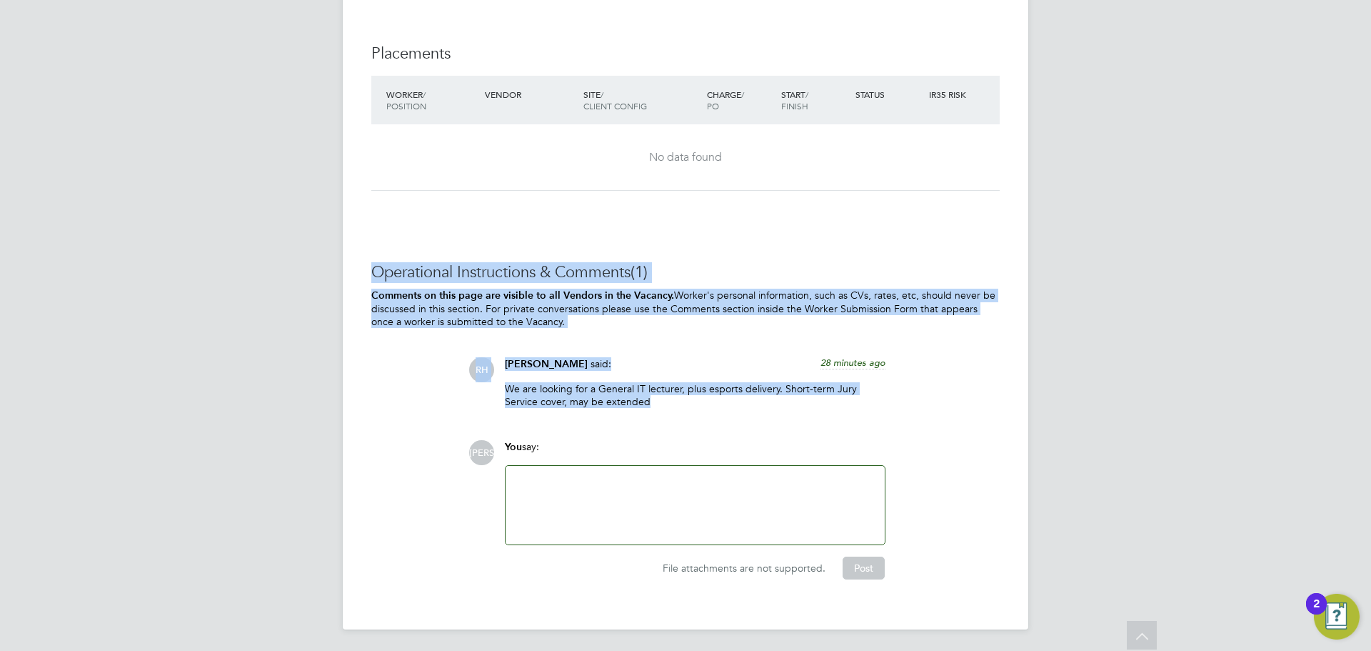
click at [413, 301] on p "Comments on this page are visible to all Vendors in the Vacancy. Worker's perso…" at bounding box center [685, 309] width 629 height 40
click at [584, 339] on div "Operational Instructions & Comments (1) Comments on this page are visible to al…" at bounding box center [685, 420] width 629 height 317
click at [717, 409] on div "We are looking for a General IT lecturer, plus esports delivery. Short-term Jur…" at bounding box center [695, 400] width 381 height 36
drag, startPoint x: 373, startPoint y: 266, endPoint x: 698, endPoint y: 403, distance: 352.8
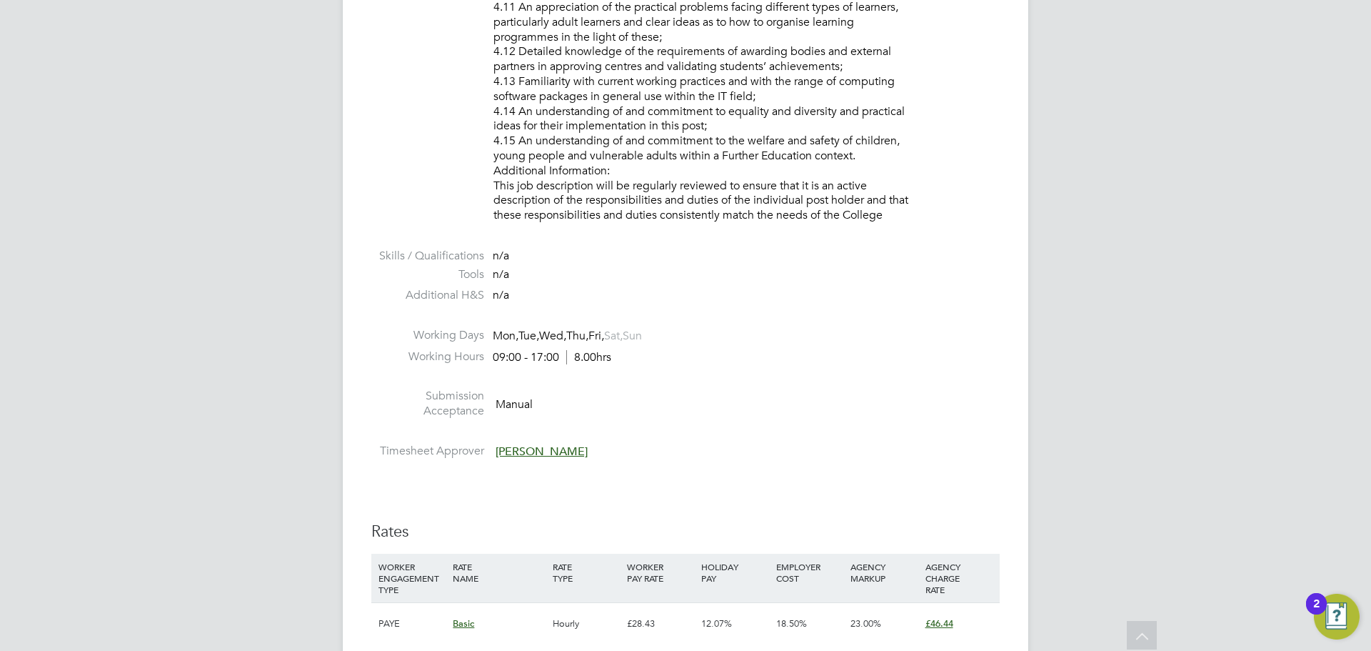
scroll to position [1726, 0]
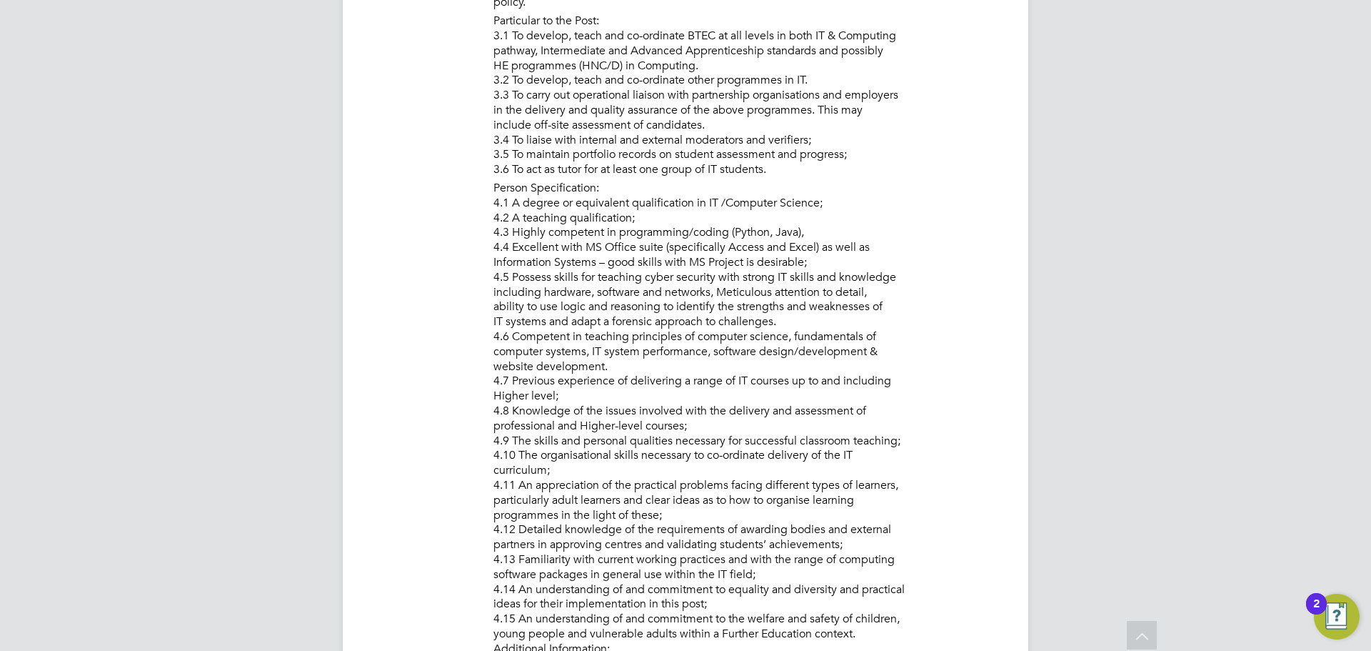
scroll to position [1643, 0]
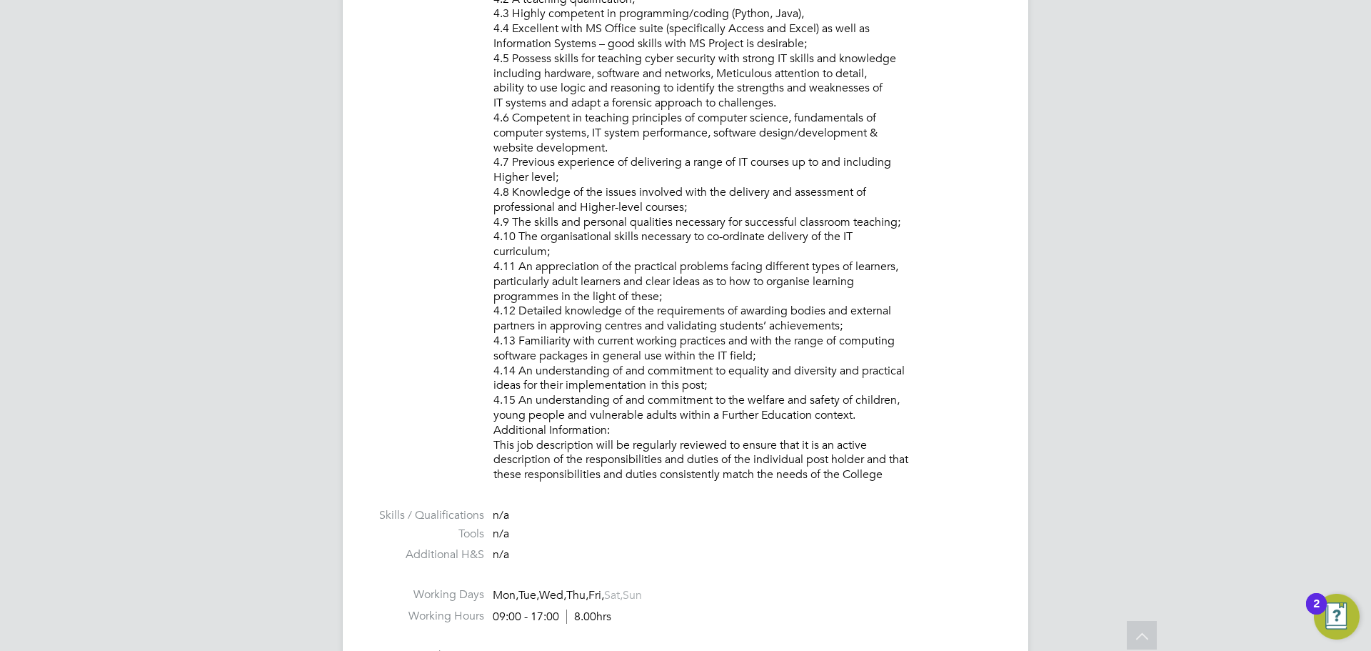
drag, startPoint x: 899, startPoint y: 478, endPoint x: 891, endPoint y: 484, distance: 9.7
click at [891, 484] on li "Person Specification: 4.1 A degree or equivalent qualification in IT /Computer …" at bounding box center [747, 224] width 506 height 524
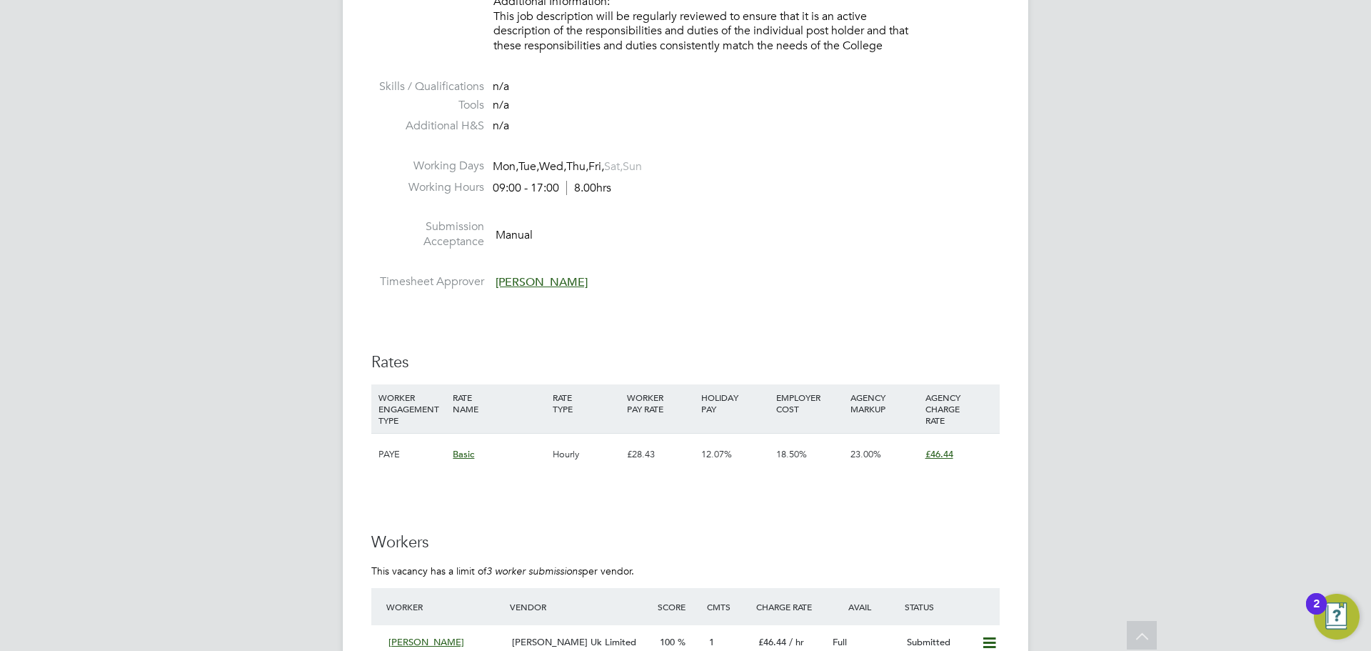
scroll to position [2500, 0]
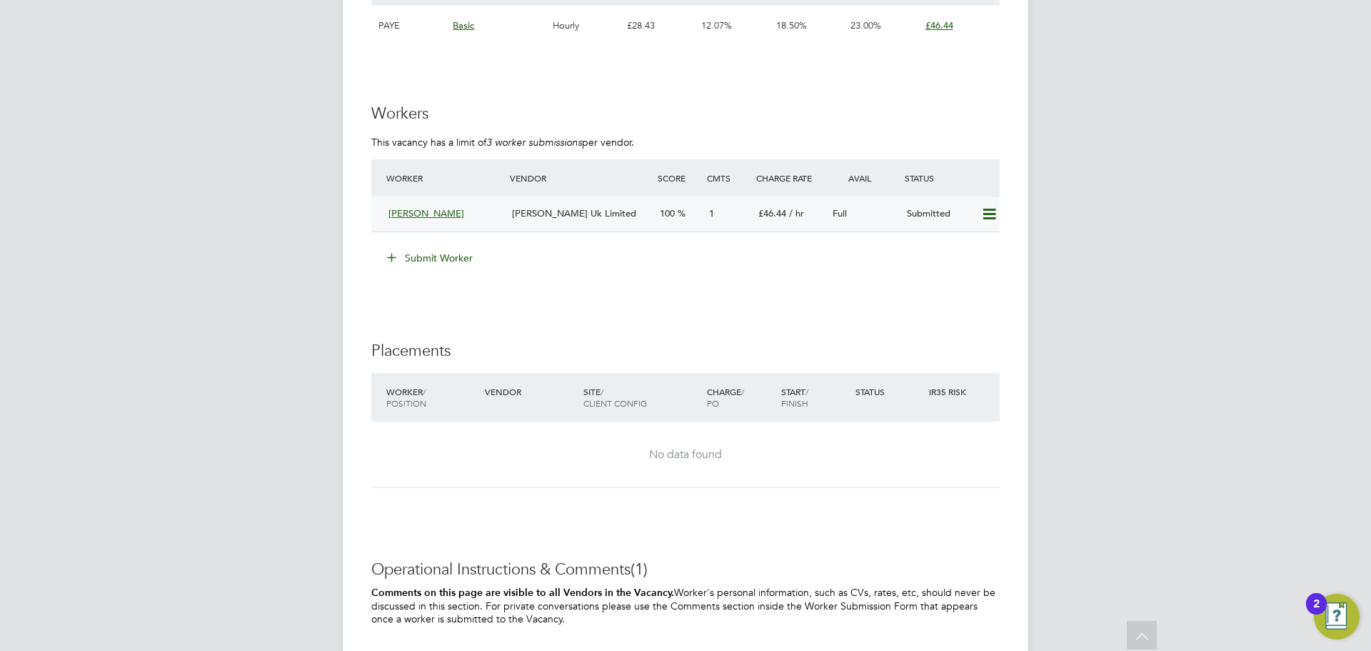
click at [556, 214] on span "[PERSON_NAME] Uk Limited" at bounding box center [574, 213] width 124 height 12
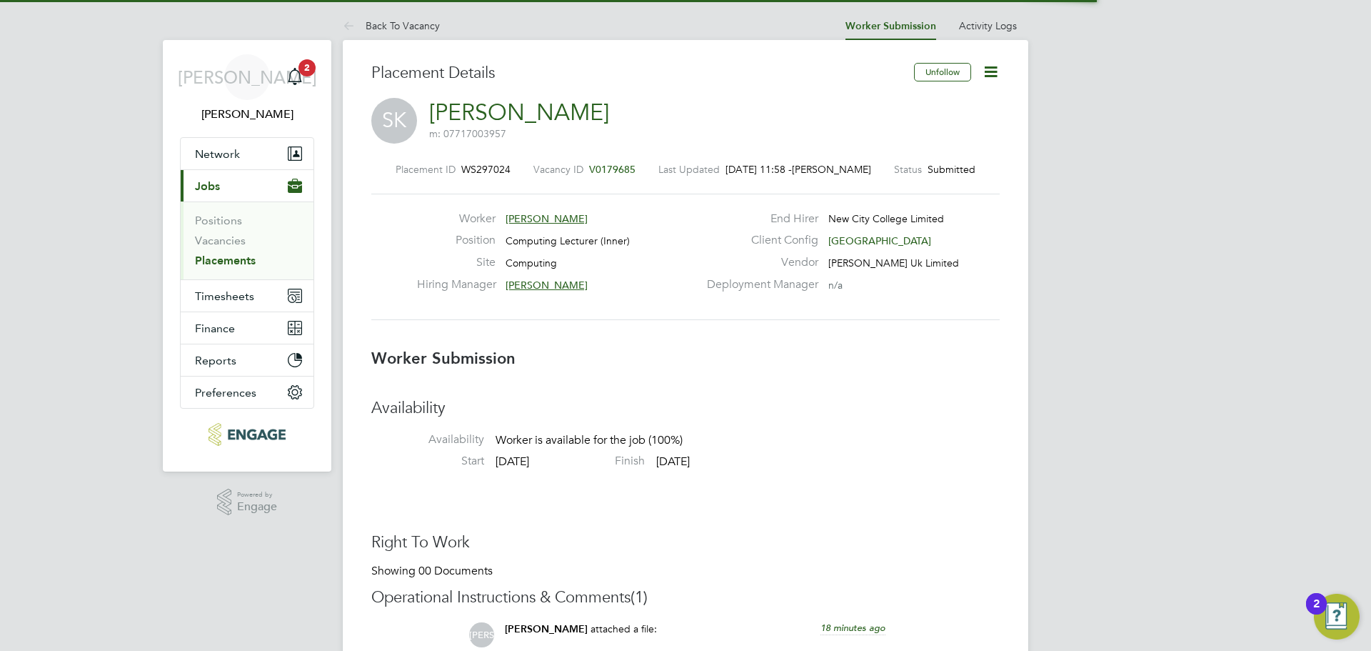
scroll to position [7, 7]
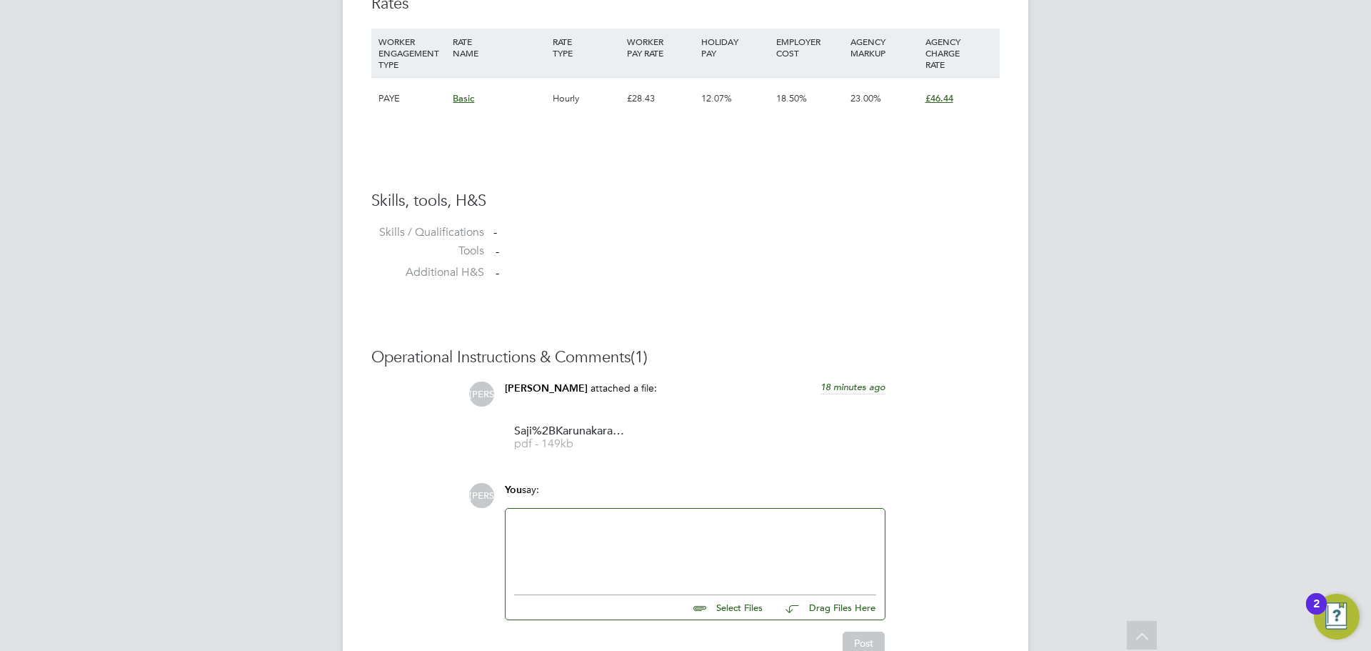
click at [608, 593] on ul at bounding box center [695, 591] width 362 height 8
drag, startPoint x: 674, startPoint y: 544, endPoint x: 697, endPoint y: 546, distance: 23.7
click at [674, 543] on div at bounding box center [695, 547] width 362 height 61
drag, startPoint x: 716, startPoint y: 520, endPoint x: 147, endPoint y: 539, distance: 569.6
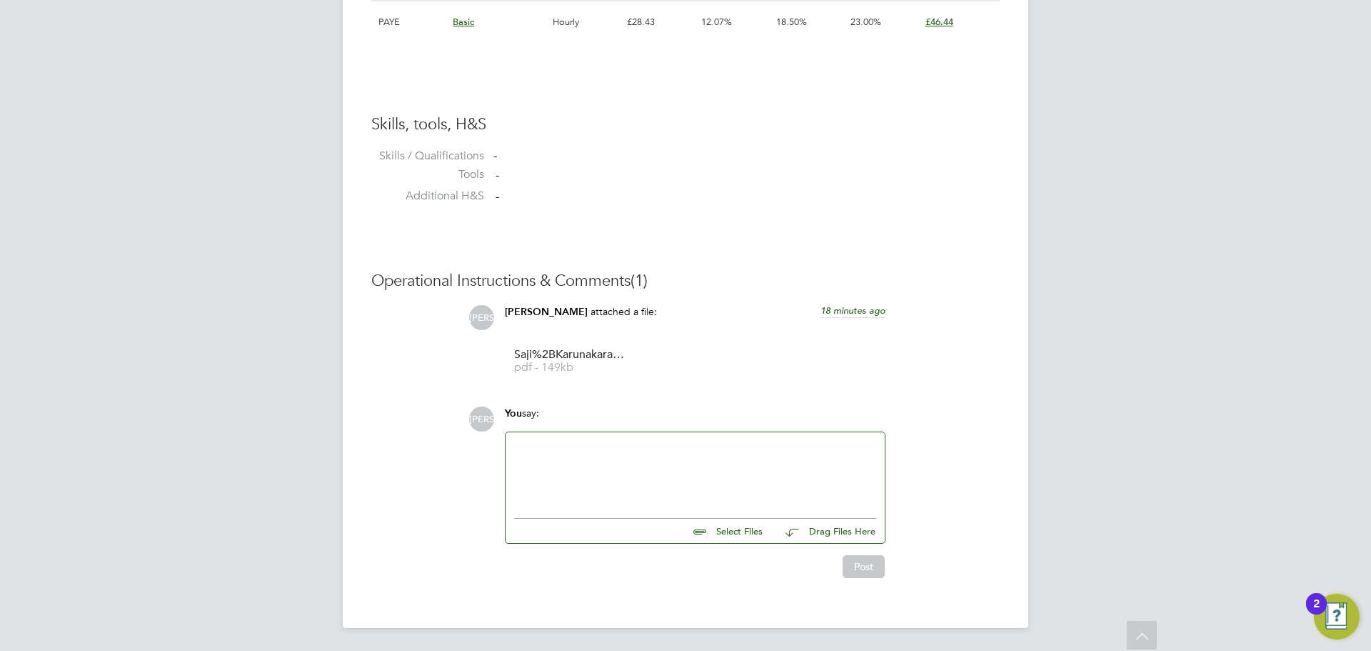
click at [643, 467] on div at bounding box center [695, 471] width 362 height 61
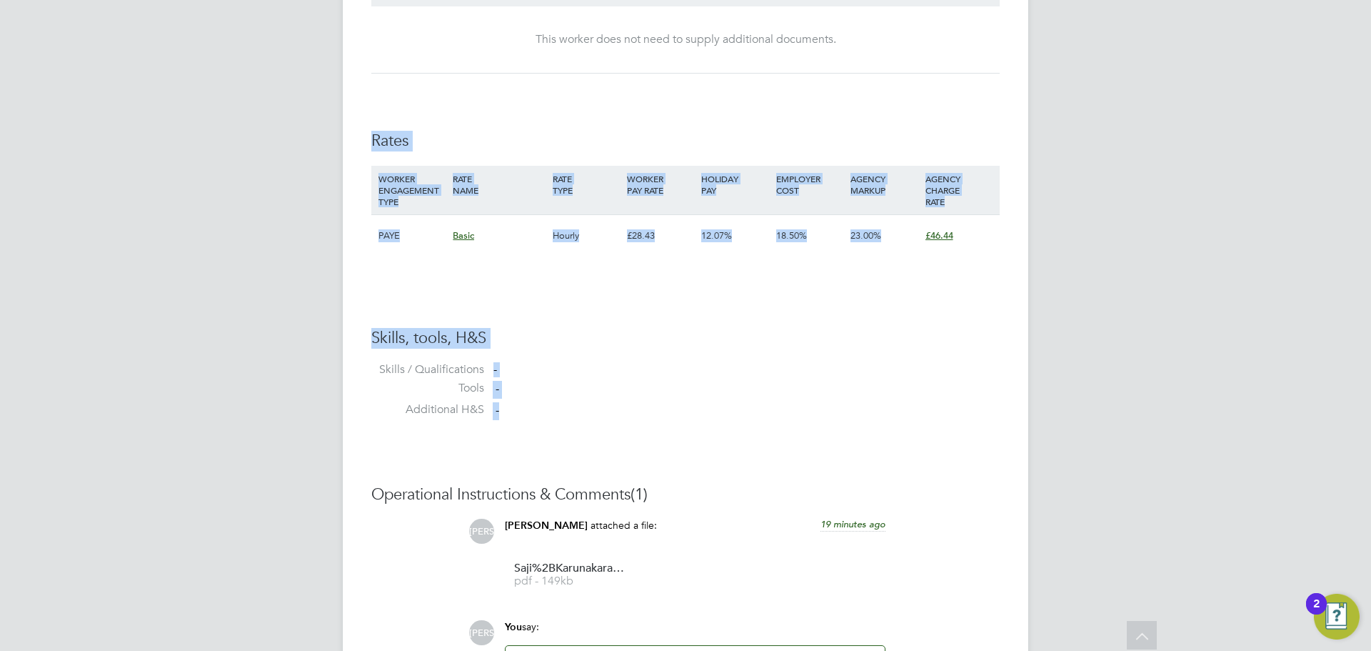
drag, startPoint x: 513, startPoint y: 415, endPoint x: 366, endPoint y: 139, distance: 312.2
click at [366, 139] on div "Placement Details Unfollow SK Saji Karunakaran m: 07717003957 Placement ID WS29…" at bounding box center [686, 9] width 686 height 1664
click at [368, 133] on div "Placement Details Unfollow SK Saji Karunakaran m: 07717003957 Placement ID WS29…" at bounding box center [686, 9] width 686 height 1664
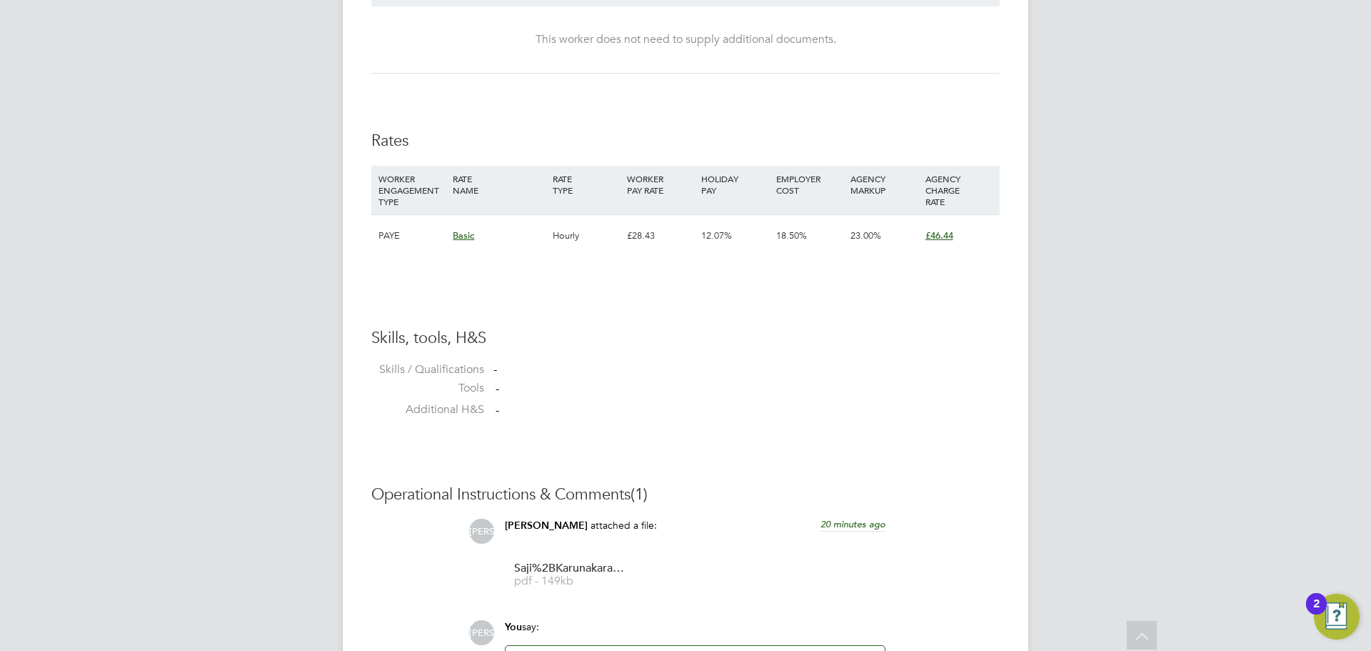
scroll to position [866, 0]
drag, startPoint x: 542, startPoint y: 639, endPoint x: 549, endPoint y: 629, distance: 11.9
click at [549, 629] on div "You say:" at bounding box center [695, 628] width 381 height 25
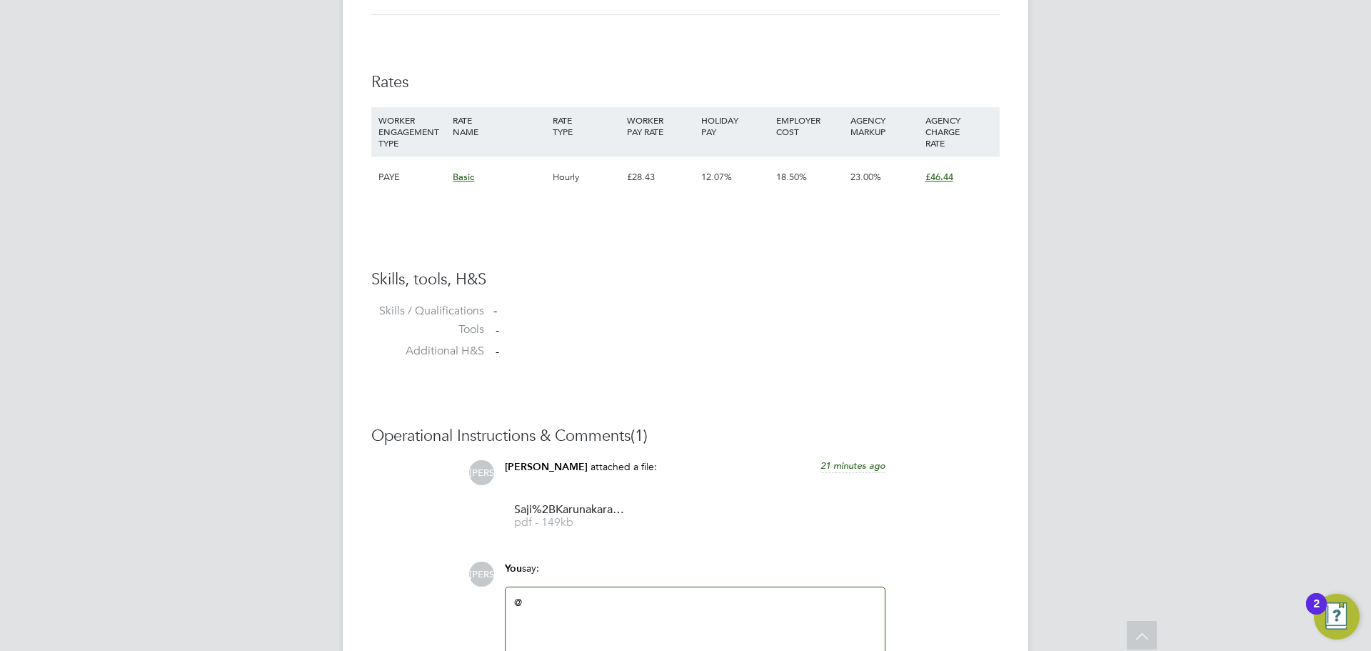
scroll to position [1077, 0]
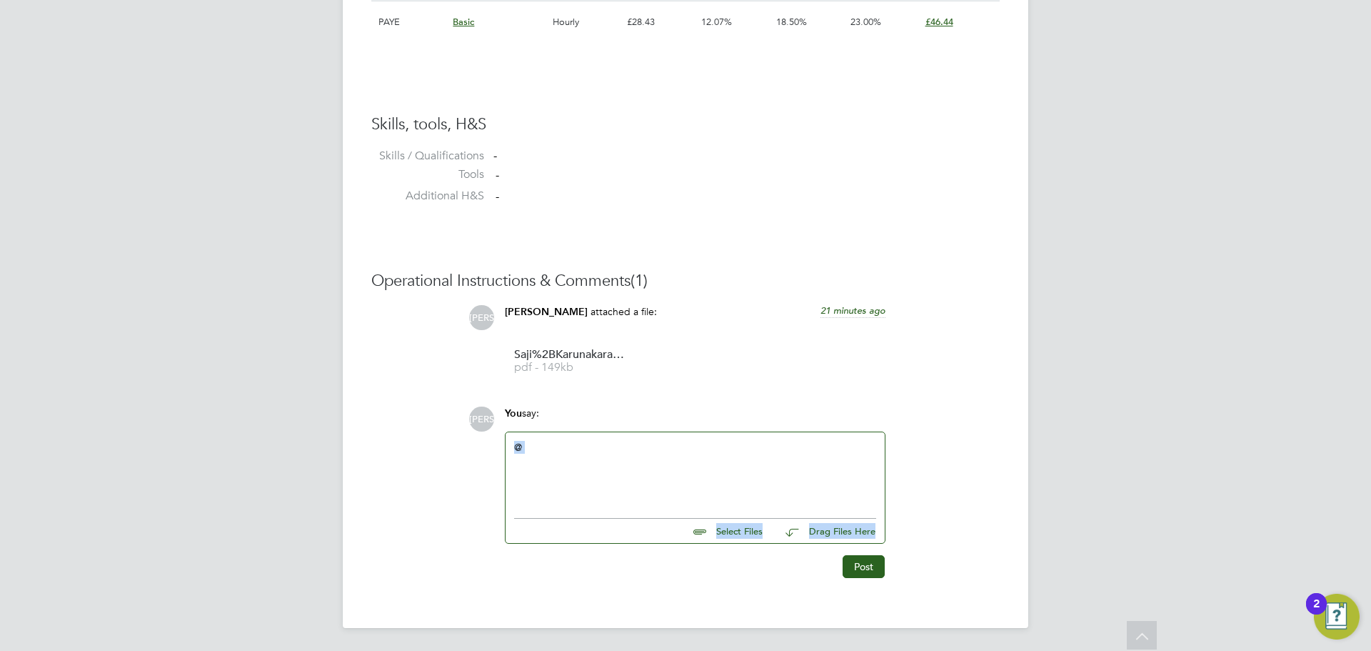
drag, startPoint x: 546, startPoint y: 623, endPoint x: 545, endPoint y: 485, distance: 137.9
click at [545, 486] on div "You say: @ Select Files Drag Files Here Drop your files here" at bounding box center [695, 474] width 395 height 137
click at [551, 448] on div "@" at bounding box center [695, 471] width 362 height 61
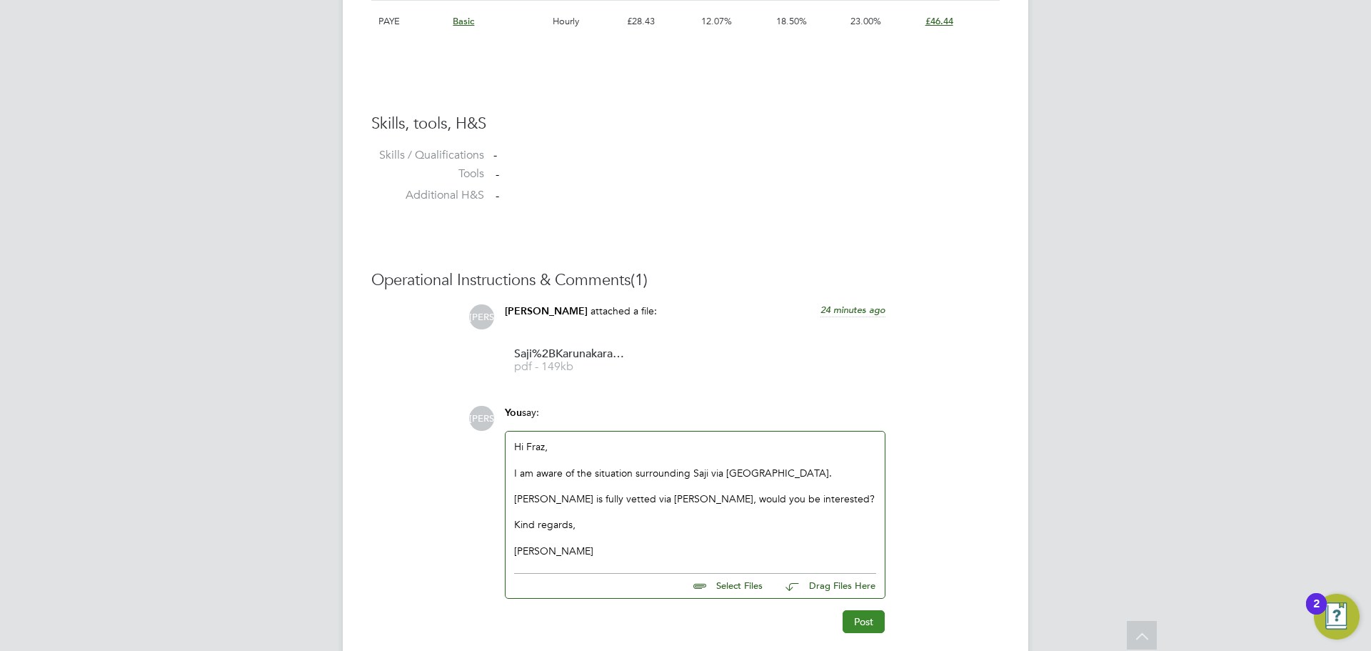
click at [861, 621] on button "Post" at bounding box center [864, 621] width 42 height 23
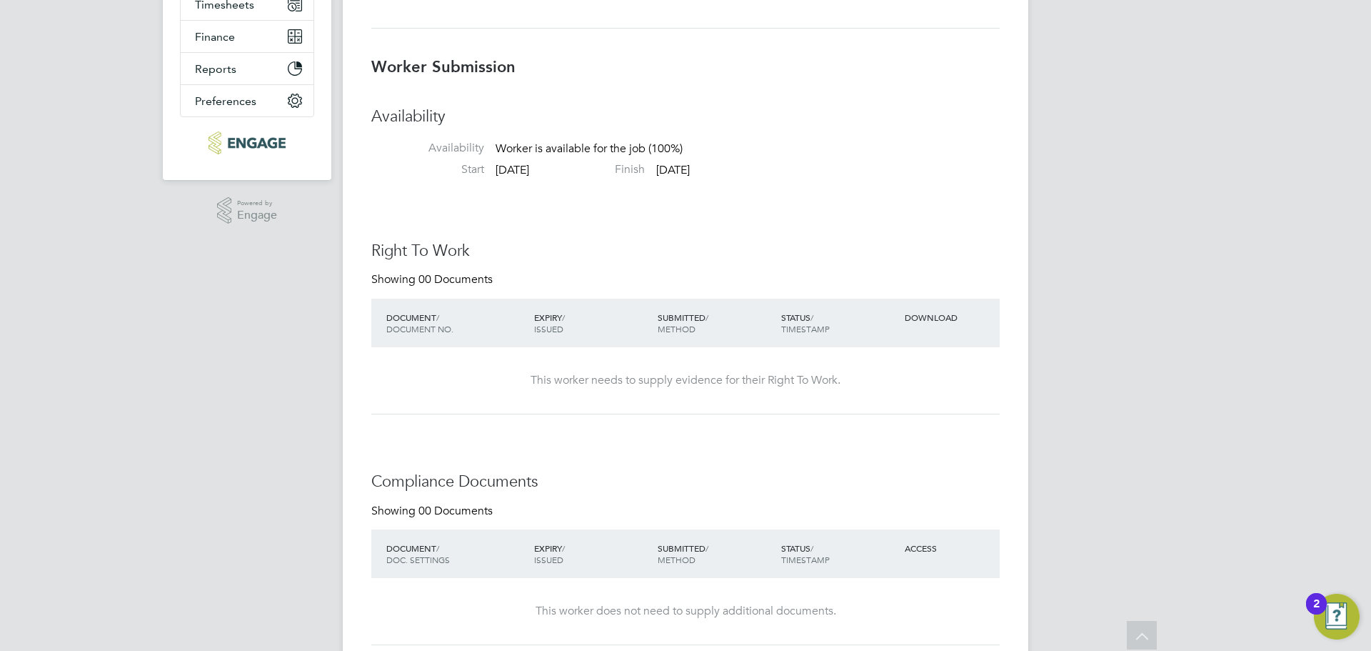
scroll to position [0, 0]
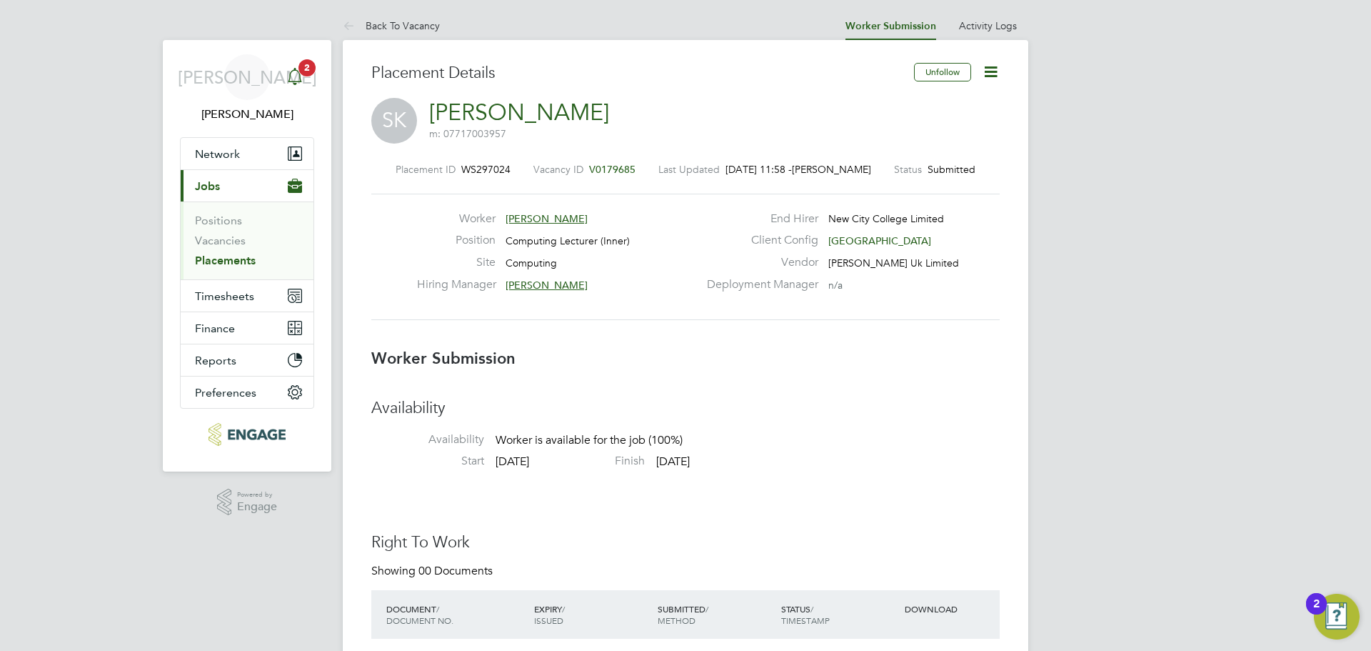
click at [303, 59] on app-alerts-badge "2" at bounding box center [307, 67] width 19 height 19
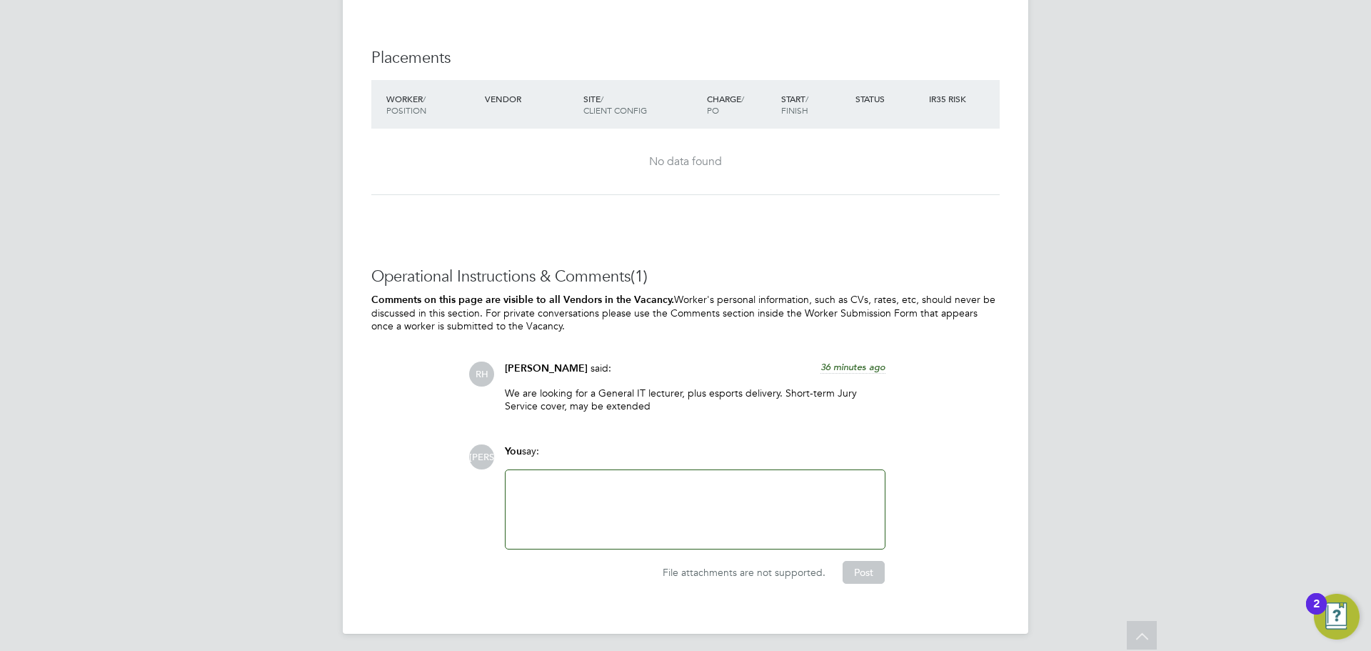
scroll to position [2797, 0]
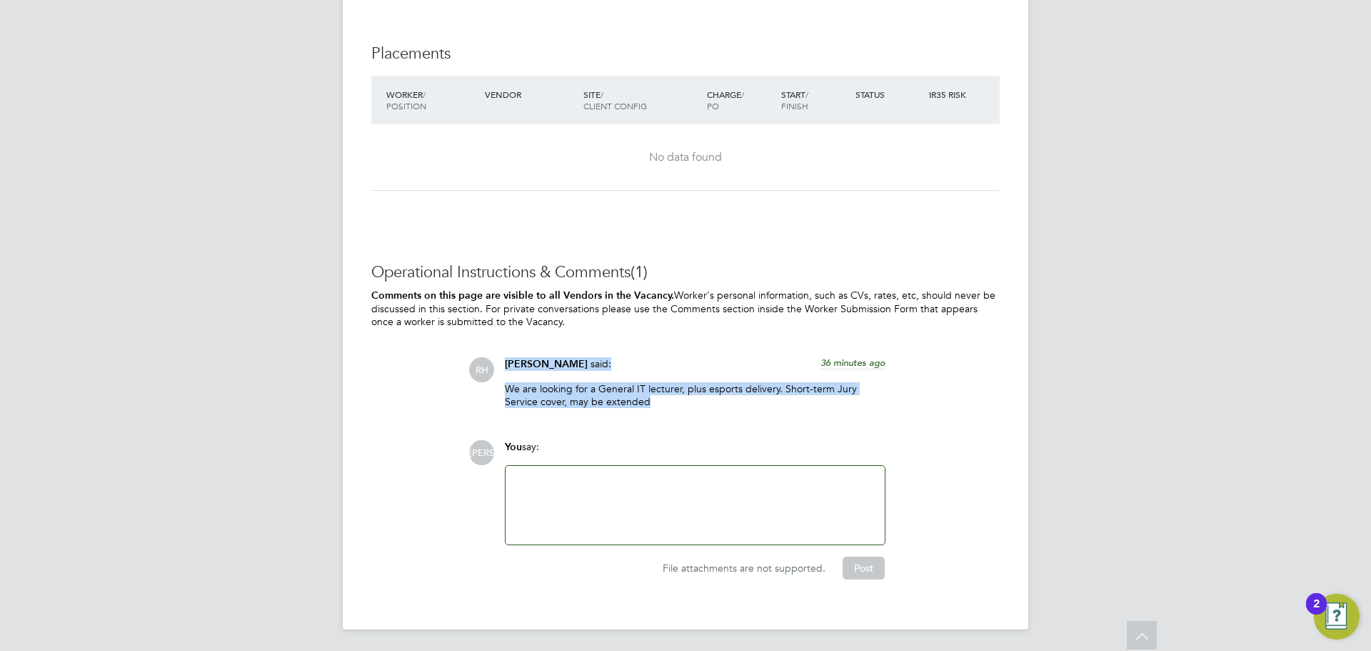
drag, startPoint x: 649, startPoint y: 406, endPoint x: 505, endPoint y: 341, distance: 158.3
click at [505, 341] on div "Operational Instructions & Comments (1) Comments on this page are visible to al…" at bounding box center [685, 420] width 629 height 317
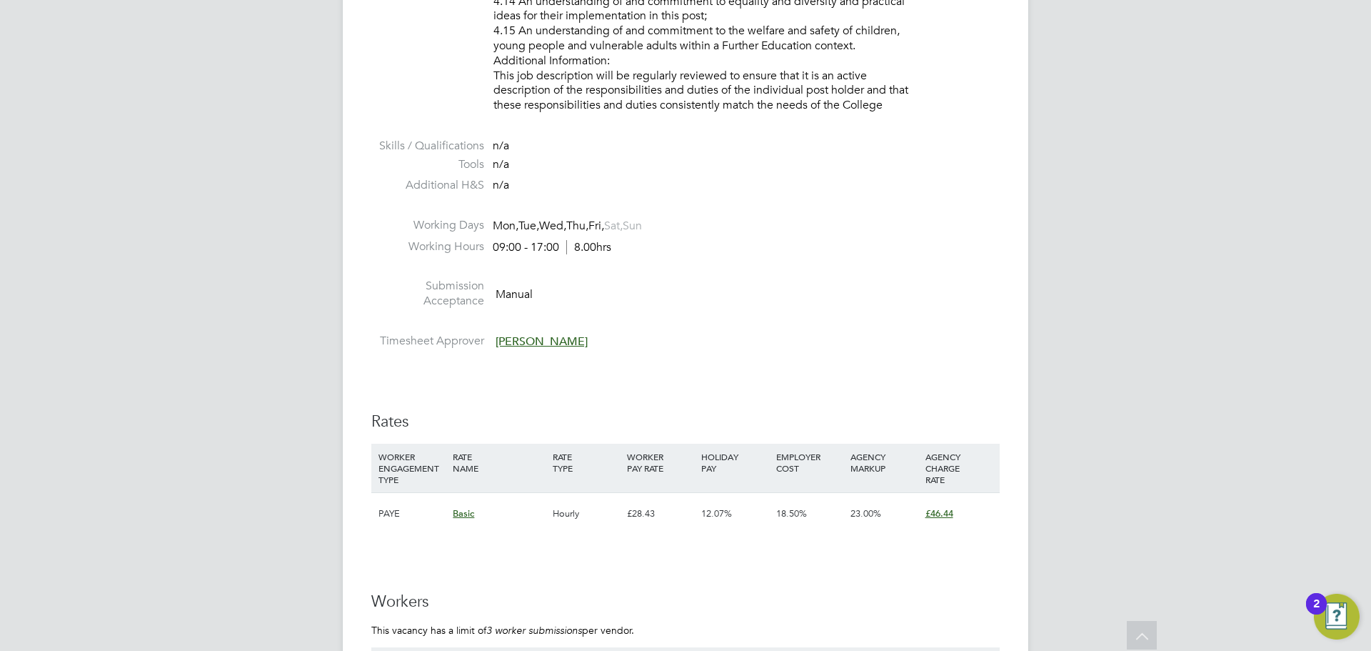
scroll to position [2011, 0]
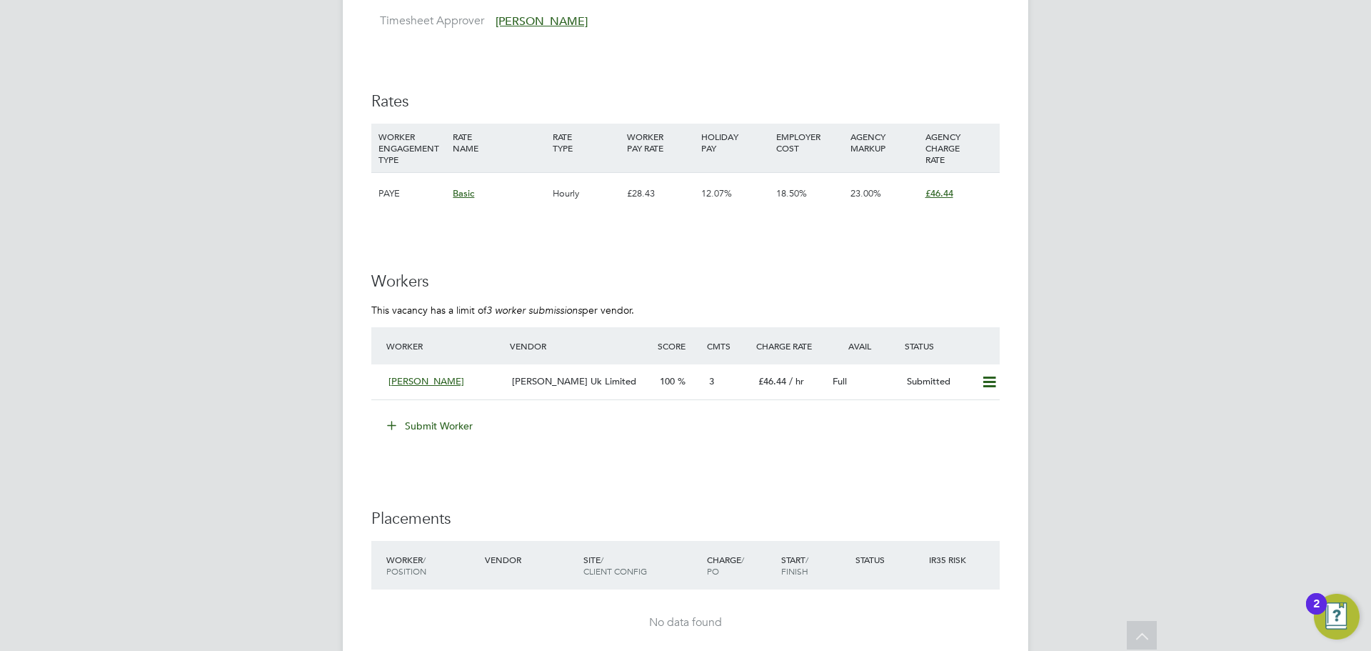
scroll to position [2357, 0]
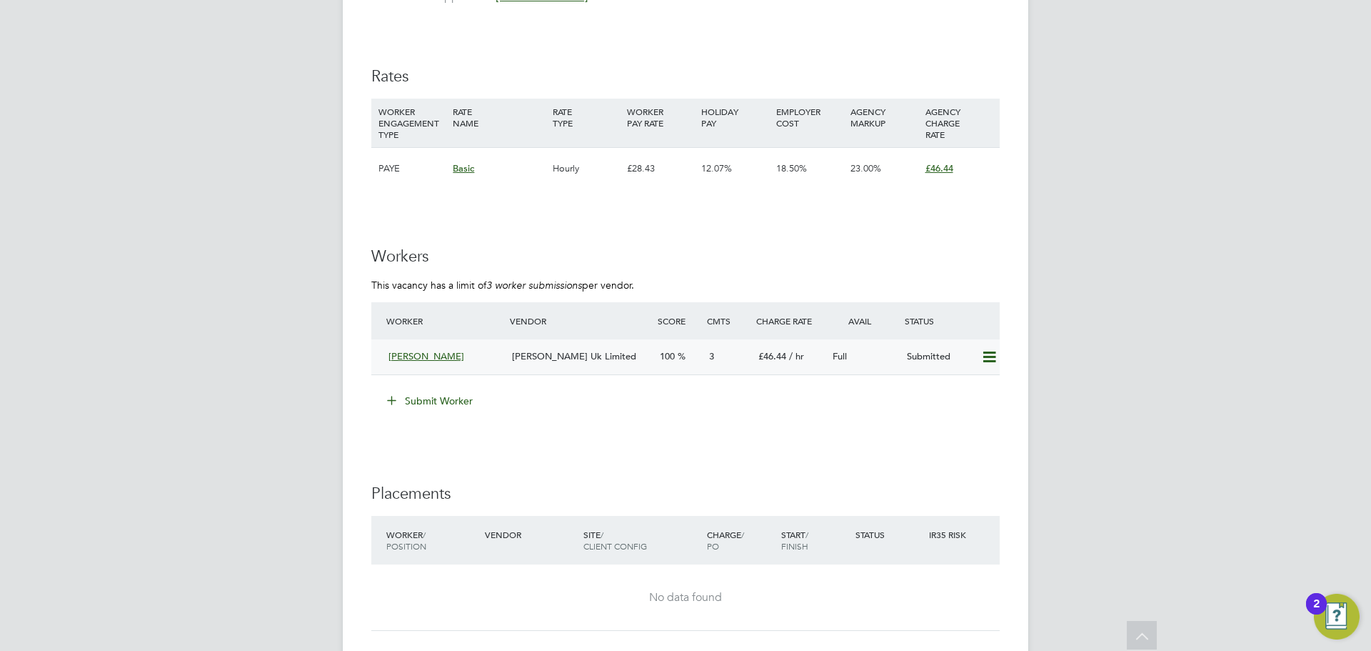
click at [531, 358] on span "[PERSON_NAME] Uk Limited" at bounding box center [574, 356] width 124 height 12
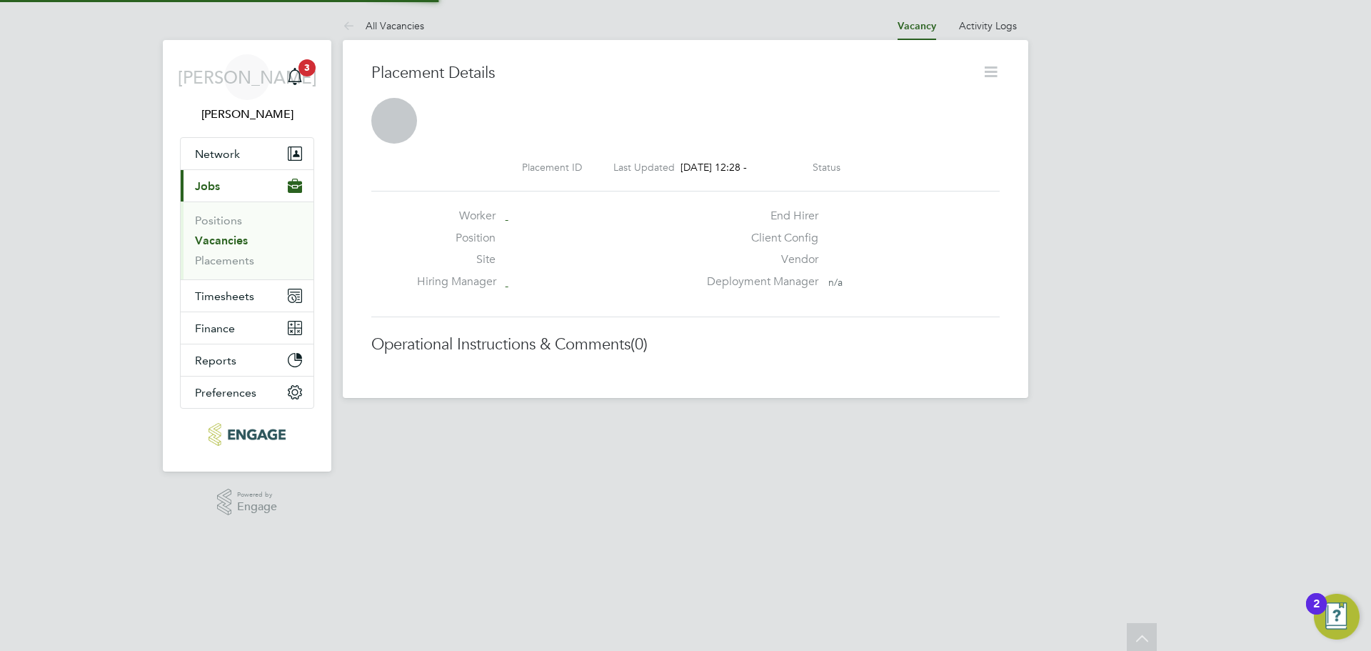
scroll to position [7, 7]
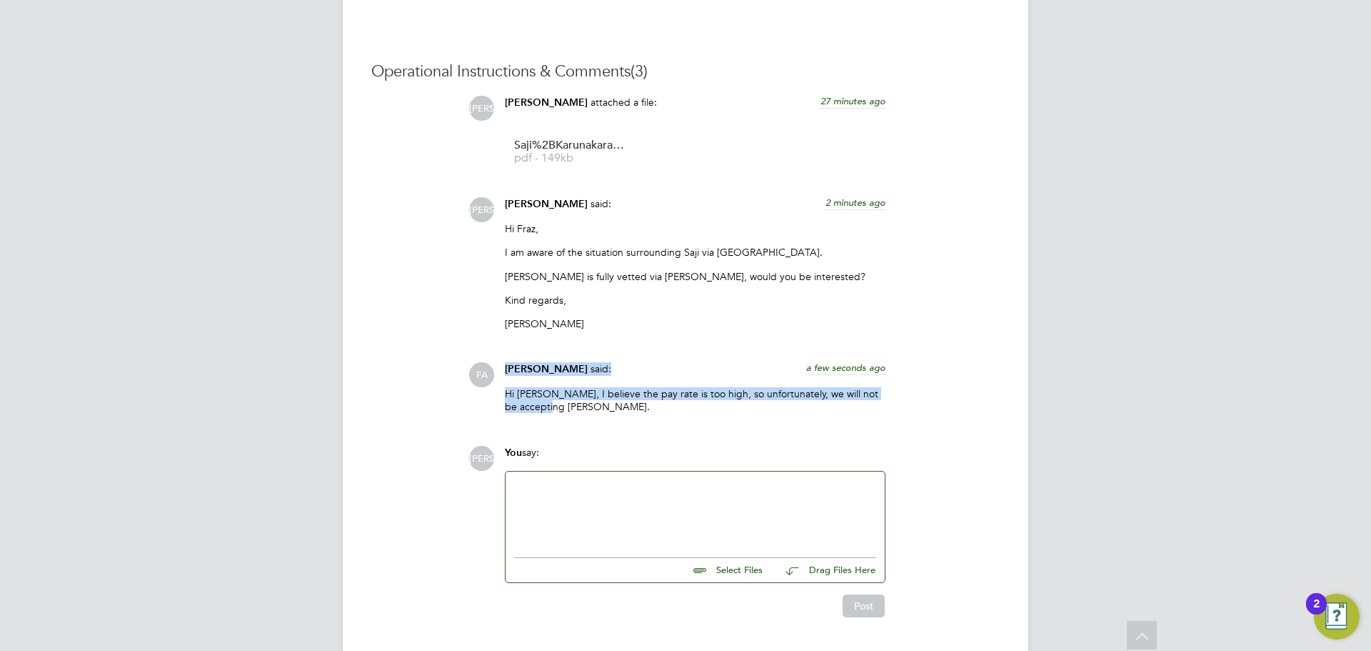
drag, startPoint x: 556, startPoint y: 410, endPoint x: 493, endPoint y: 367, distance: 76.7
click at [493, 367] on div "FA [PERSON_NAME] said: a few seconds ago Hi [PERSON_NAME], I believe the pay ra…" at bounding box center [734, 392] width 531 height 61
click at [512, 366] on span "[PERSON_NAME]" at bounding box center [546, 369] width 83 height 12
drag, startPoint x: 507, startPoint y: 369, endPoint x: 569, endPoint y: 403, distance: 70.0
click at [569, 403] on div "[PERSON_NAME] said: a few seconds ago Hi [PERSON_NAME], I believe the pay rate …" at bounding box center [695, 392] width 395 height 61
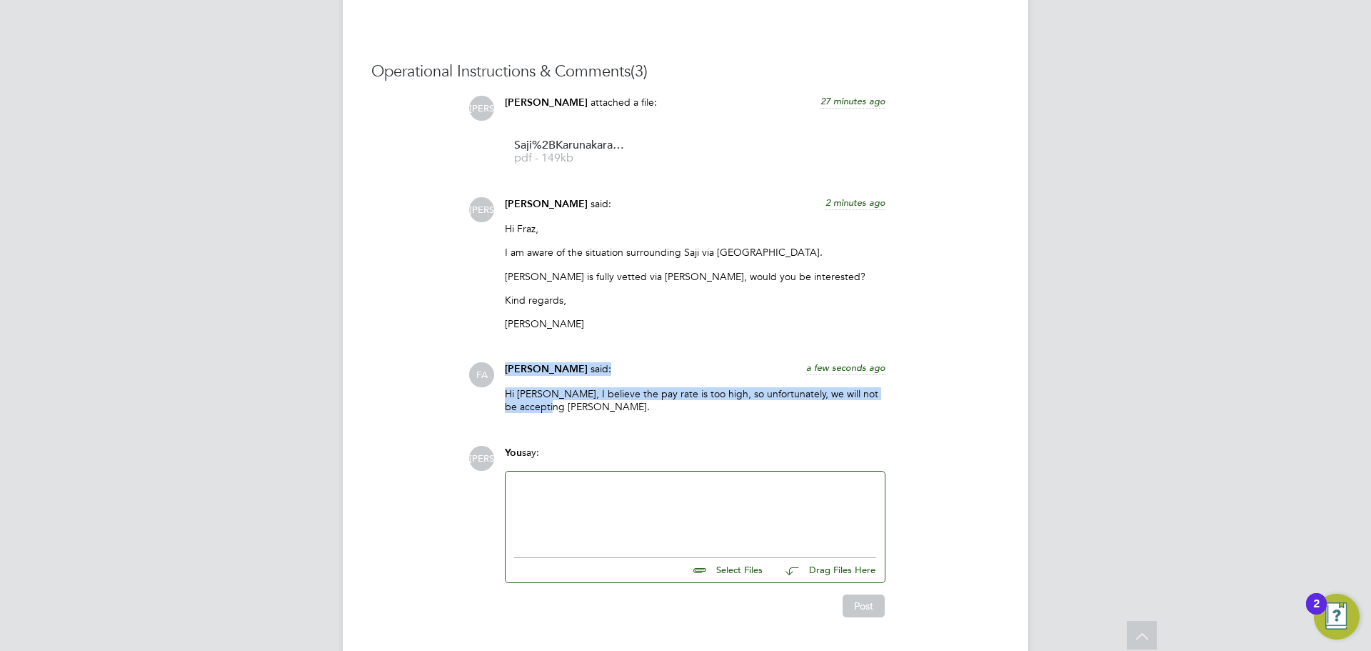
click at [533, 409] on p "Hi [PERSON_NAME], I believe the pay rate is too high, so unfortunately, we will…" at bounding box center [695, 400] width 381 height 26
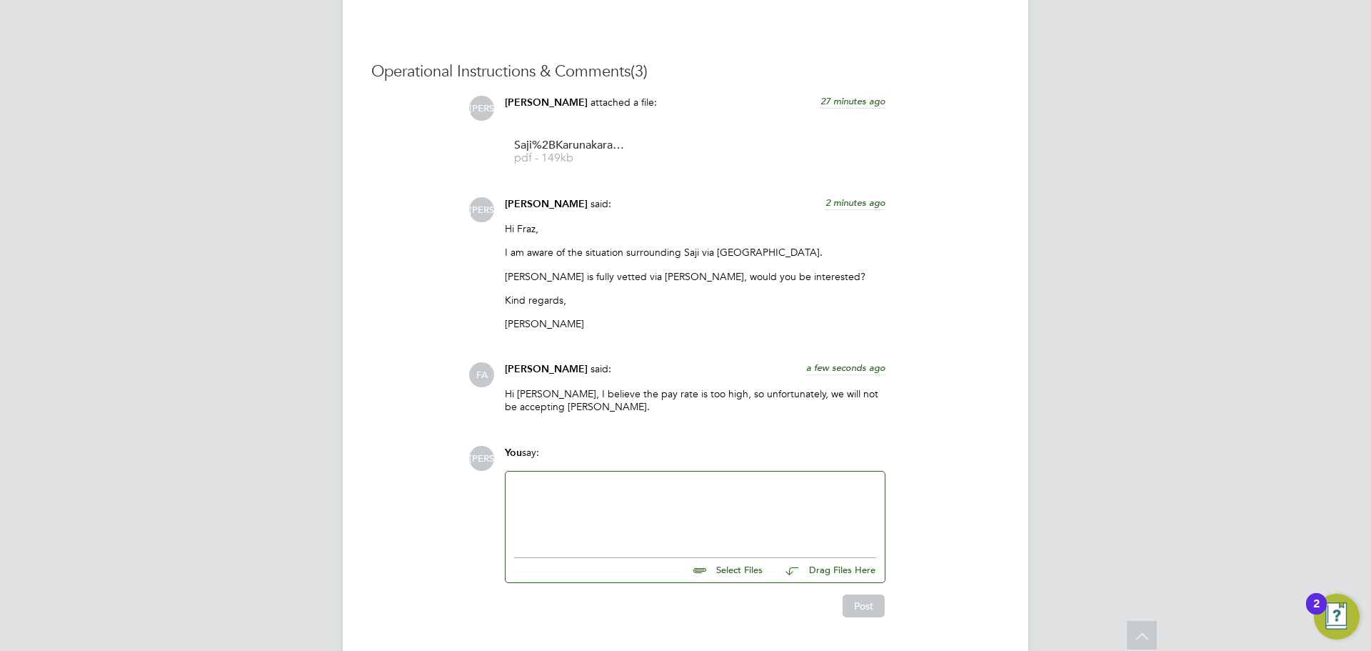
click at [532, 406] on p "Hi [PERSON_NAME], I believe the pay rate is too high, so unfortunately, we will…" at bounding box center [695, 400] width 381 height 26
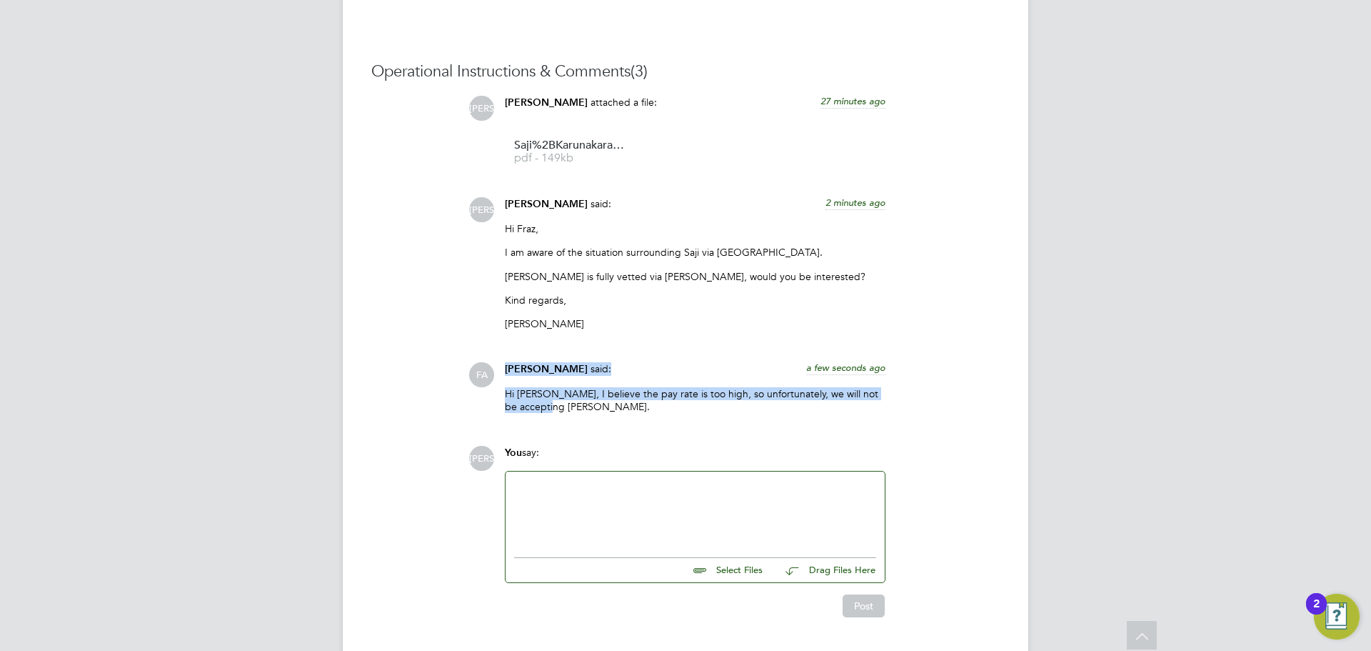
drag, startPoint x: 532, startPoint y: 406, endPoint x: 404, endPoint y: 344, distance: 143.1
click at [404, 344] on div "Operational Instructions & Comments (3) JA [PERSON_NAME] attached a file: 27 mi…" at bounding box center [685, 339] width 629 height 556
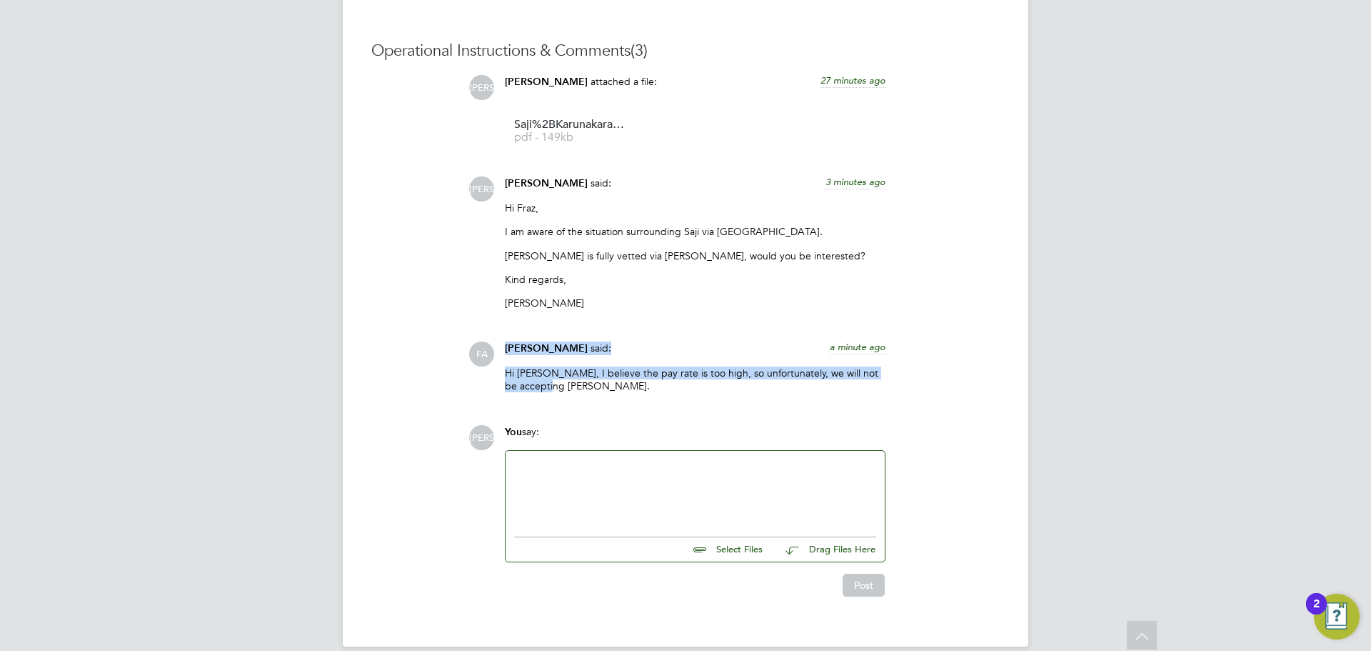
scroll to position [1326, 0]
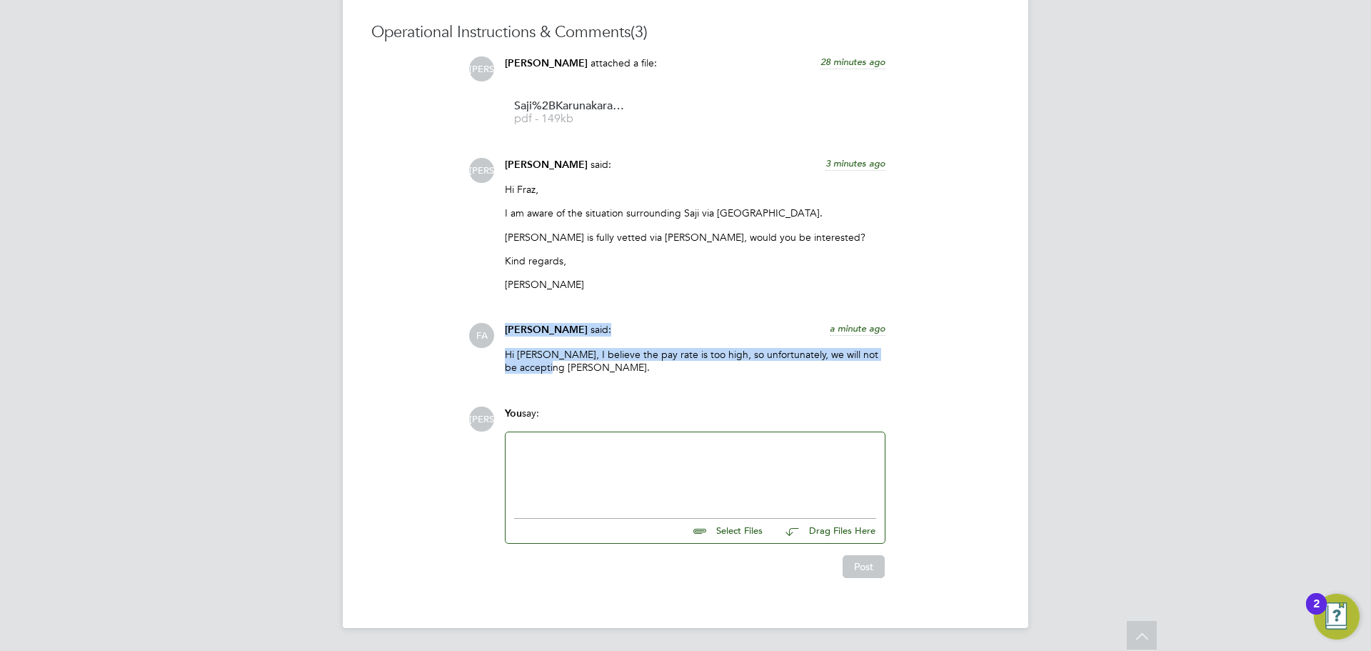
click at [587, 372] on p "Hi [PERSON_NAME], I believe the pay rate is too high, so unfortunately, we will…" at bounding box center [695, 361] width 381 height 26
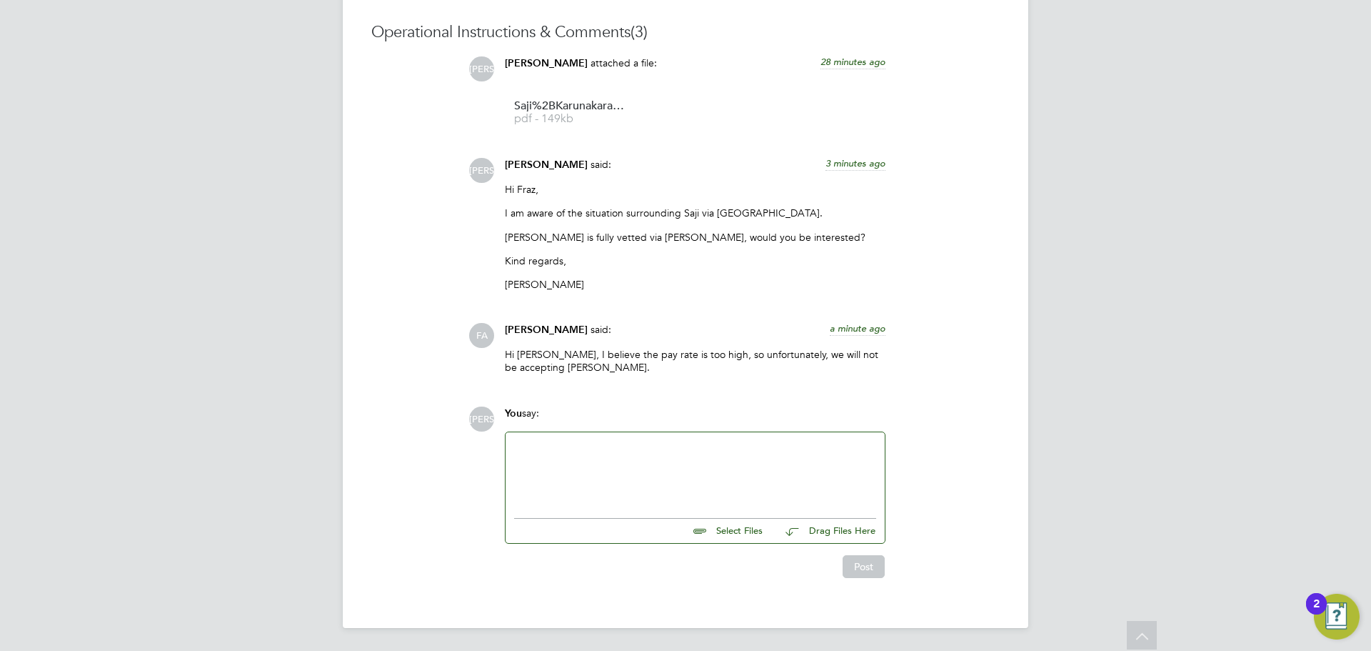
click at [566, 421] on div "You say:" at bounding box center [695, 418] width 381 height 25
drag, startPoint x: 547, startPoint y: 416, endPoint x: 471, endPoint y: 219, distance: 212.1
click at [471, 219] on div "Operational Instructions & Comments (3) JA [PERSON_NAME] attached a file: 28 mi…" at bounding box center [685, 300] width 629 height 556
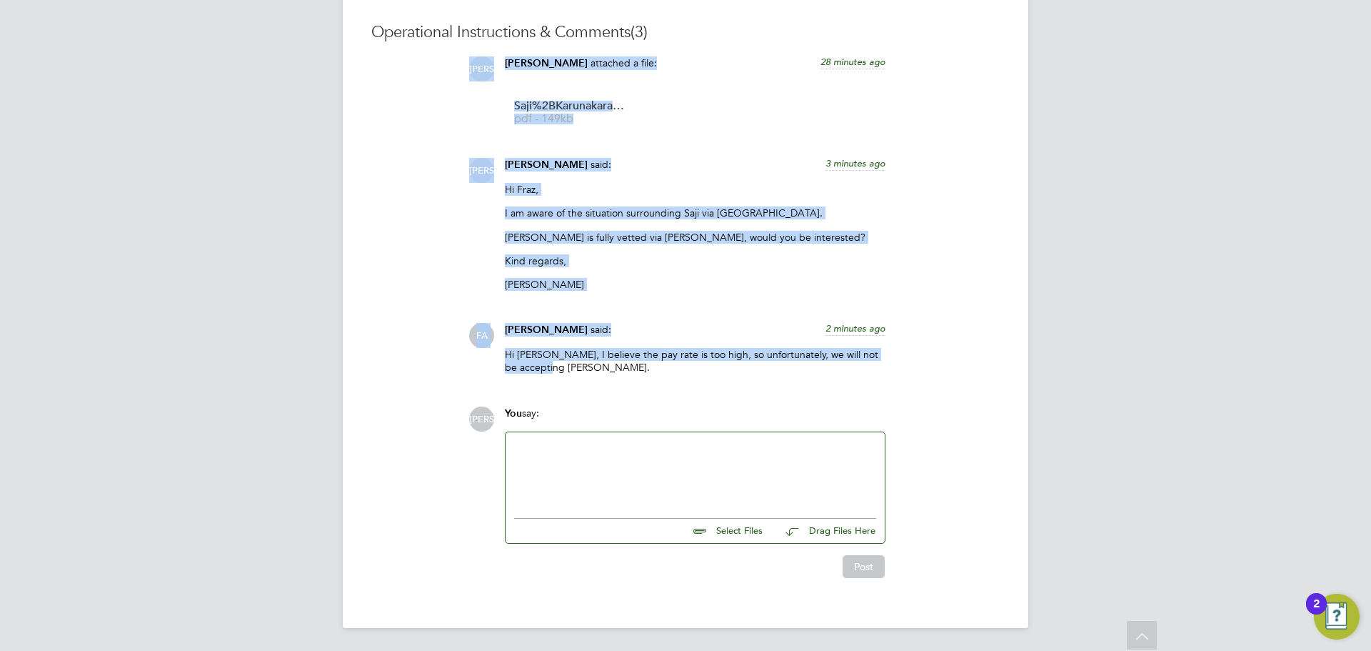
drag, startPoint x: 537, startPoint y: 373, endPoint x: 476, endPoint y: 62, distance: 316.6
click at [476, 62] on div "JA [PERSON_NAME] attached a file: 28 minutes ago Saji%2BKarunakaran%2B%2BMH%2BC…" at bounding box center [734, 220] width 531 height 328
click at [539, 377] on div "Hi [PERSON_NAME], I believe the pay rate is too high, so unfortunately, we will…" at bounding box center [695, 366] width 381 height 36
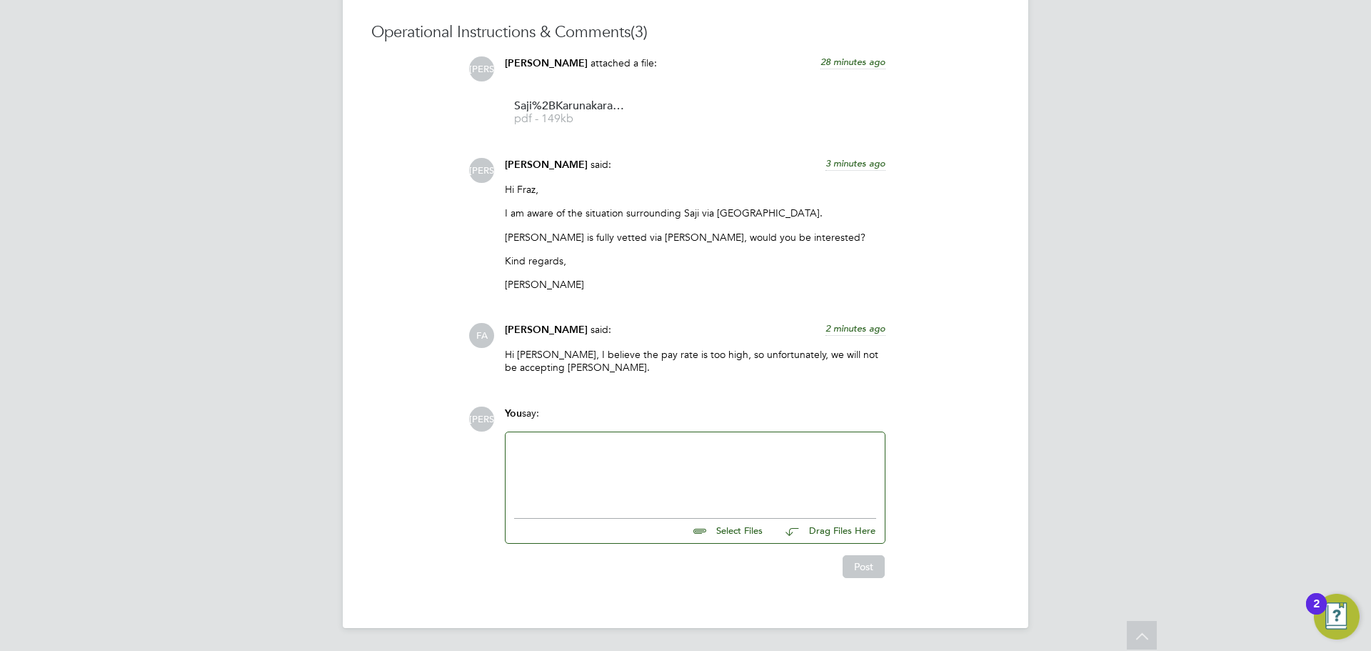
drag, startPoint x: 541, startPoint y: 413, endPoint x: 598, endPoint y: 425, distance: 58.4
click at [599, 430] on div "You say:" at bounding box center [695, 418] width 381 height 25
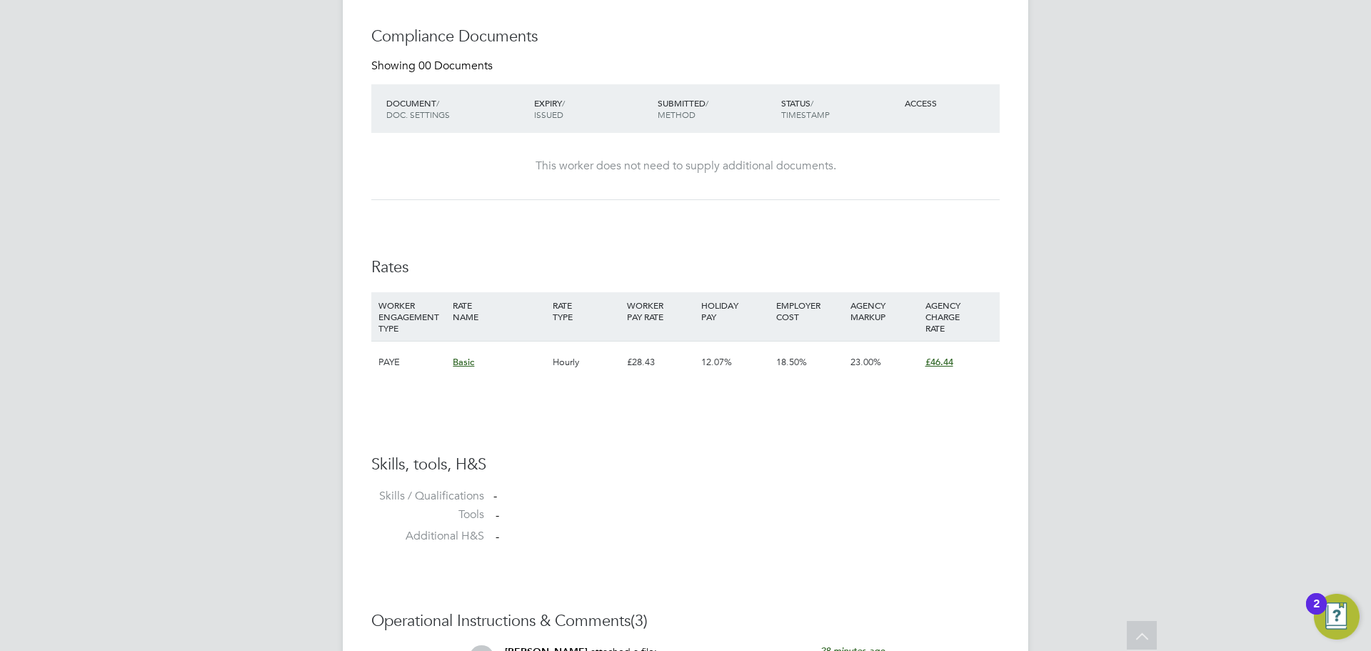
scroll to position [826, 0]
